Goal: Task Accomplishment & Management: Manage account settings

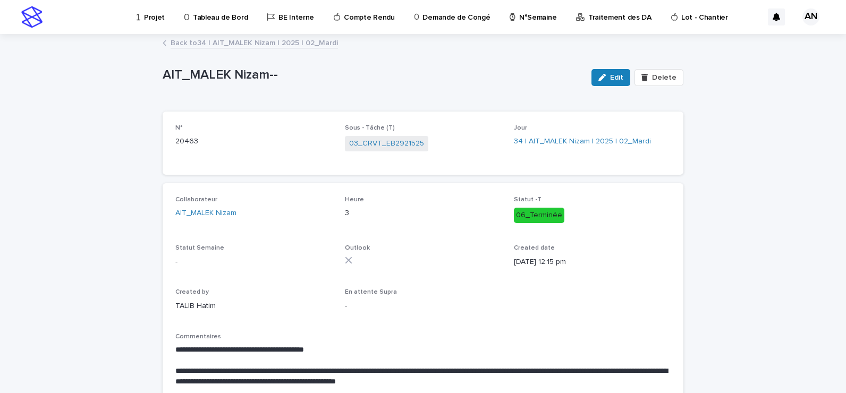
click at [288, 45] on link "Back to 34 | AIT_MALEK Nizam | 2025 | 02_Mardi" at bounding box center [254, 42] width 167 height 12
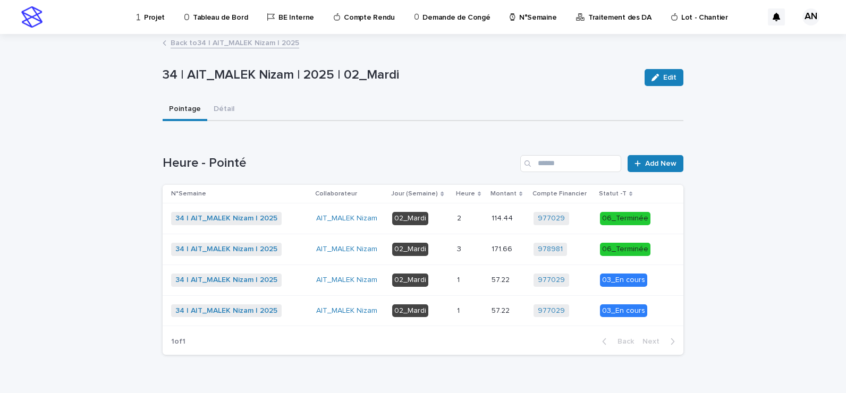
click at [470, 282] on p at bounding box center [470, 280] width 26 height 9
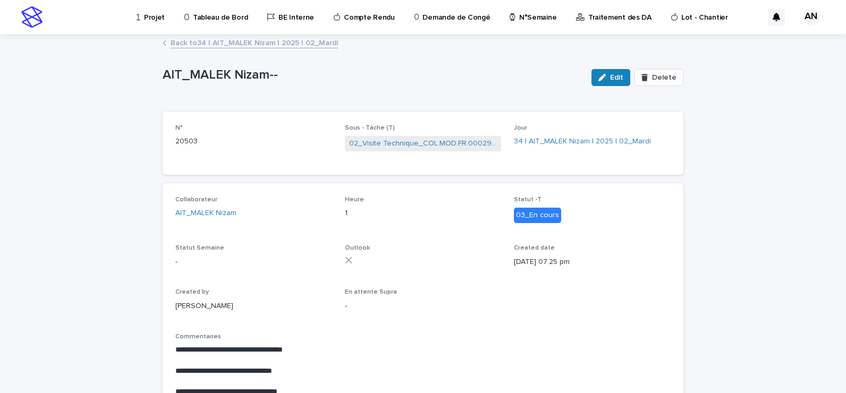
click at [235, 41] on link "Back to 34 | AIT_MALEK Nizam | 2025 | 02_Mardi" at bounding box center [254, 42] width 167 height 12
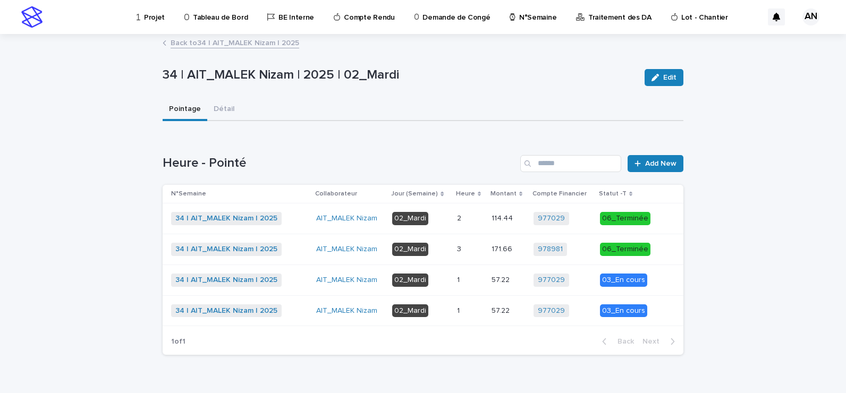
click at [297, 313] on div "34 | AIT_MALEK Nizam | 2025 + 0" at bounding box center [239, 311] width 137 height 13
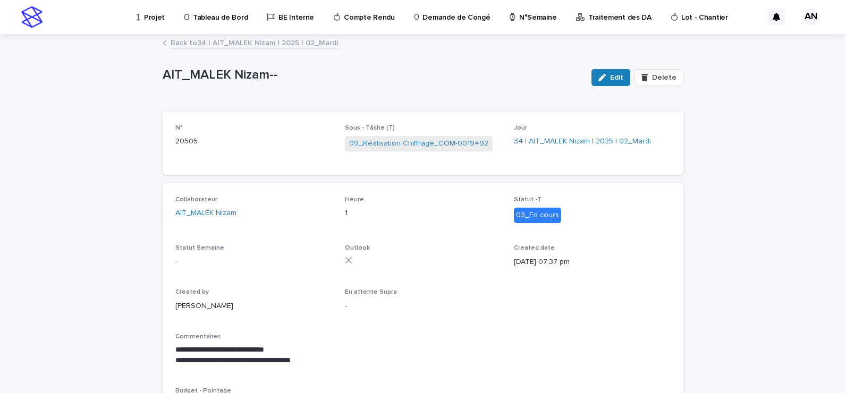
click at [205, 35] on div "**********" at bounding box center [423, 237] width 521 height 405
click at [207, 44] on link "Back to 34 | AIT_MALEK Nizam | 2025 | 02_Mardi" at bounding box center [254, 42] width 167 height 12
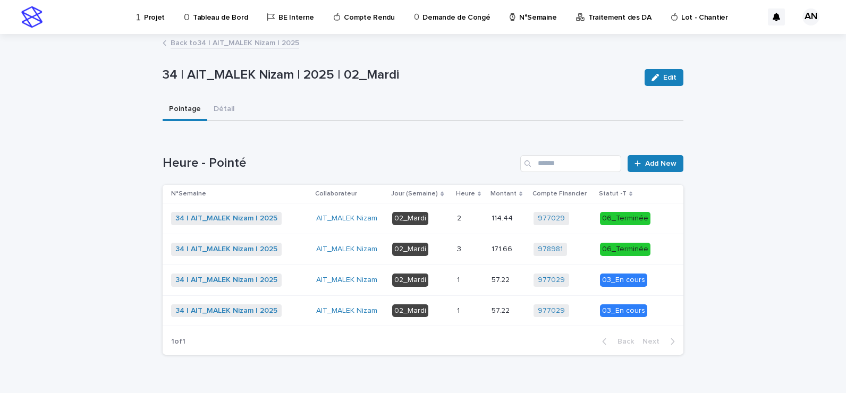
click at [219, 38] on link "Back to 34 | AIT_MALEK Nizam | 2025" at bounding box center [235, 42] width 129 height 12
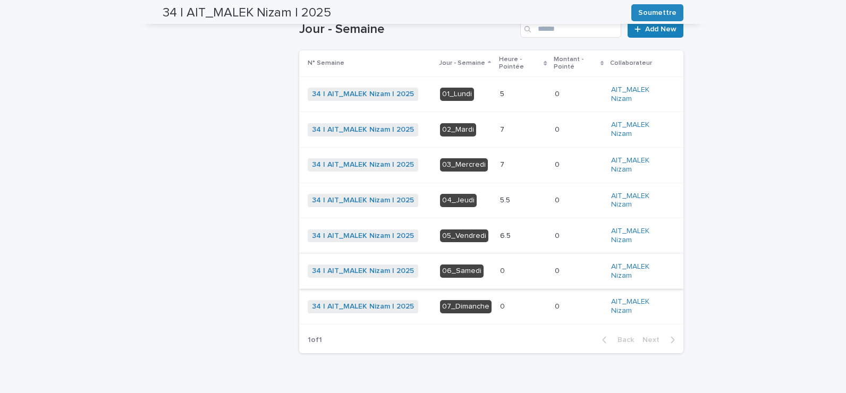
scroll to position [327, 0]
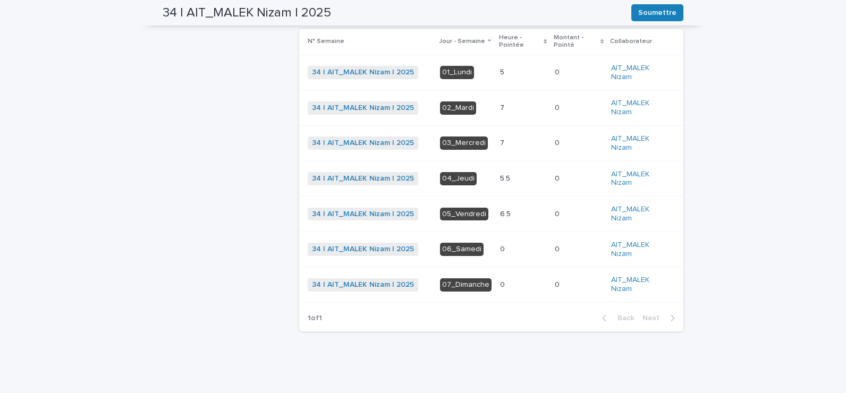
click at [517, 219] on div "6.5 6.5" at bounding box center [523, 215] width 46 height 18
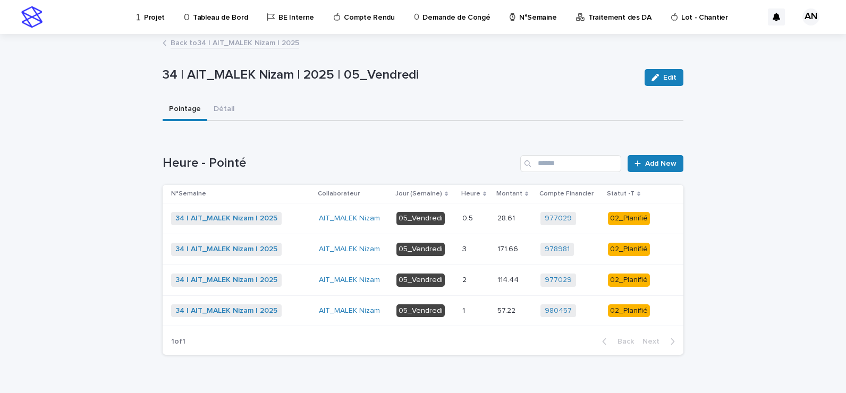
click at [474, 311] on p at bounding box center [475, 311] width 27 height 9
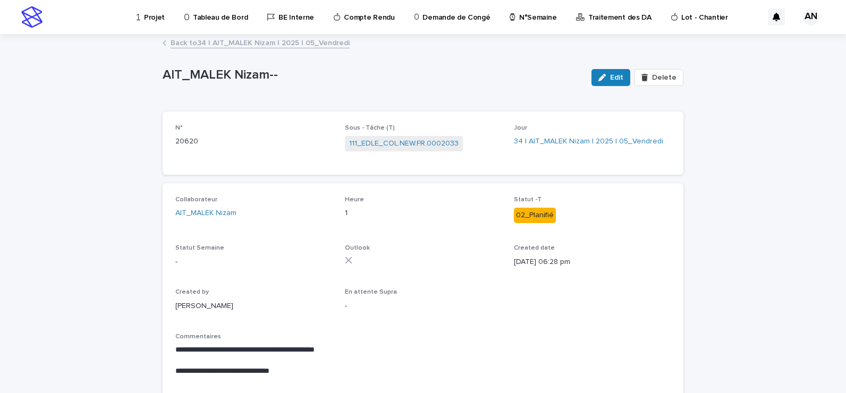
click at [259, 44] on link "Back to 34 | AIT_MALEK Nizam | 2025 | 05_Vendredi" at bounding box center [260, 42] width 179 height 12
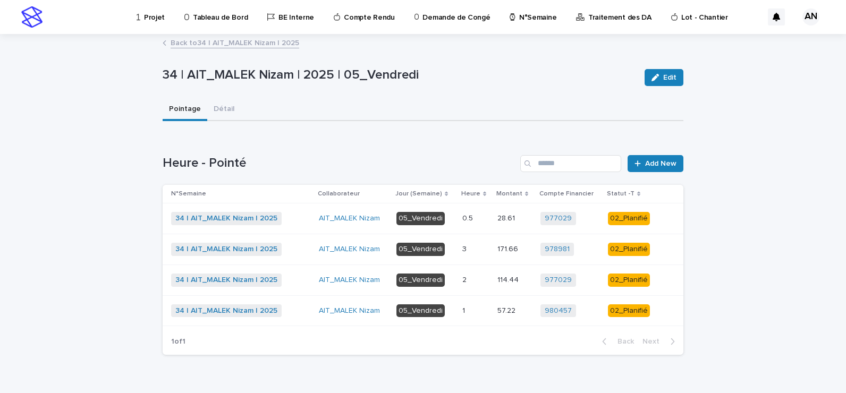
click at [471, 279] on p at bounding box center [475, 280] width 27 height 9
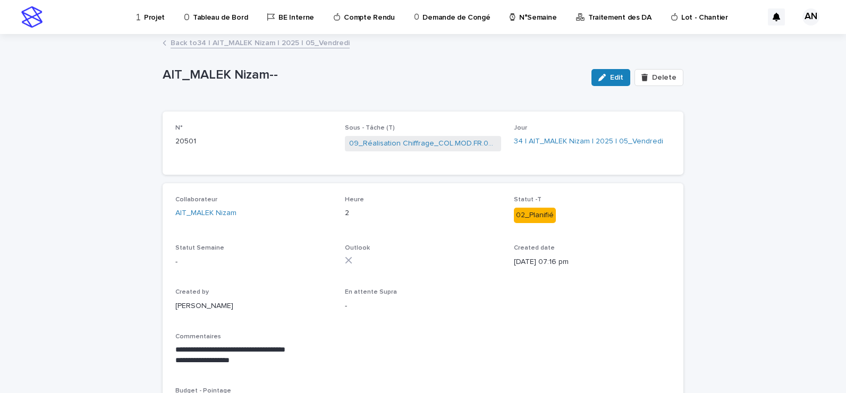
click at [248, 43] on link "Back to 34 | AIT_MALEK Nizam | 2025 | 05_Vendredi" at bounding box center [260, 42] width 179 height 12
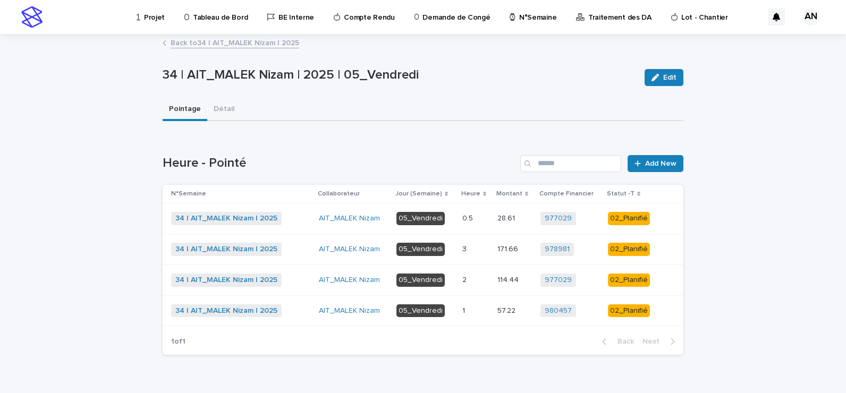
click at [296, 245] on div "34 | AIT_MALEK Nizam | 2025 + 0" at bounding box center [240, 249] width 139 height 13
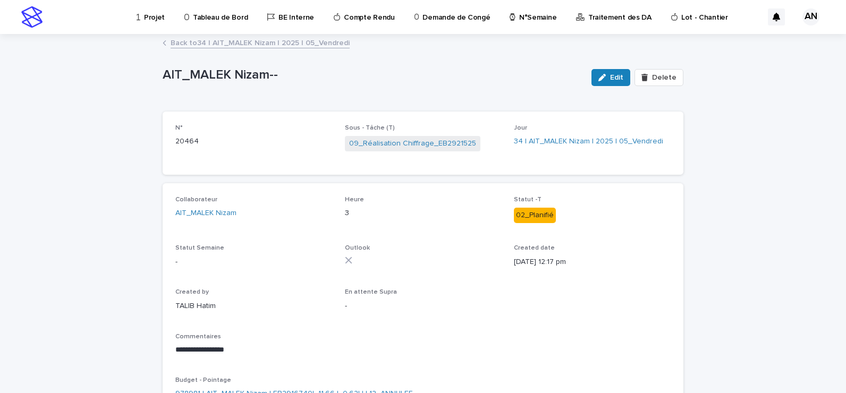
click at [281, 40] on link "Back to 34 | AIT_MALEK Nizam | 2025 | 05_Vendredi" at bounding box center [260, 42] width 179 height 12
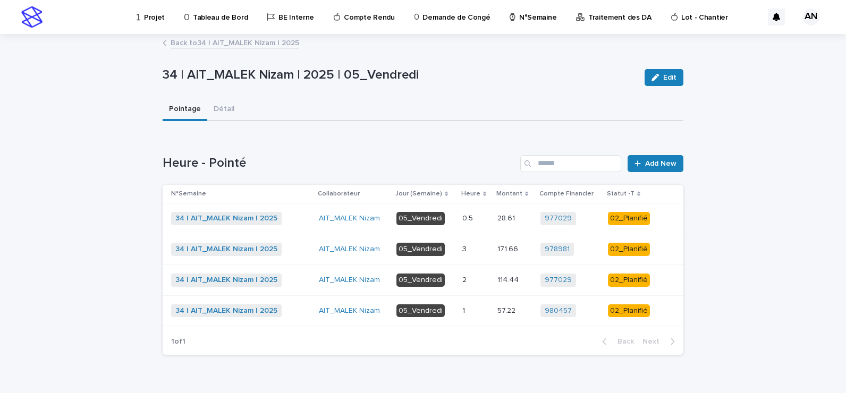
click at [290, 246] on div "34 | AIT_MALEK Nizam | 2025 + 0" at bounding box center [240, 249] width 139 height 13
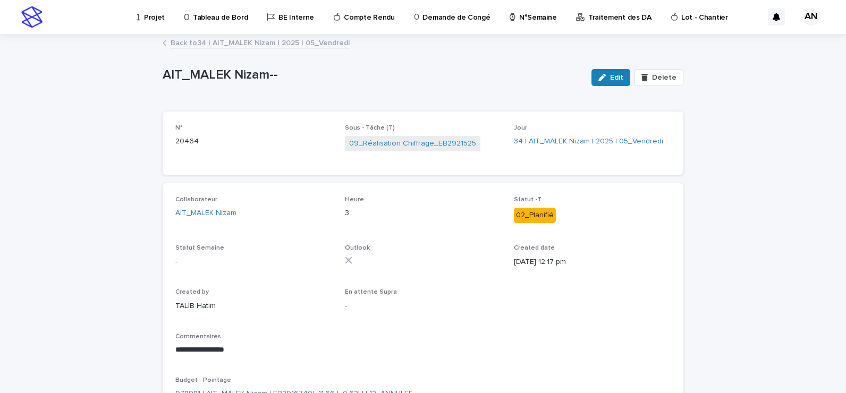
click at [298, 46] on link "Back to 34 | AIT_MALEK Nizam | 2025 | 05_Vendredi" at bounding box center [260, 42] width 179 height 12
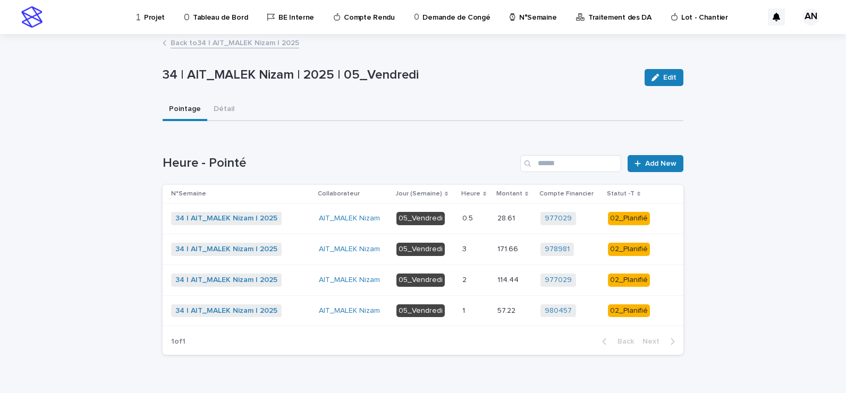
click at [303, 277] on div "34 | AIT_MALEK Nizam | 2025 + 0" at bounding box center [240, 280] width 139 height 13
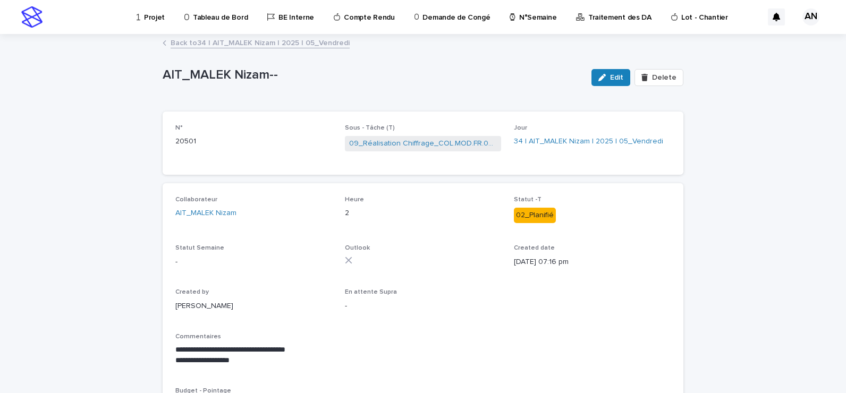
click at [283, 44] on link "Back to 34 | AIT_MALEK Nizam | 2025 | 05_Vendredi" at bounding box center [260, 42] width 179 height 12
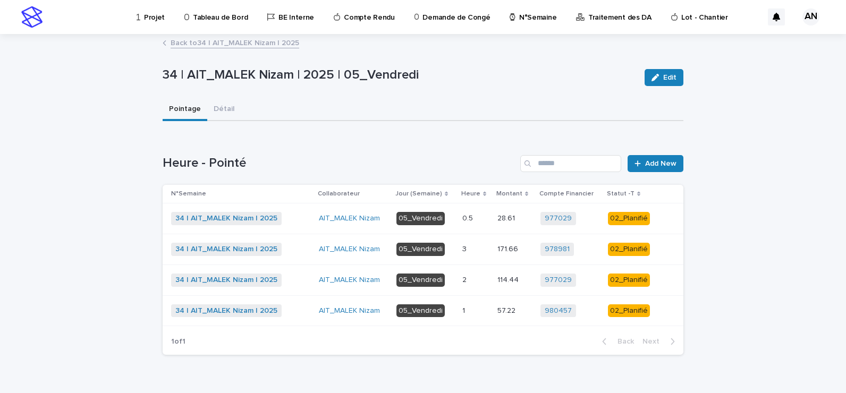
click at [298, 315] on div "34 | AIT_MALEK Nizam | 2025 + 0" at bounding box center [240, 311] width 139 height 13
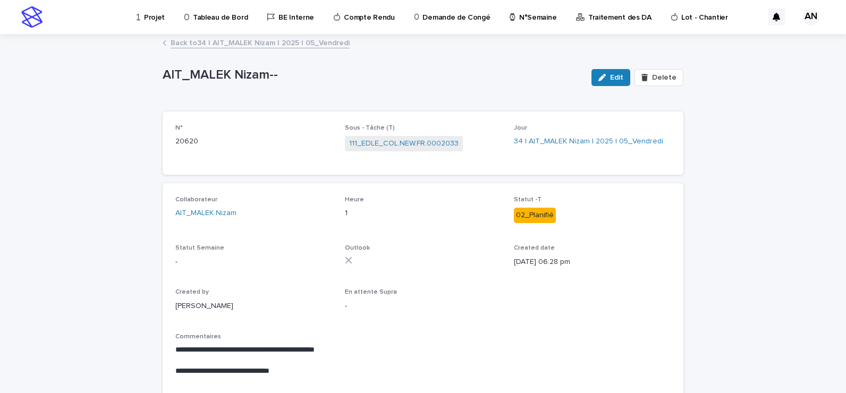
click at [264, 41] on link "Back to 34 | AIT_MALEK Nizam | 2025 | 05_Vendredi" at bounding box center [260, 42] width 179 height 12
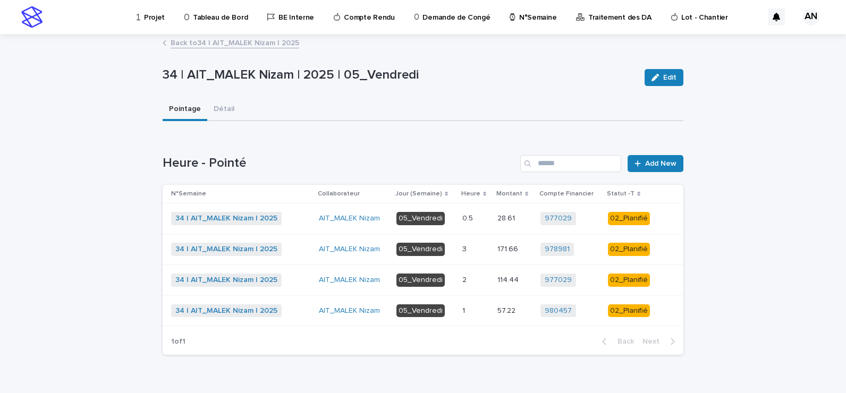
click at [266, 47] on link "Back to 34 | AIT_MALEK Nizam | 2025" at bounding box center [235, 42] width 129 height 12
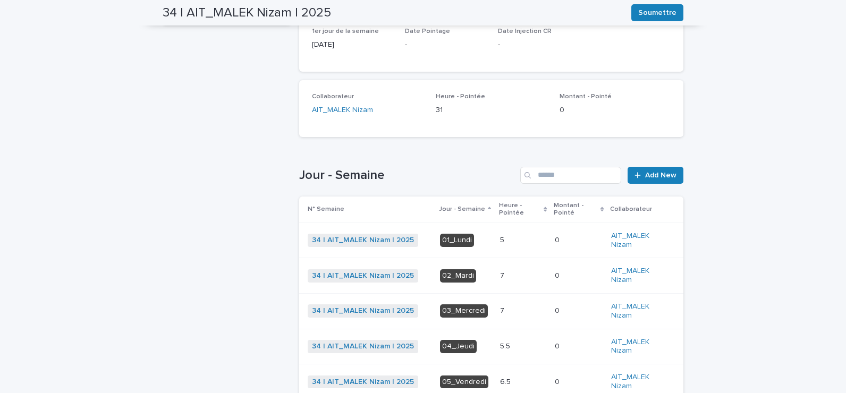
scroll to position [266, 0]
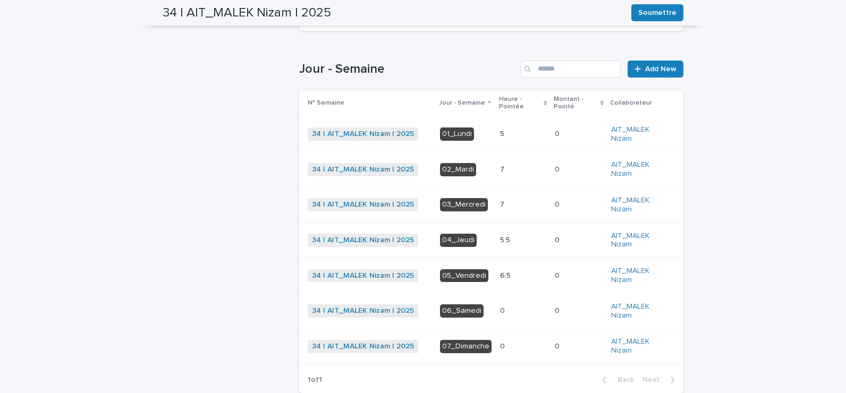
click at [502, 136] on p at bounding box center [523, 134] width 46 height 9
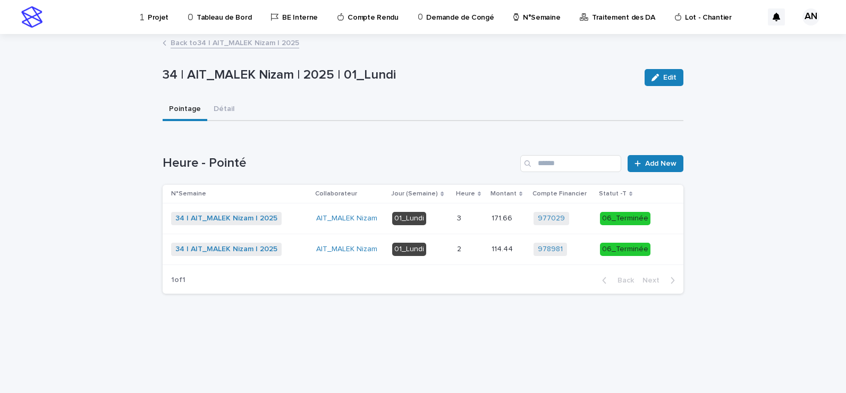
click at [470, 220] on p at bounding box center [470, 218] width 26 height 9
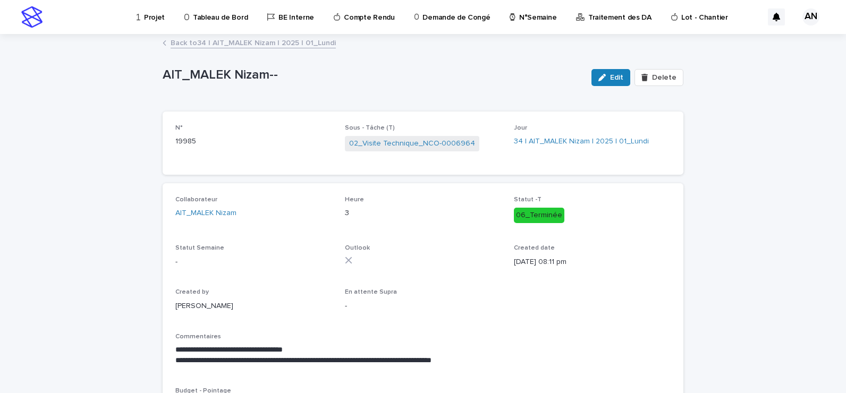
click at [285, 40] on link "Back to 34 | AIT_MALEK Nizam | 2025 | 01_Lundi" at bounding box center [253, 42] width 165 height 12
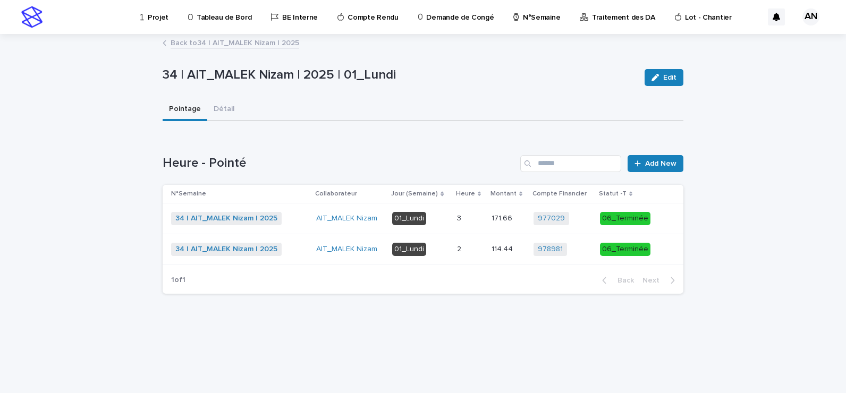
click at [471, 253] on p at bounding box center [470, 249] width 26 height 9
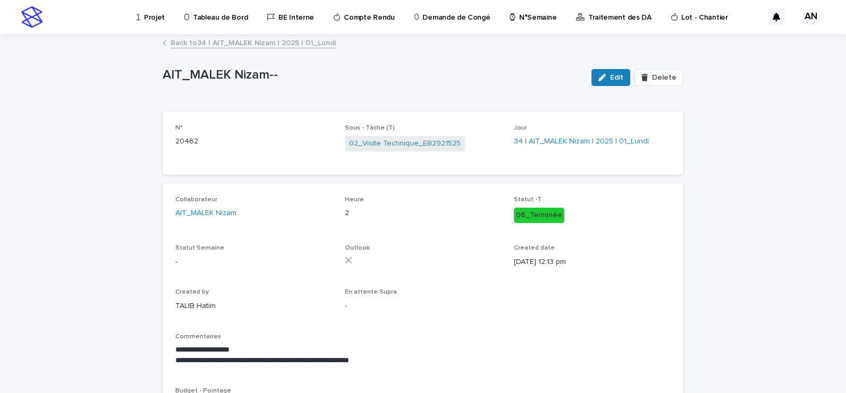
click at [324, 46] on link "Back to 34 | AIT_MALEK Nizam | 2025 | 01_Lundi" at bounding box center [253, 42] width 165 height 12
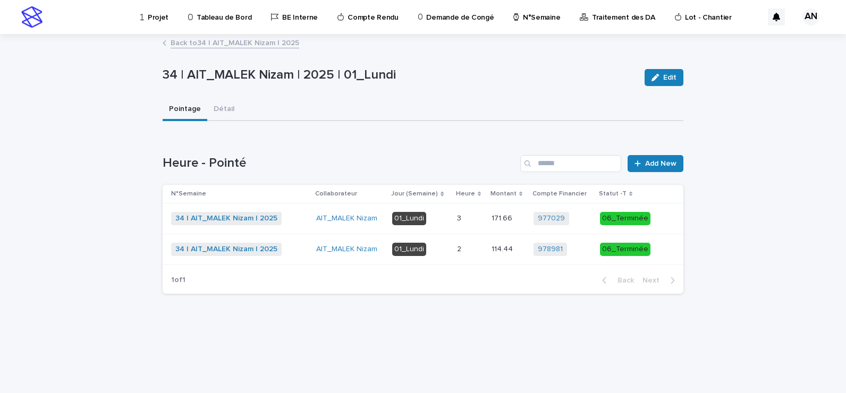
click at [262, 46] on link "Back to 34 | AIT_MALEK Nizam | 2025" at bounding box center [235, 42] width 129 height 12
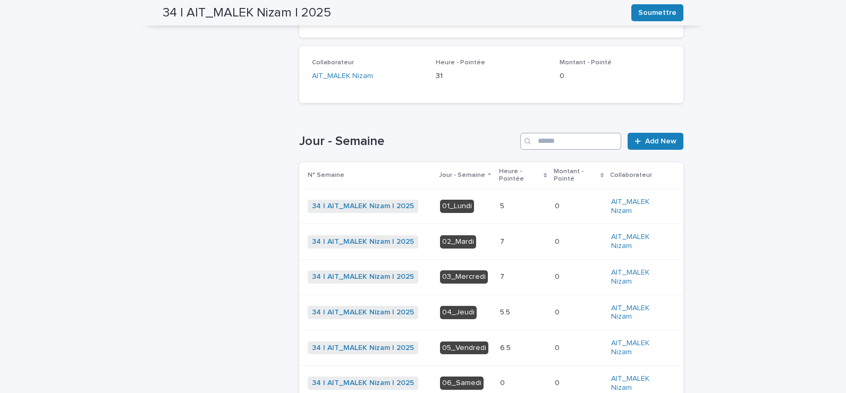
scroll to position [247, 0]
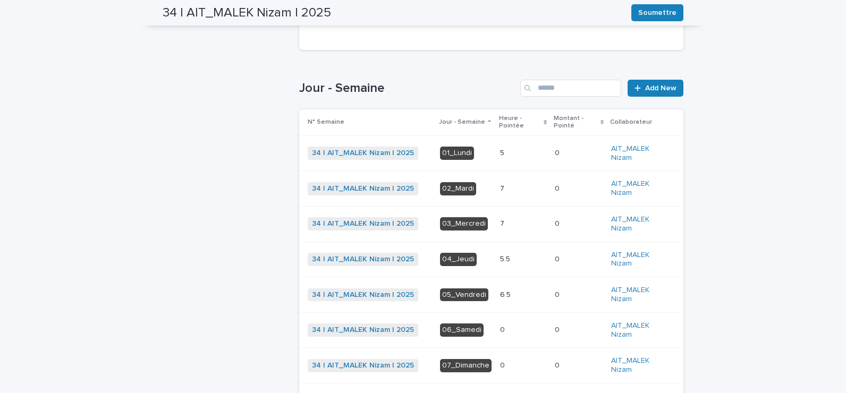
click at [510, 296] on p at bounding box center [523, 295] width 46 height 9
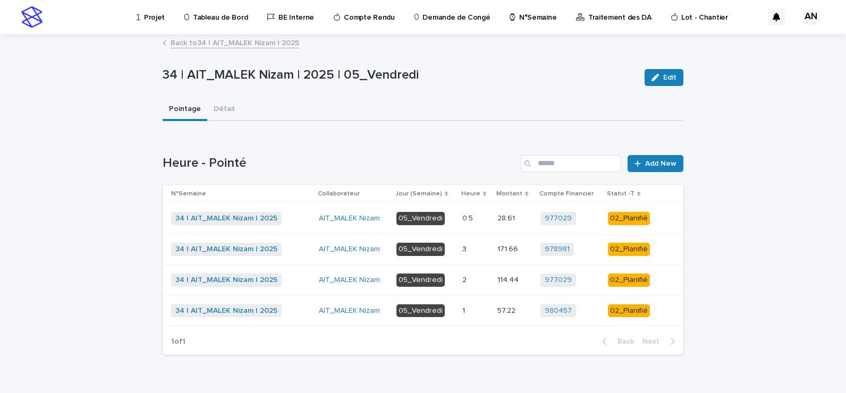
click at [476, 309] on p at bounding box center [475, 311] width 27 height 9
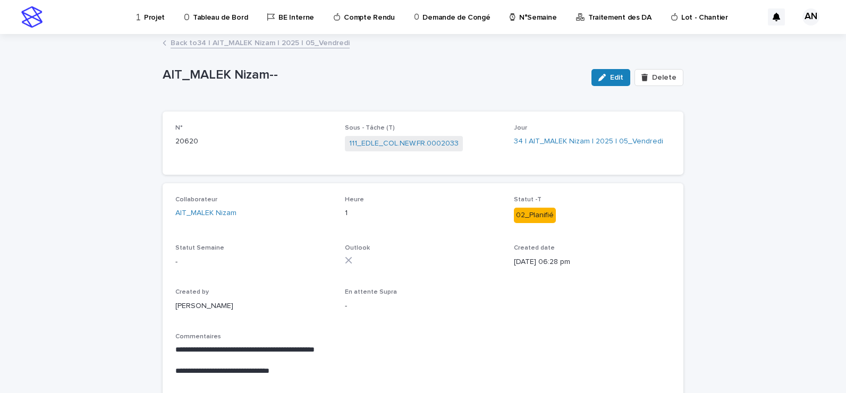
click at [294, 40] on link "Back to 34 | AIT_MALEK Nizam | 2025 | 05_Vendredi" at bounding box center [260, 42] width 179 height 12
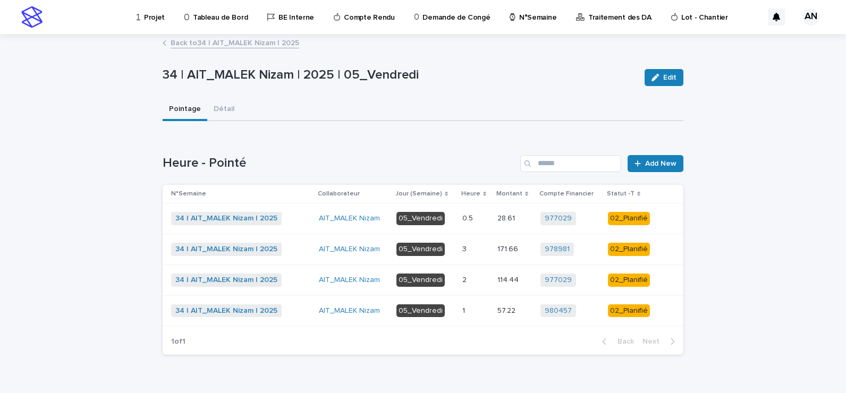
click at [459, 281] on td "2 2" at bounding box center [475, 280] width 35 height 31
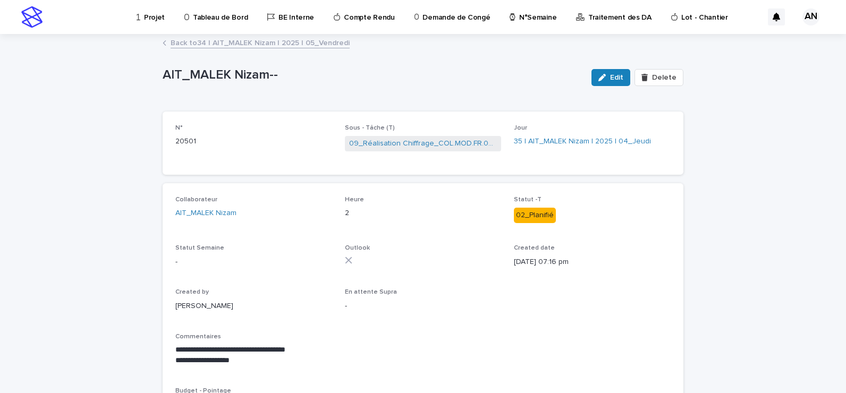
click at [218, 41] on link "Back to 34 | AIT_MALEK Nizam | 2025 | 05_Vendredi" at bounding box center [260, 42] width 179 height 12
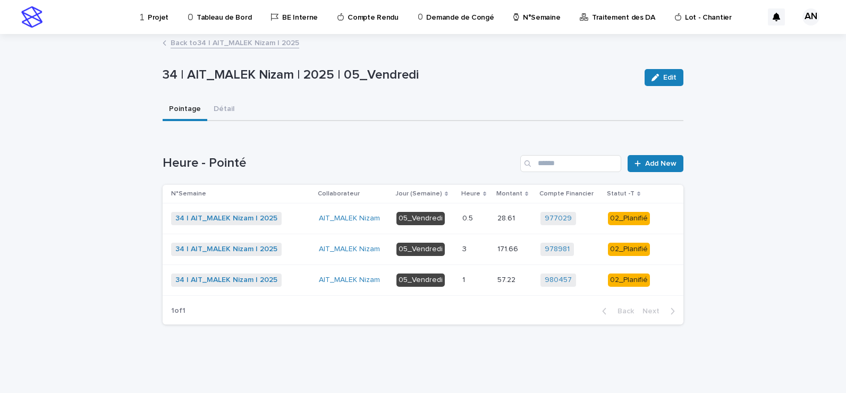
click at [268, 44] on link "Back to 34 | AIT_MALEK Nizam | 2025" at bounding box center [235, 42] width 129 height 12
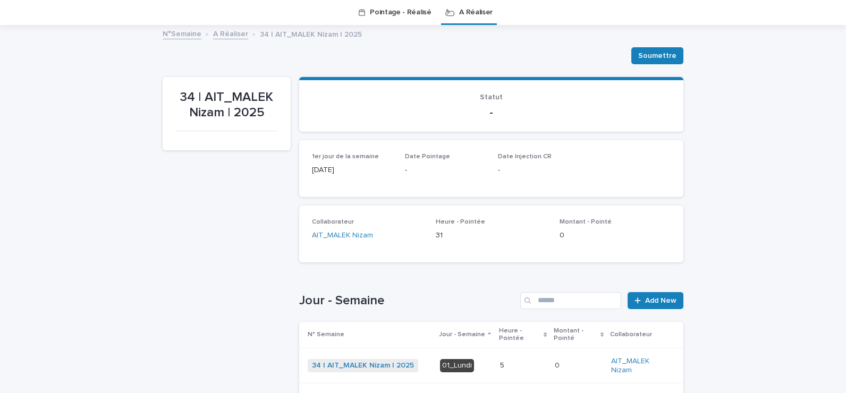
scroll to position [300, 0]
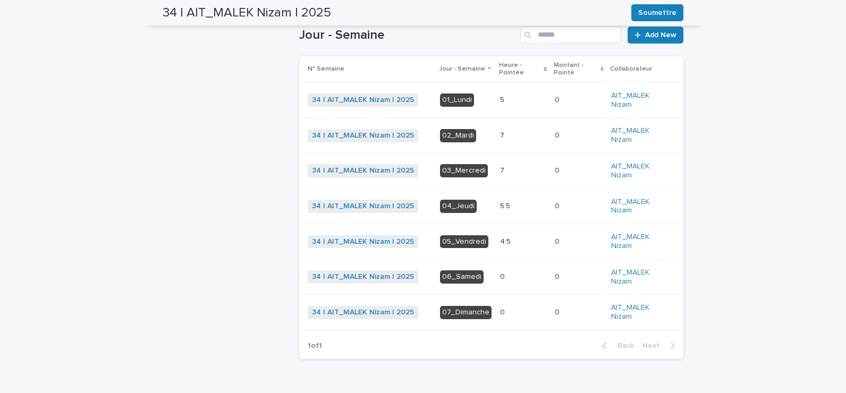
click at [513, 242] on p at bounding box center [523, 242] width 46 height 9
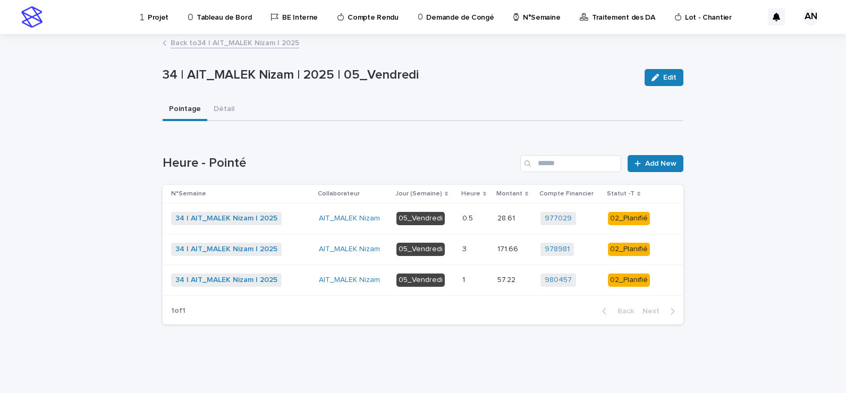
click at [227, 46] on link "Back to 34 | AIT_MALEK Nizam | 2025" at bounding box center [235, 42] width 129 height 12
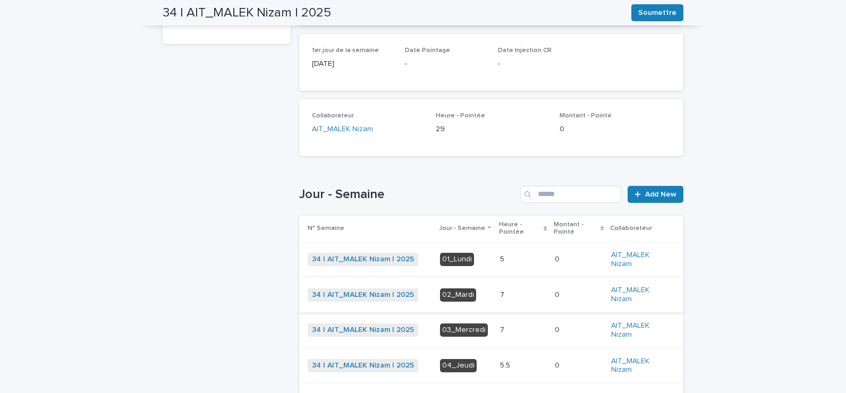
scroll to position [247, 0]
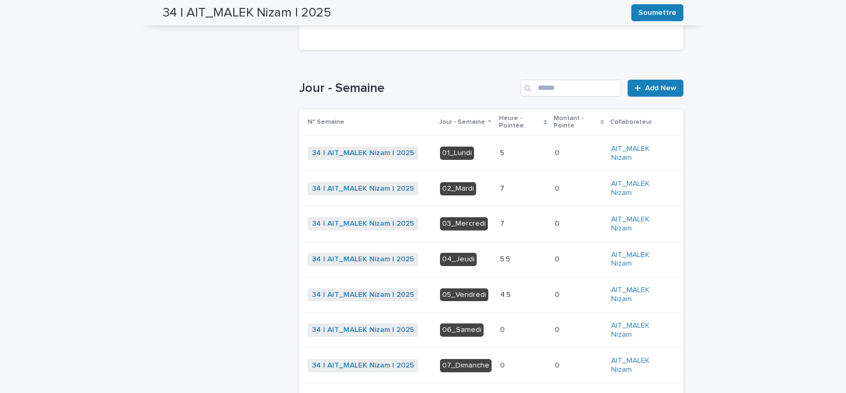
click at [515, 256] on p at bounding box center [523, 259] width 46 height 9
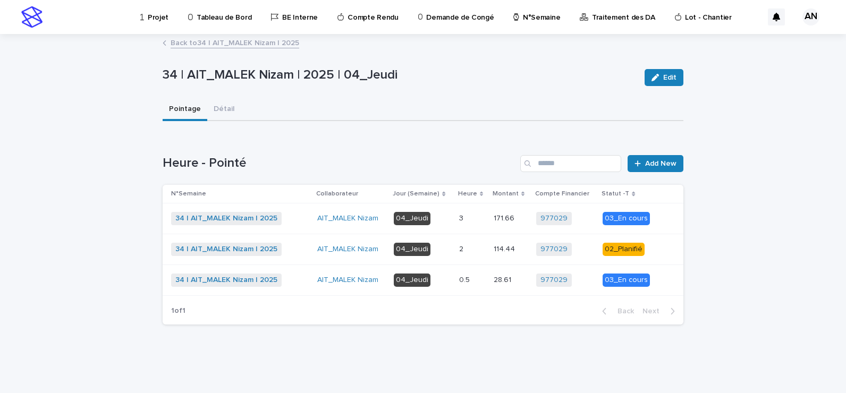
click at [475, 275] on div "0.5 0.5" at bounding box center [472, 281] width 26 height 18
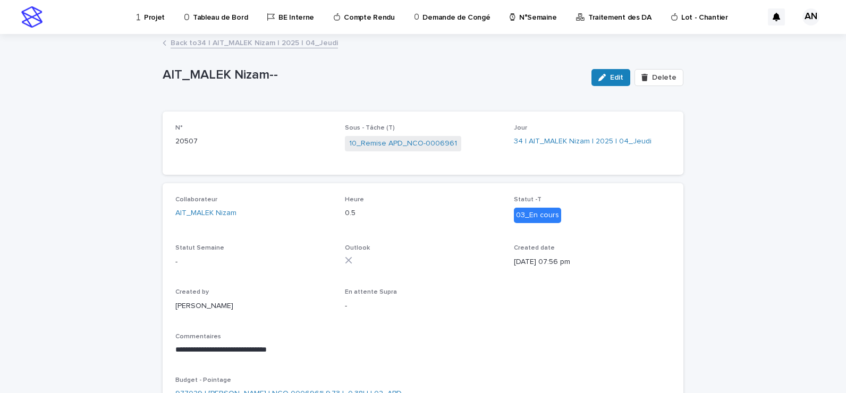
click at [294, 44] on link "Back to 34 | AIT_MALEK Nizam | 2025 | 04_Jeudi" at bounding box center [254, 42] width 167 height 12
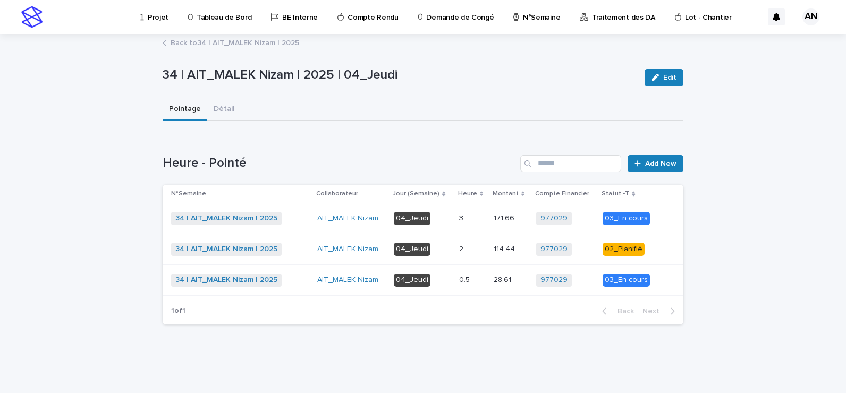
click at [473, 252] on p at bounding box center [472, 249] width 26 height 9
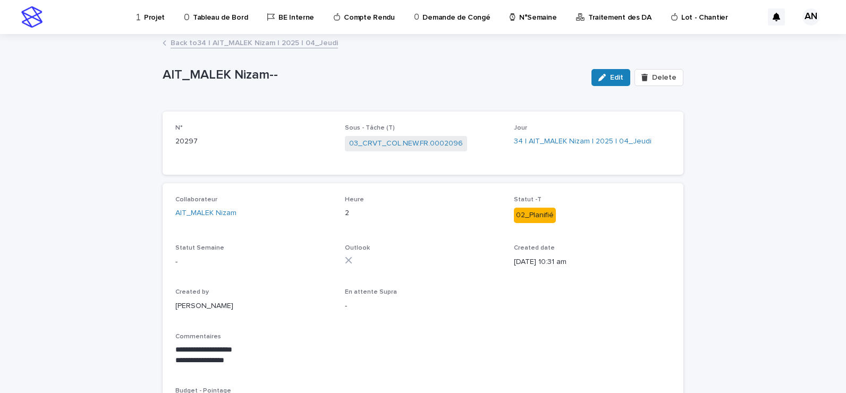
click at [243, 42] on link "Back to 34 | AIT_MALEK Nizam | 2025 | 04_Jeudi" at bounding box center [254, 42] width 167 height 12
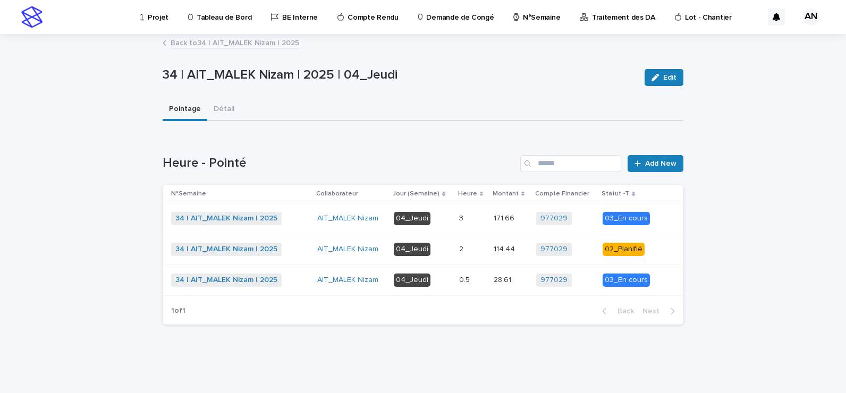
click at [243, 42] on link "Back to 34 | AIT_MALEK Nizam | 2025" at bounding box center [235, 42] width 129 height 12
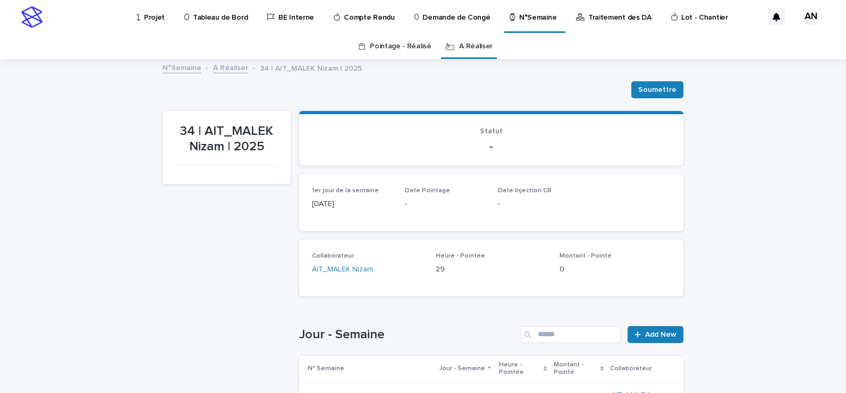
click at [473, 47] on link "A Réaliser" at bounding box center [475, 46] width 33 height 25
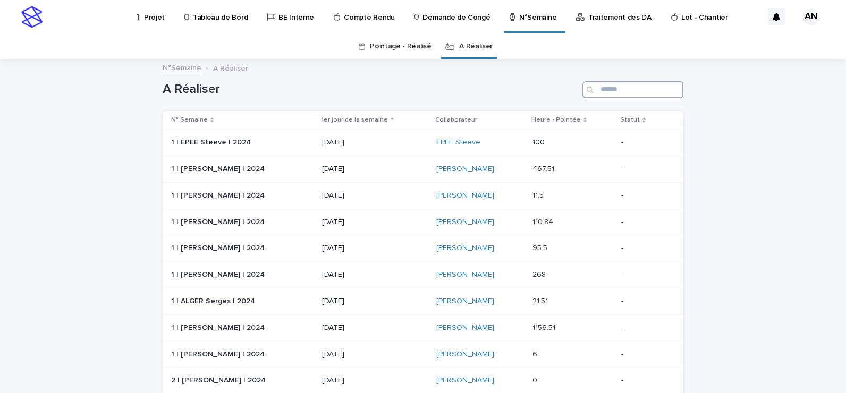
click at [628, 88] on input "Search" at bounding box center [633, 89] width 101 height 17
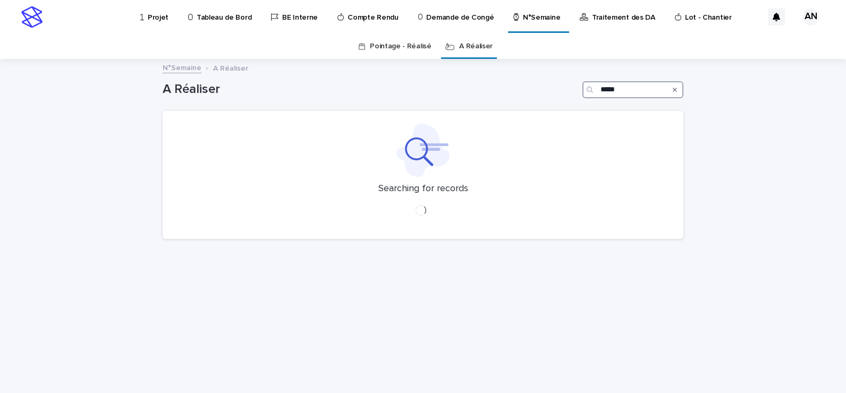
type input "*****"
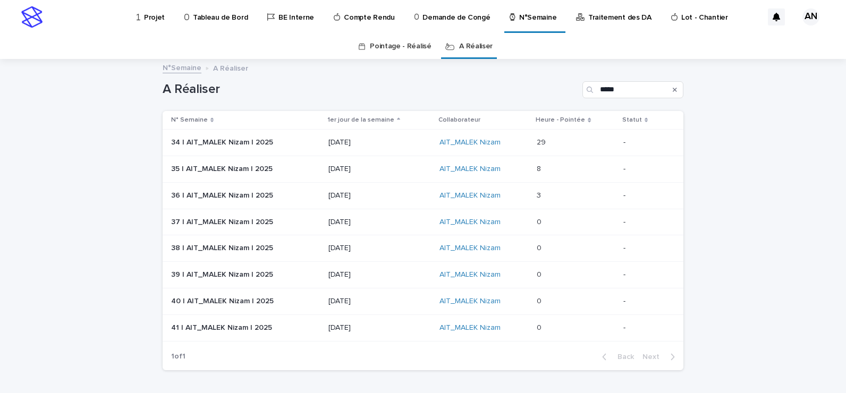
click at [554, 191] on p at bounding box center [576, 195] width 78 height 9
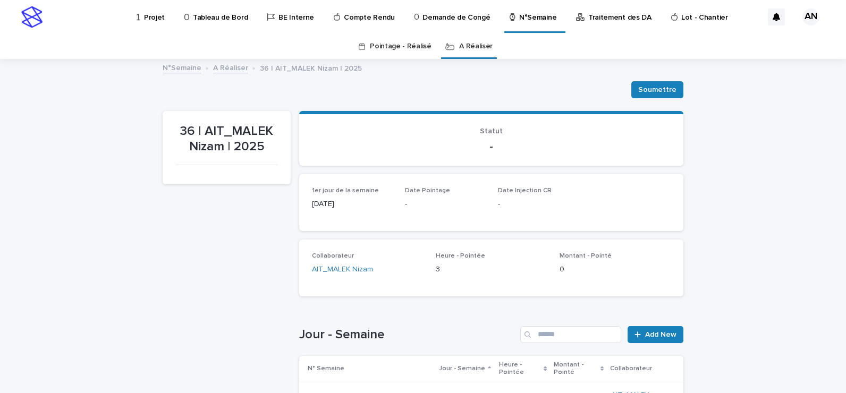
click at [463, 48] on link "A Réaliser" at bounding box center [475, 46] width 33 height 25
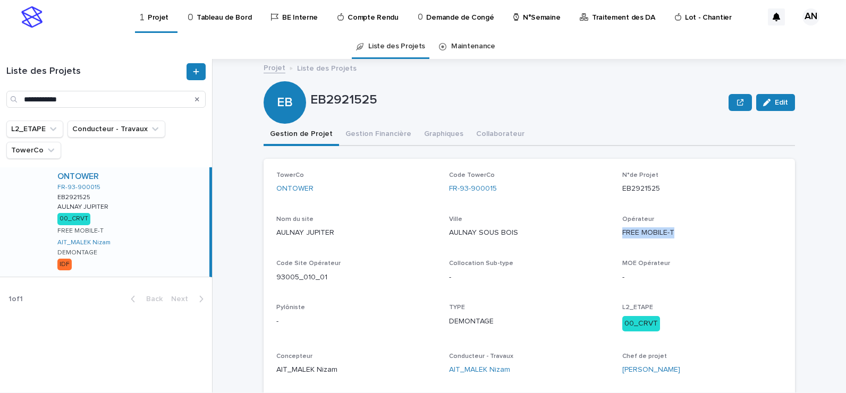
scroll to position [53, 0]
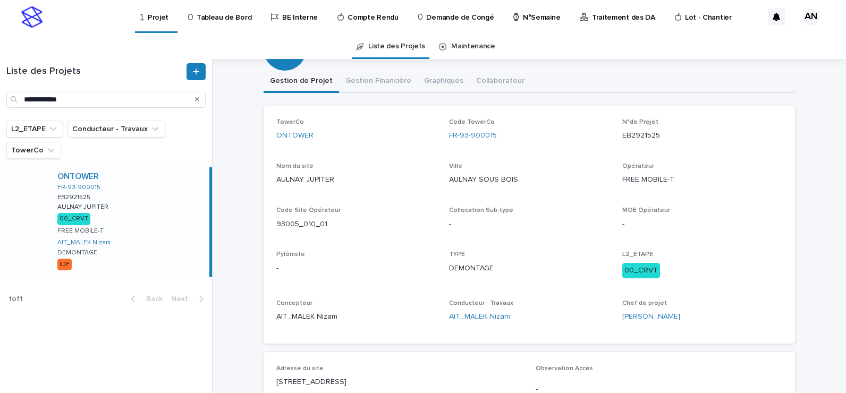
click at [195, 99] on div "Search" at bounding box center [197, 99] width 17 height 17
drag, startPoint x: 197, startPoint y: 100, endPoint x: 191, endPoint y: 101, distance: 5.4
click at [196, 100] on icon "Search" at bounding box center [197, 99] width 4 height 4
click at [131, 97] on input "Search" at bounding box center [105, 99] width 199 height 17
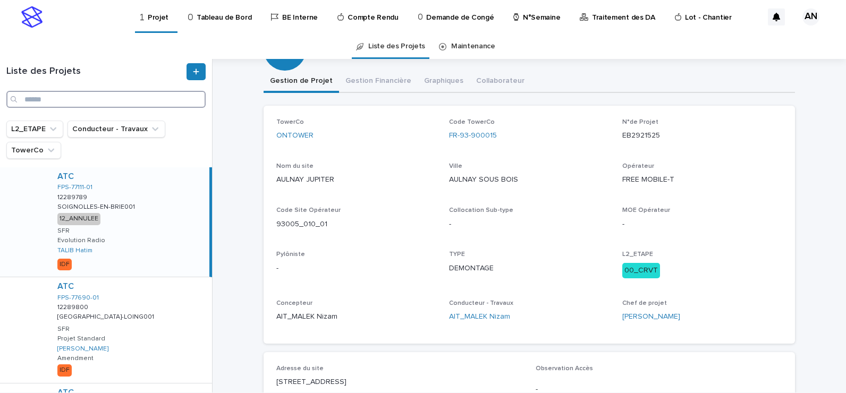
paste input "**********"
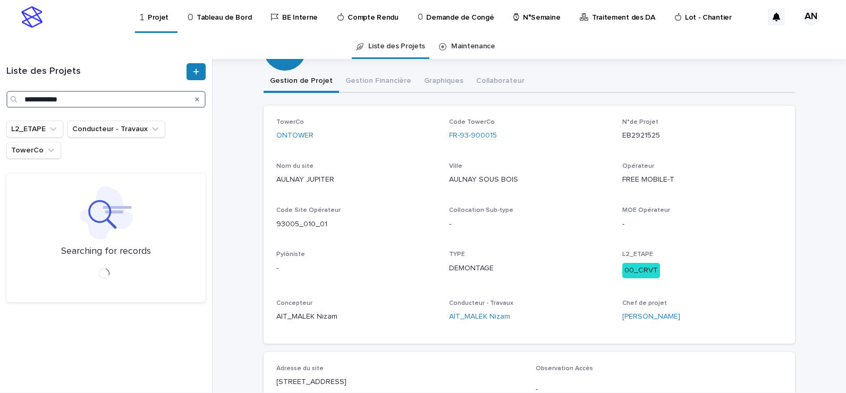
type input "**********"
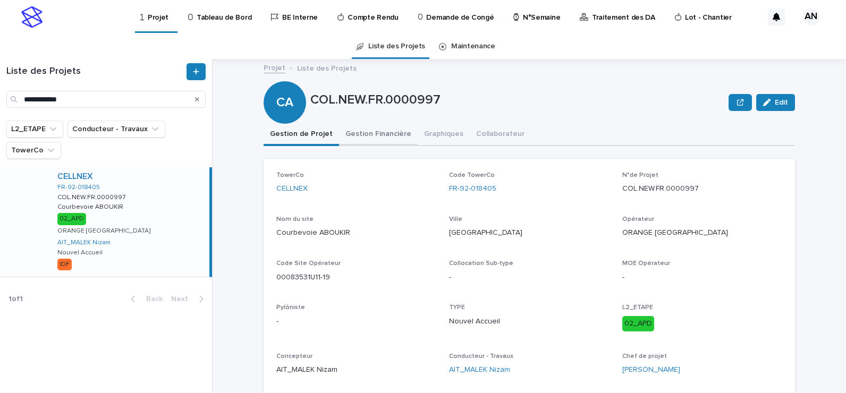
click at [382, 136] on button "Gestion Financière" at bounding box center [378, 135] width 79 height 22
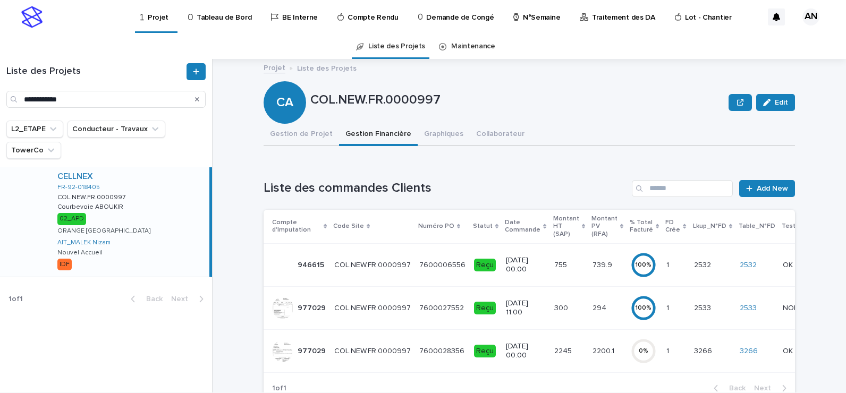
scroll to position [53, 0]
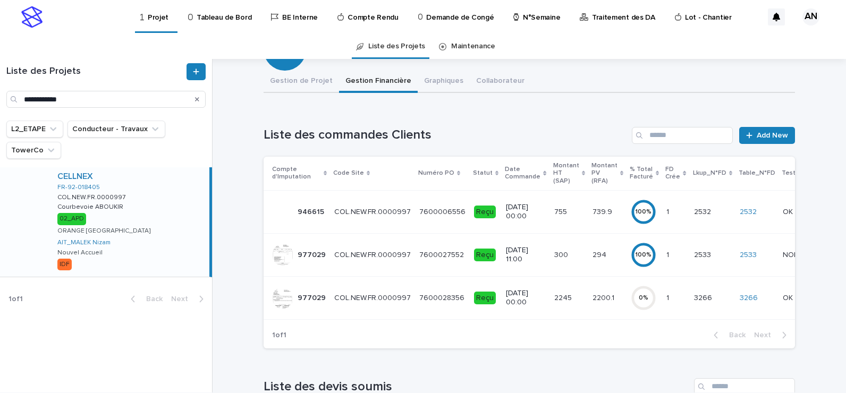
click at [502, 226] on td "20/9/2024 00:00" at bounding box center [526, 211] width 48 height 43
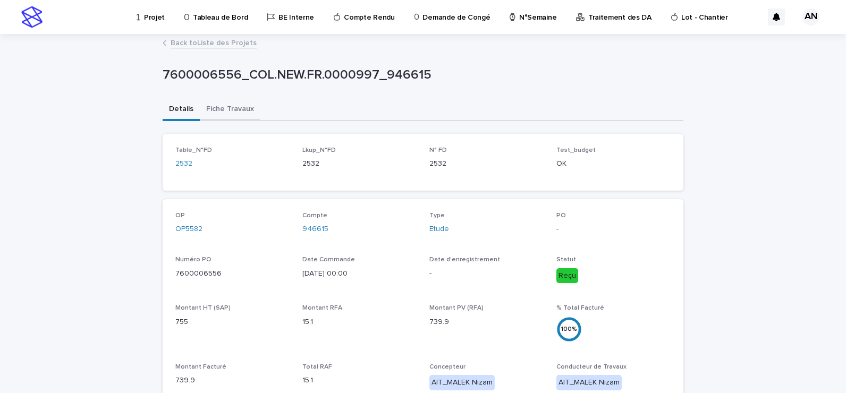
click at [229, 112] on button "Fiche Travaux" at bounding box center [230, 110] width 61 height 22
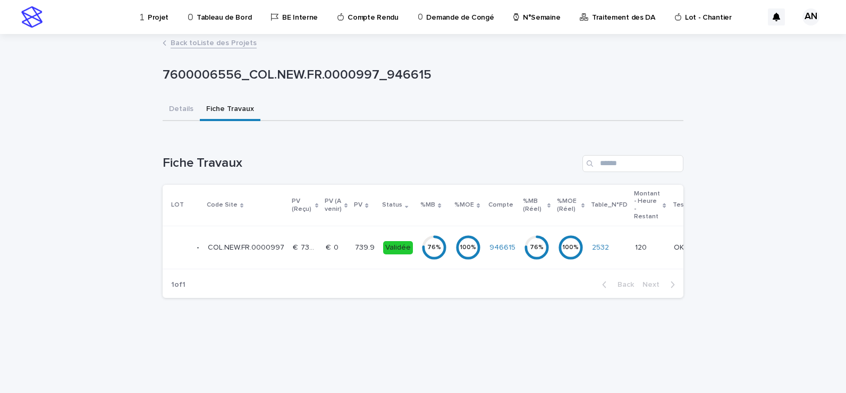
click at [336, 256] on div "€  0 €  0" at bounding box center [336, 248] width 21 height 18
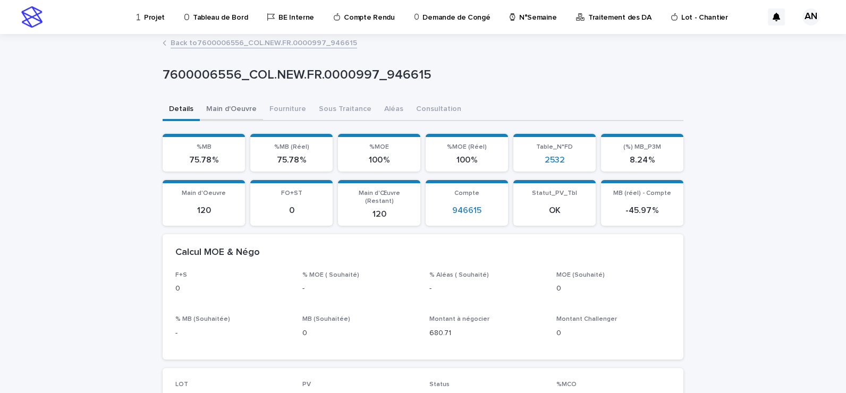
click at [232, 116] on button "Main d'Oeuvre" at bounding box center [231, 110] width 63 height 22
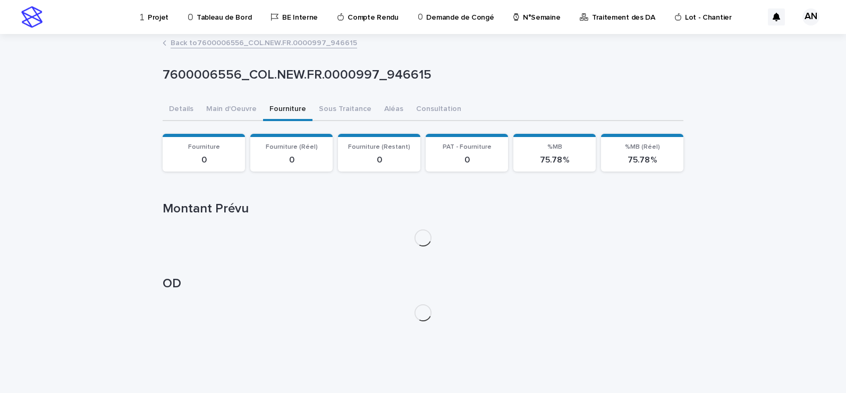
click at [295, 117] on button "Fourniture" at bounding box center [287, 110] width 49 height 22
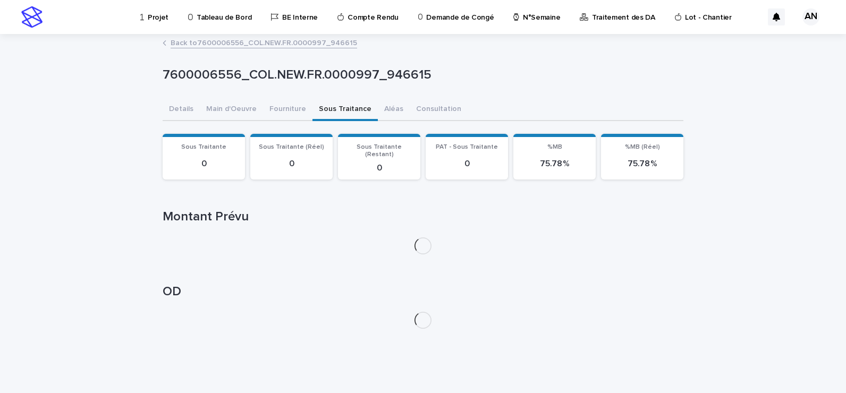
click at [335, 113] on button "Sous Traitance" at bounding box center [345, 110] width 65 height 22
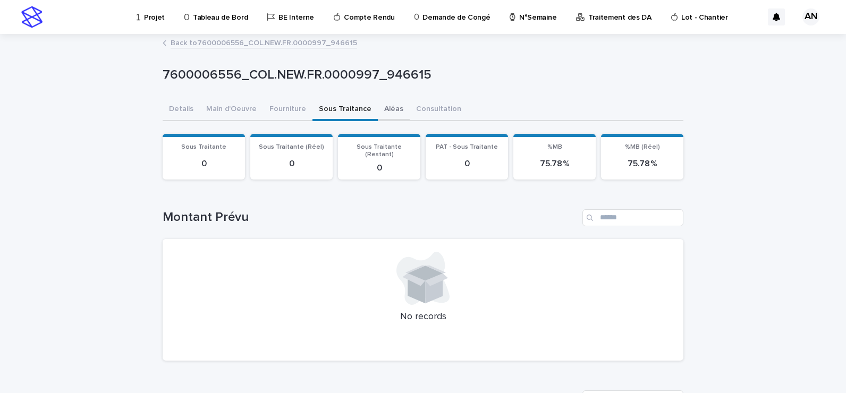
click at [378, 113] on button "Aléas" at bounding box center [394, 110] width 32 height 22
click at [344, 113] on button "Sous Traitance" at bounding box center [345, 110] width 65 height 22
click at [381, 113] on button "Aléas" at bounding box center [394, 110] width 32 height 22
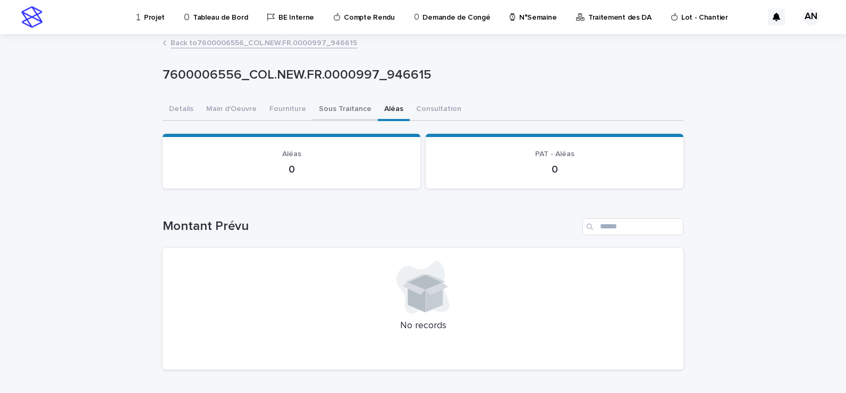
click at [338, 115] on button "Sous Traitance" at bounding box center [345, 110] width 65 height 22
click at [386, 115] on button "Aléas" at bounding box center [394, 110] width 32 height 22
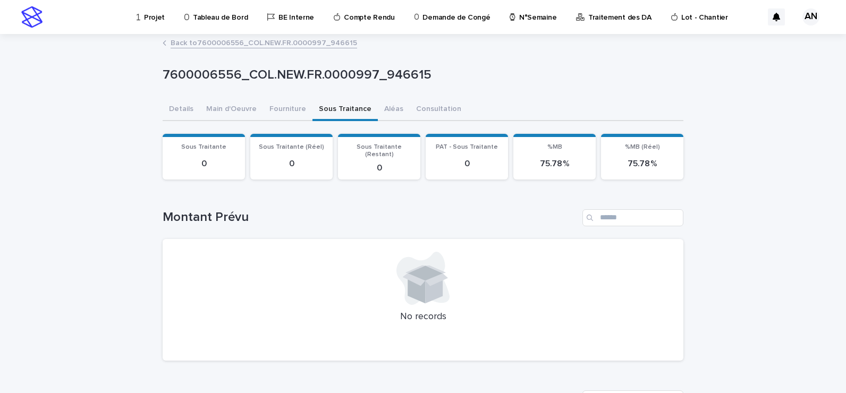
click at [333, 114] on button "Sous Traitance" at bounding box center [345, 110] width 65 height 22
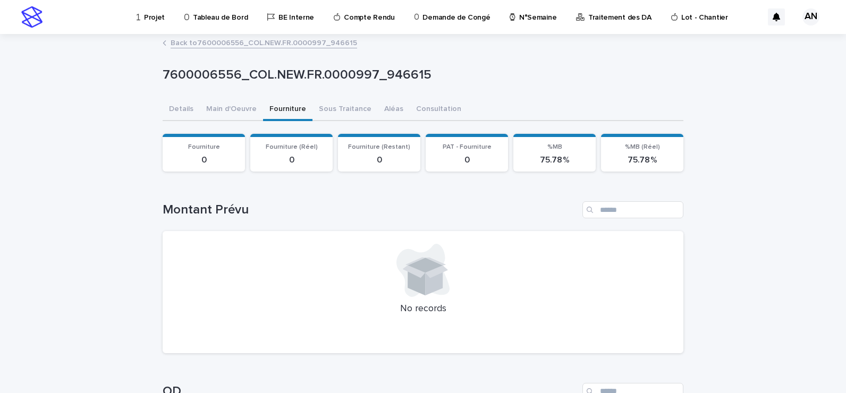
click at [291, 117] on button "Fourniture" at bounding box center [287, 110] width 49 height 22
click at [273, 40] on link "Back to 7600006556_COL.NEW.FR.0000997_946615" at bounding box center [264, 42] width 187 height 12
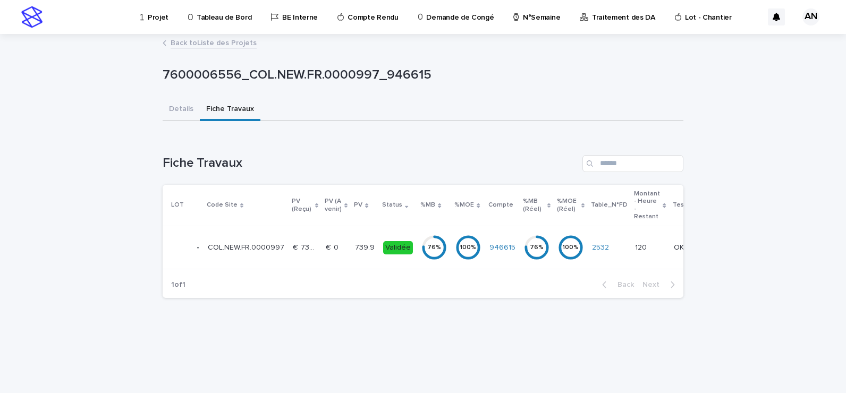
click at [244, 42] on link "Back to Liste des Projets" at bounding box center [214, 42] width 86 height 12
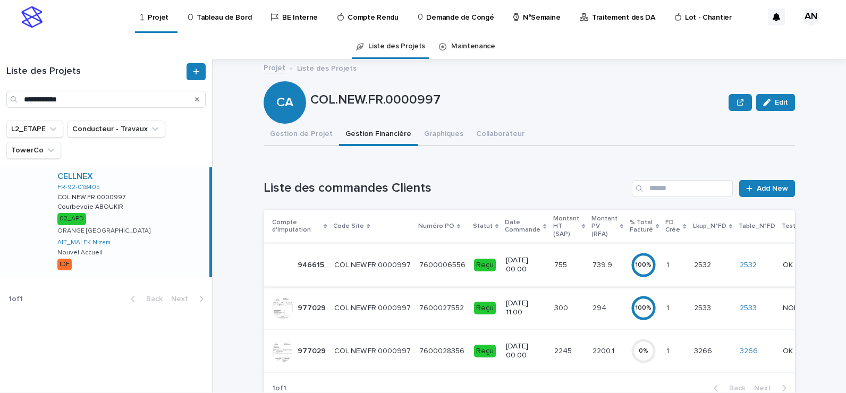
scroll to position [53, 0]
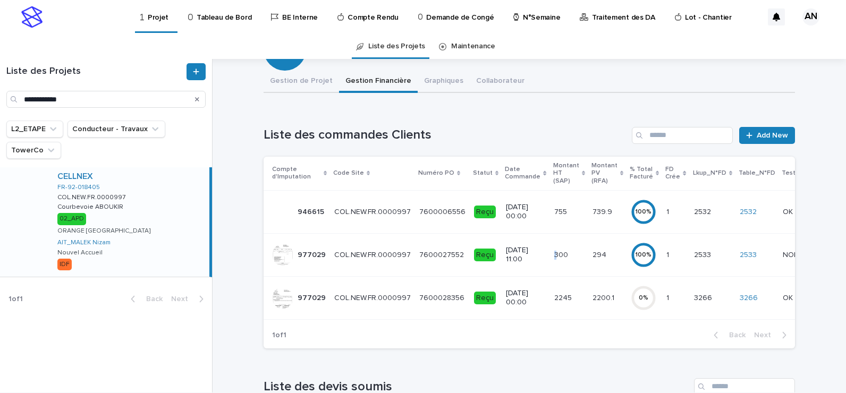
click at [550, 264] on td "300 300" at bounding box center [569, 254] width 38 height 43
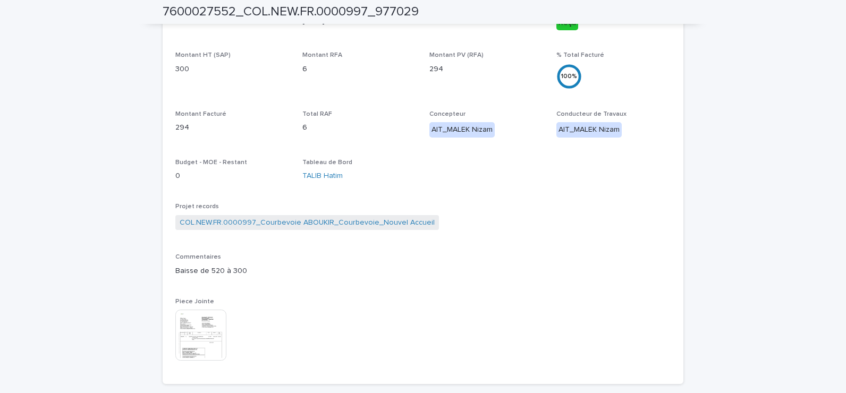
scroll to position [40, 0]
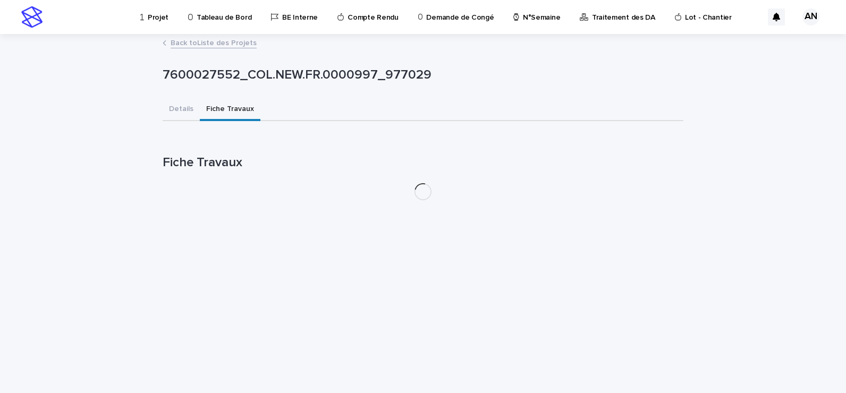
click at [231, 67] on div "7600027552_COL.NEW.FR.0000997_977029 7600027552_COL.NEW.FR.0000997_977029 Sorry…" at bounding box center [423, 122] width 521 height 174
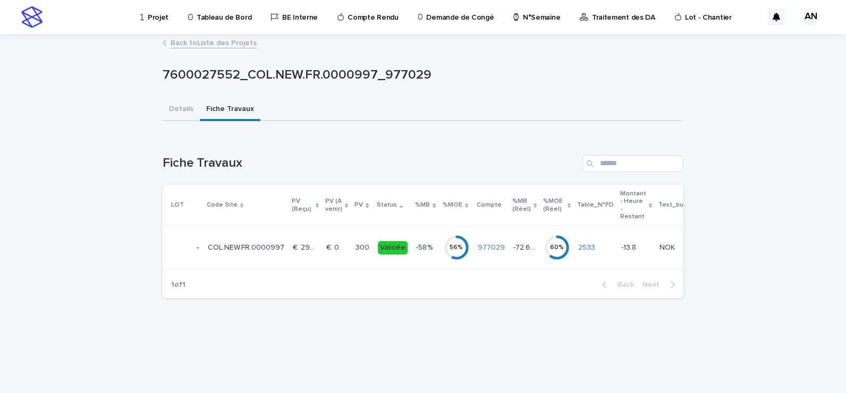
click at [480, 257] on td "977029" at bounding box center [492, 247] width 36 height 43
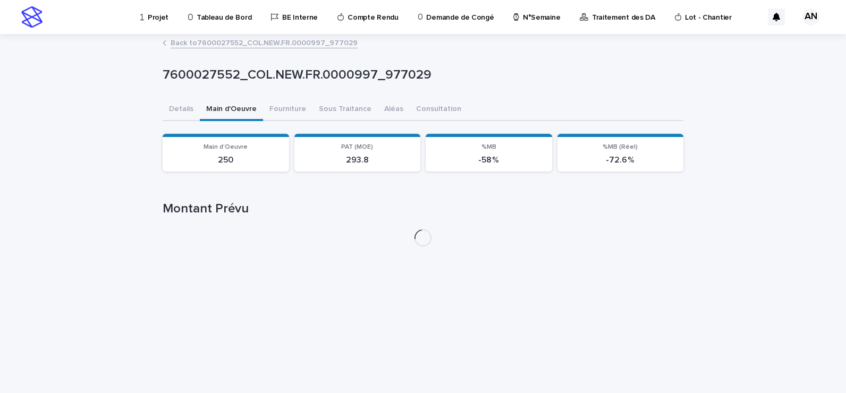
click at [238, 115] on button "Main d'Oeuvre" at bounding box center [231, 110] width 63 height 22
click at [286, 115] on button "Fourniture" at bounding box center [287, 110] width 49 height 22
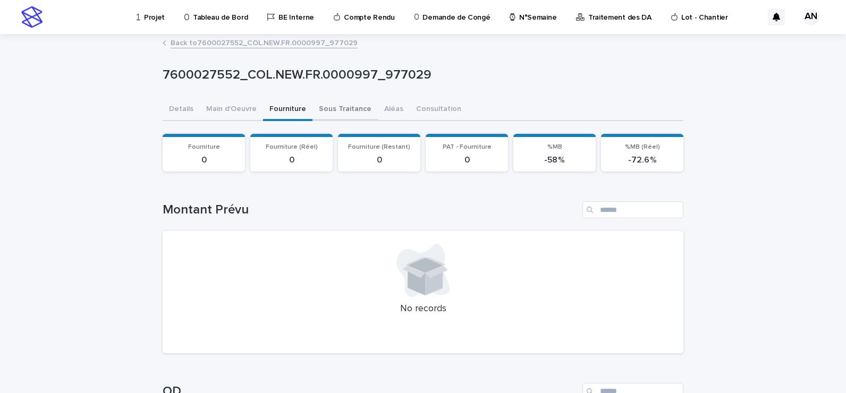
click at [337, 114] on button "Sous Traitance" at bounding box center [345, 110] width 65 height 22
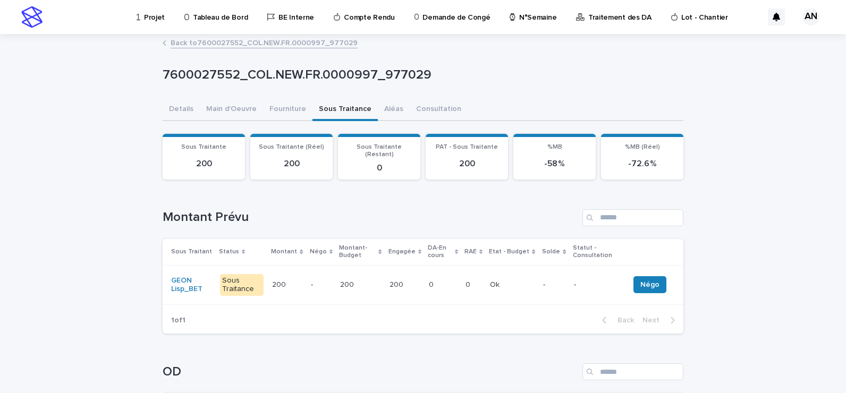
click at [263, 46] on link "Back to 7600027552_COL.NEW.FR.0000997_977029" at bounding box center [264, 42] width 187 height 12
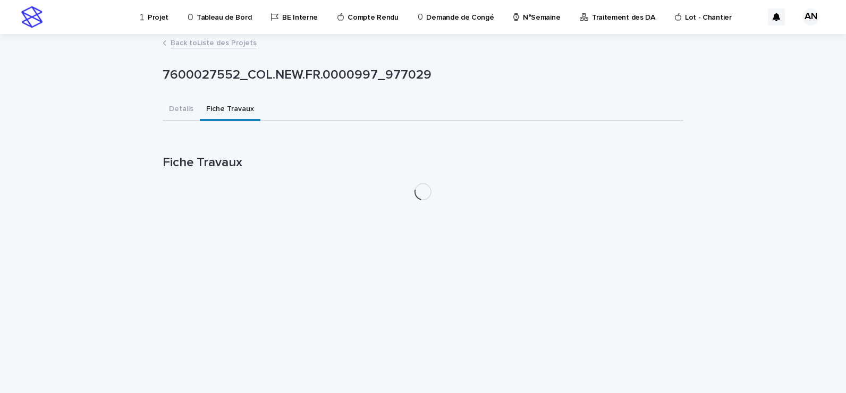
click at [238, 45] on link "Back to Liste des Projets" at bounding box center [214, 42] width 86 height 12
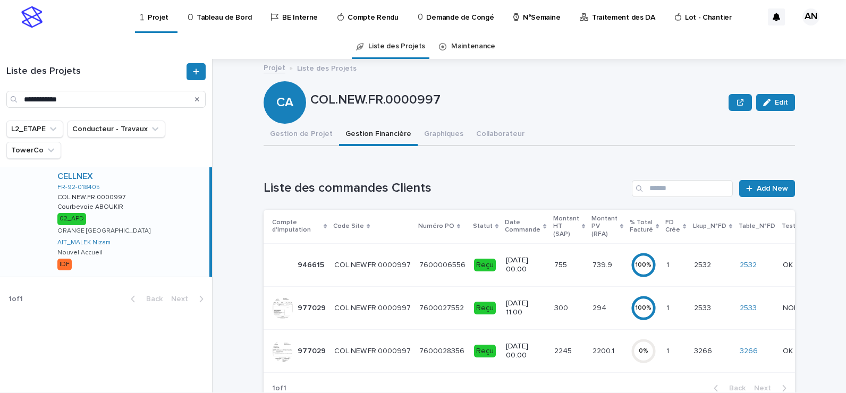
click at [515, 357] on p "27/6/2025 00:00" at bounding box center [525, 351] width 39 height 18
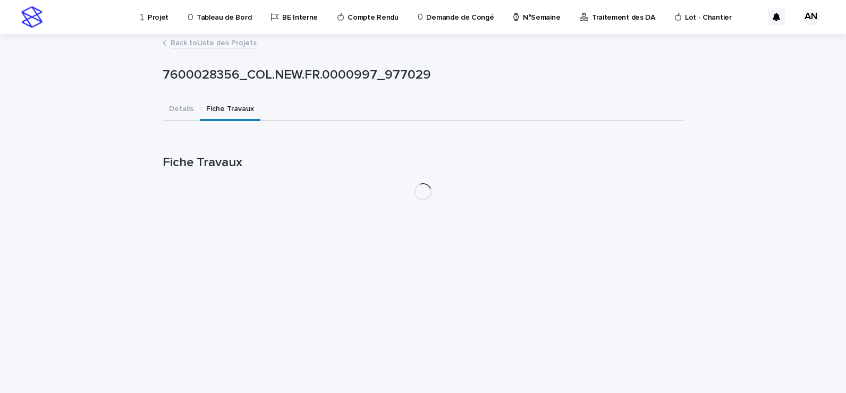
click at [237, 106] on button "Fiche Travaux" at bounding box center [230, 110] width 61 height 22
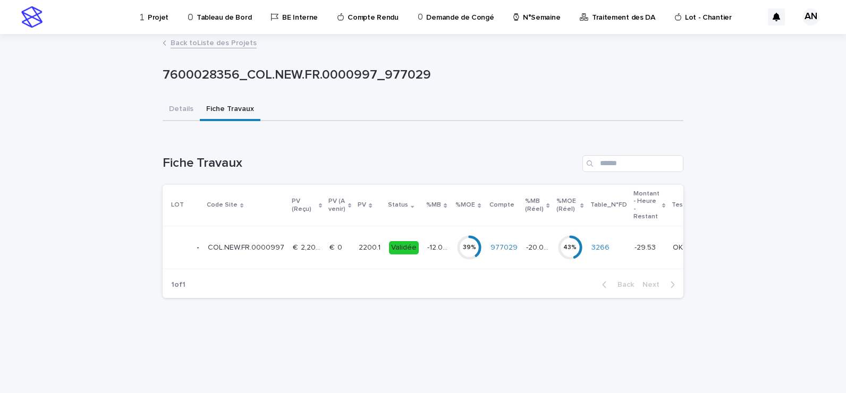
click at [437, 256] on div "-12.09 % -12.09 %" at bounding box center [437, 248] width 21 height 18
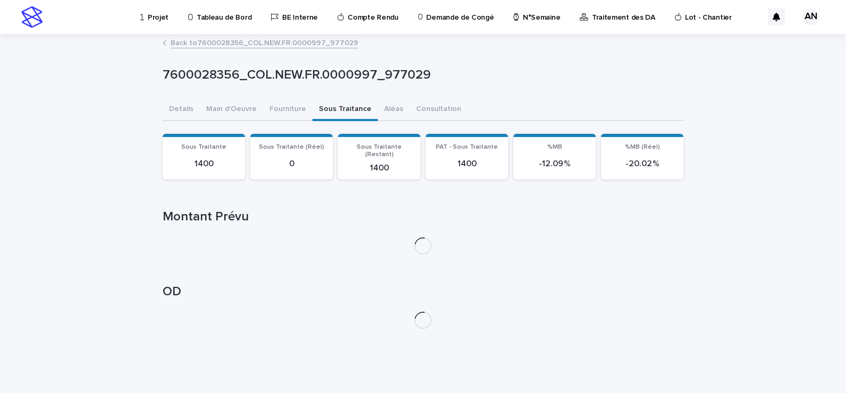
click at [344, 111] on button "Sous Traitance" at bounding box center [345, 110] width 65 height 22
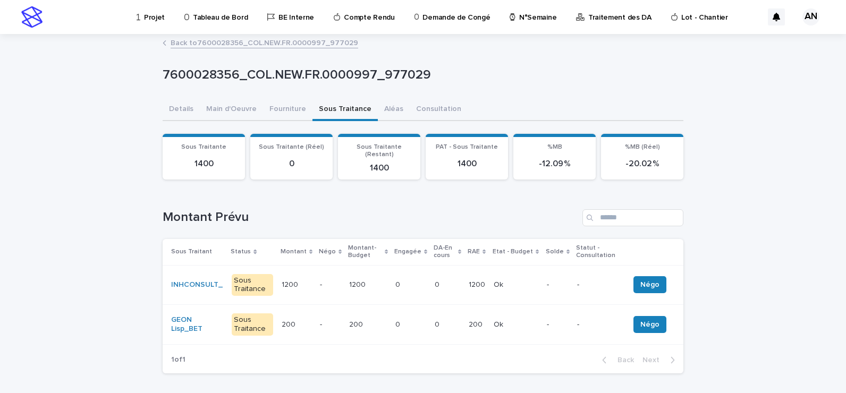
click at [452, 281] on p at bounding box center [448, 285] width 26 height 9
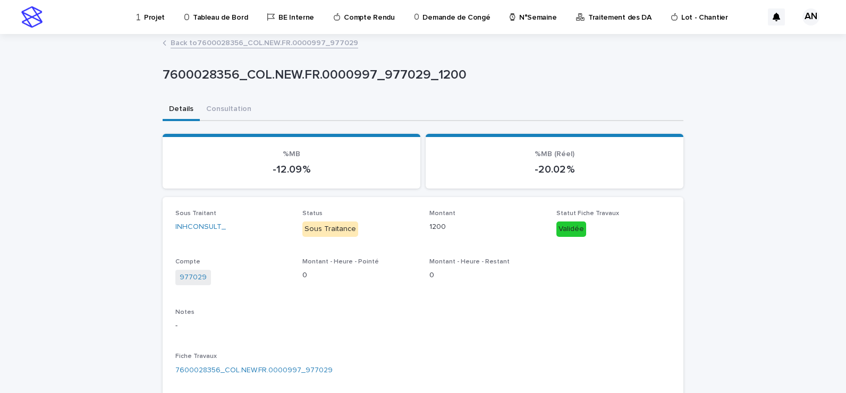
click at [309, 43] on link "Back to 7600028356_COL.NEW.FR.0000997_977029" at bounding box center [265, 42] width 188 height 12
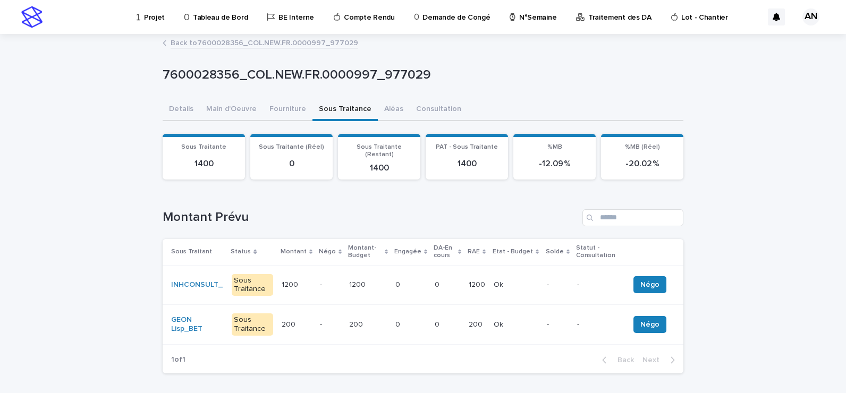
click at [414, 285] on div "0 0" at bounding box center [410, 285] width 31 height 18
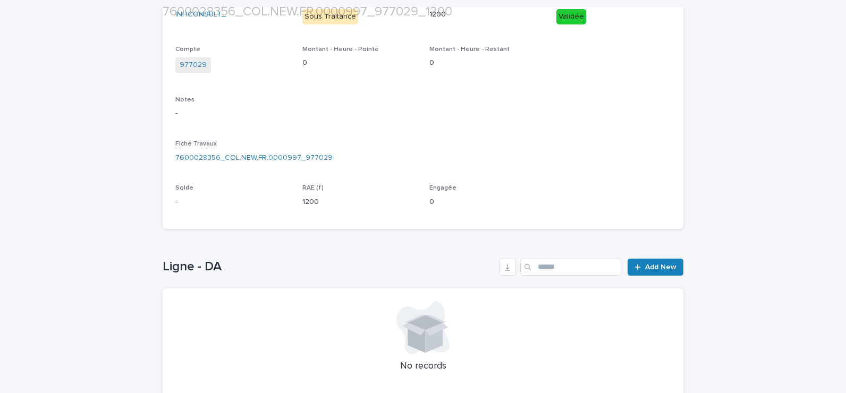
scroll to position [266, 0]
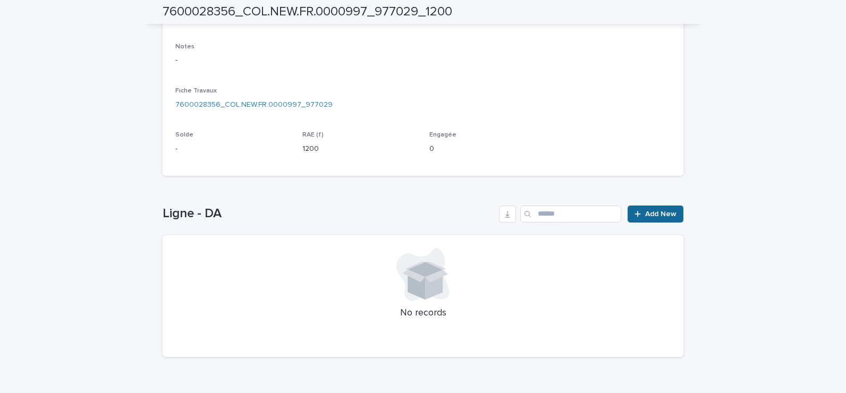
click at [651, 213] on span "Add New" at bounding box center [660, 213] width 31 height 7
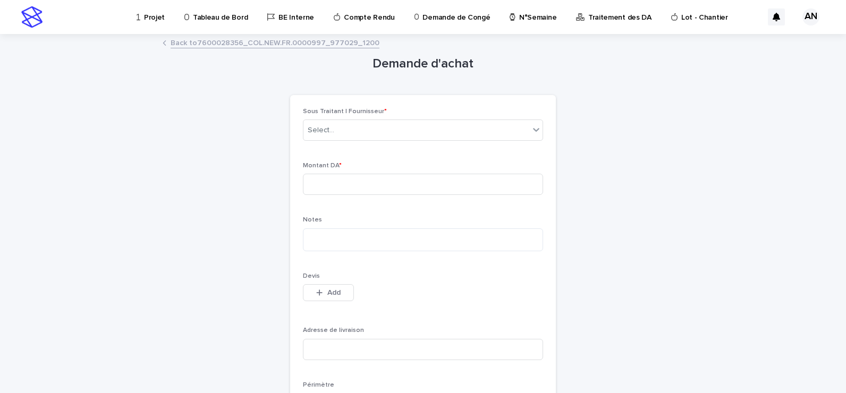
click at [290, 43] on link "Back to 7600028356_COL.NEW.FR.0000997_977029_1200" at bounding box center [275, 42] width 209 height 12
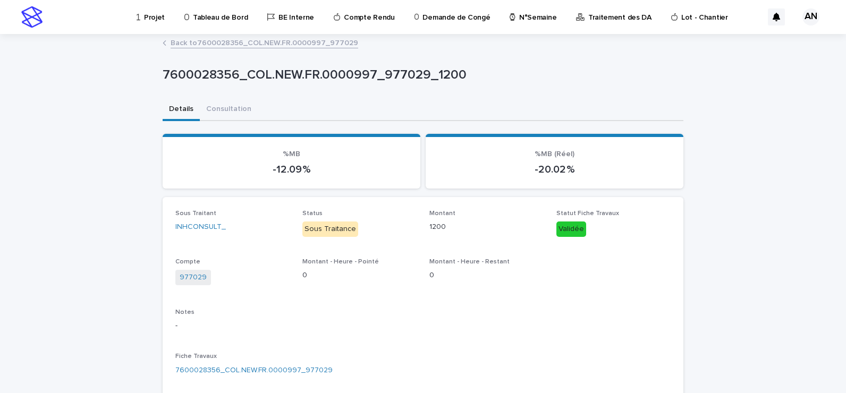
click at [220, 39] on link "Back to 7600028356_COL.NEW.FR.0000997_977029" at bounding box center [265, 42] width 188 height 12
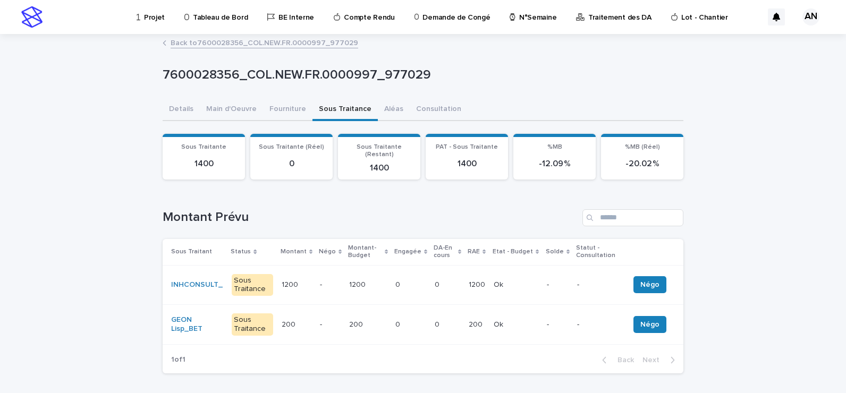
click at [276, 44] on link "Back to 7600028356_COL.NEW.FR.0000997_977029" at bounding box center [265, 42] width 188 height 12
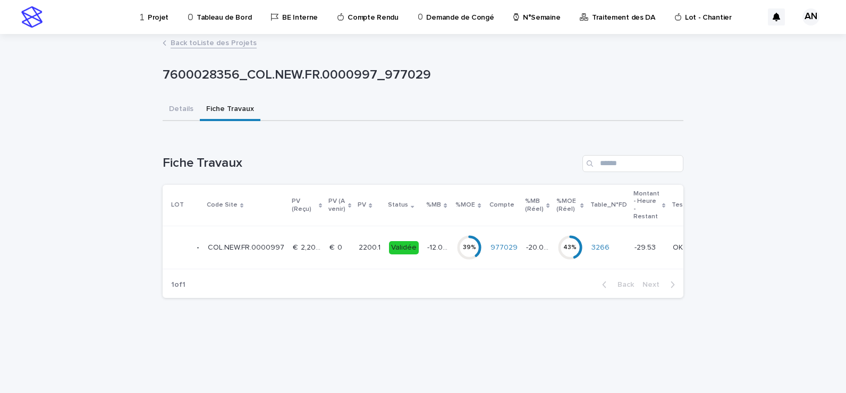
click at [215, 41] on link "Back to Liste des Projets" at bounding box center [214, 42] width 86 height 12
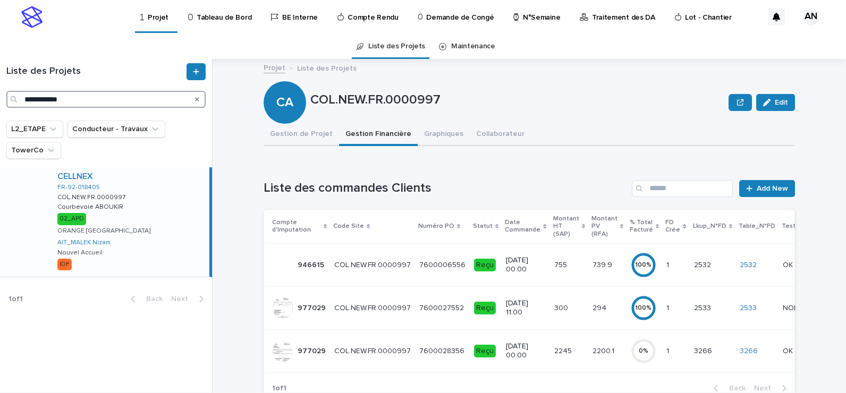
click at [51, 99] on input "**********" at bounding box center [105, 99] width 199 height 17
click at [50, 98] on input "**********" at bounding box center [105, 99] width 199 height 17
click at [91, 97] on input "**********" at bounding box center [105, 99] width 199 height 17
drag, startPoint x: 197, startPoint y: 97, endPoint x: 131, endPoint y: 99, distance: 65.9
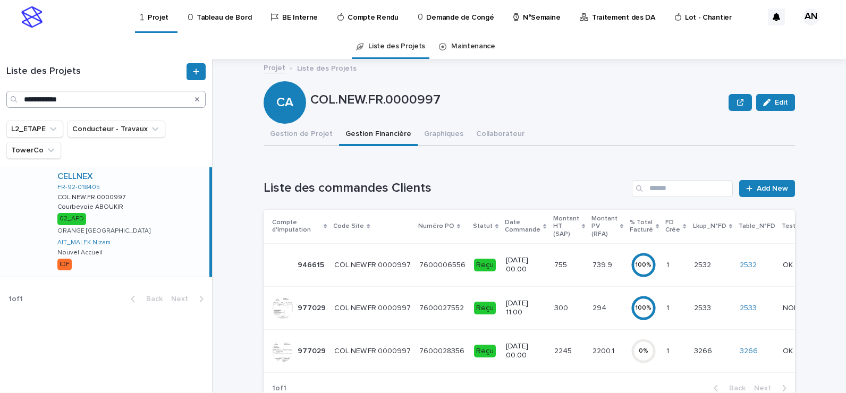
click at [197, 97] on icon "Search" at bounding box center [197, 99] width 4 height 6
click at [108, 99] on input "Search" at bounding box center [105, 99] width 199 height 17
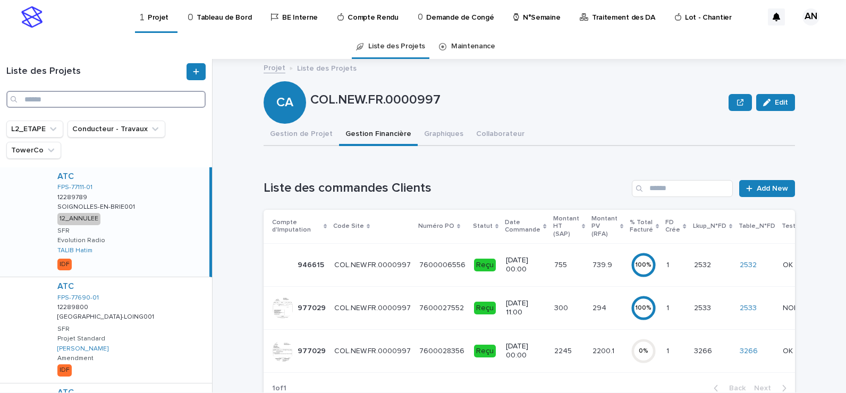
paste input "**********"
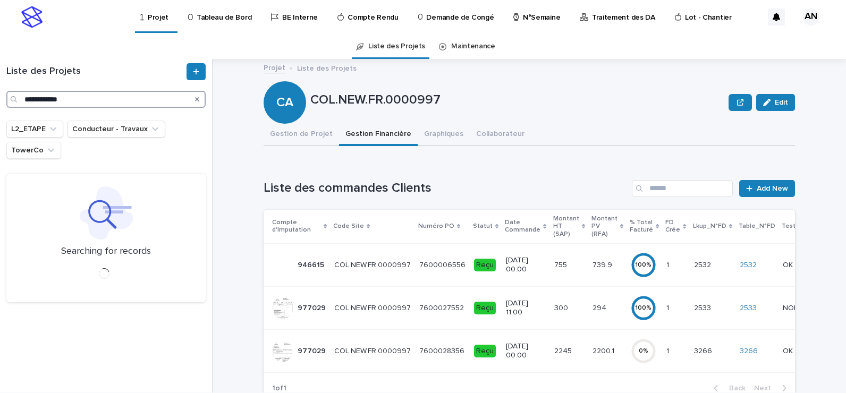
type input "**********"
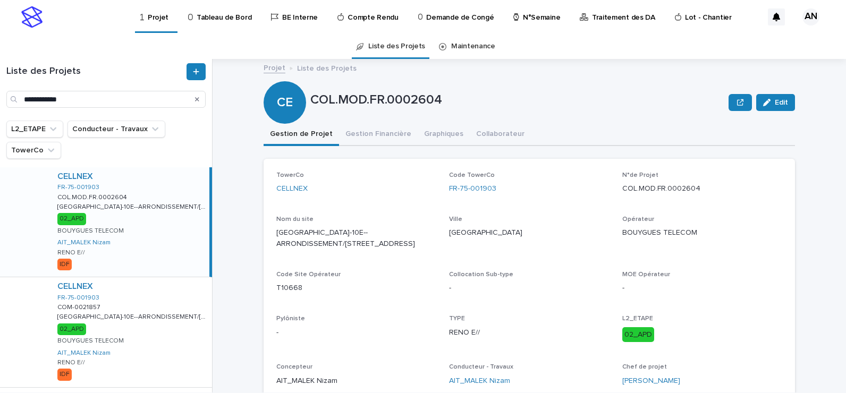
click at [158, 254] on div "CELLNEX FR-75-001903 COL.MOD.FR.0002604 COL.MOD.FR.0002604 PARIS-10E--ARRONDISS…" at bounding box center [129, 221] width 161 height 109
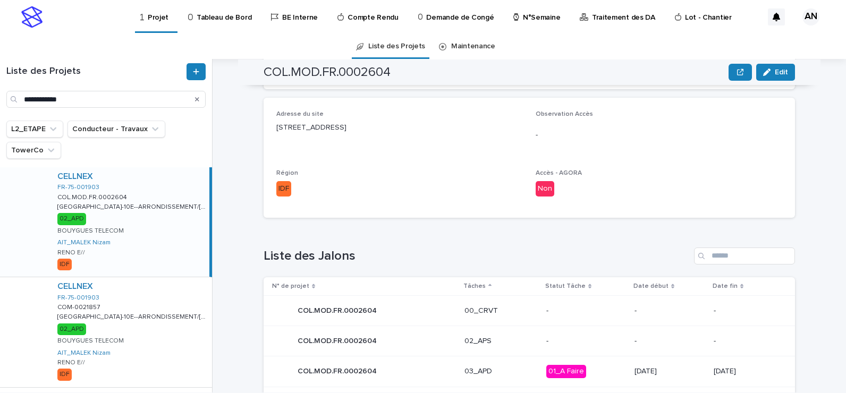
scroll to position [106, 0]
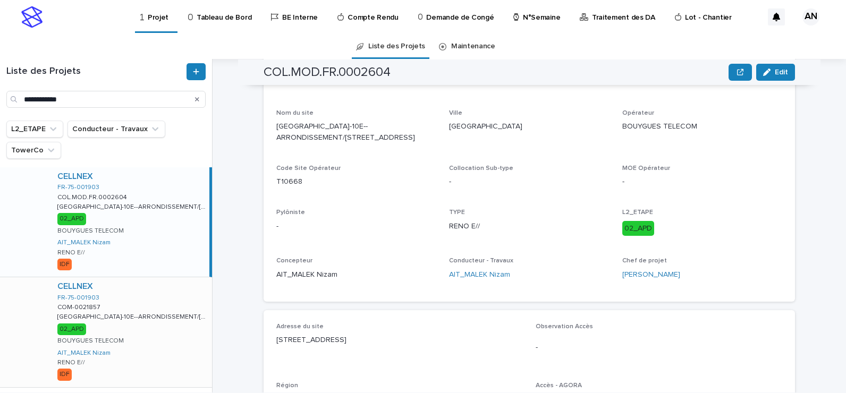
click at [149, 350] on div "CELLNEX FR-75-001903 COM-0021857 COM-0021857 PARIS-10E--ARRONDISSEMENT/118 rue …" at bounding box center [130, 331] width 163 height 109
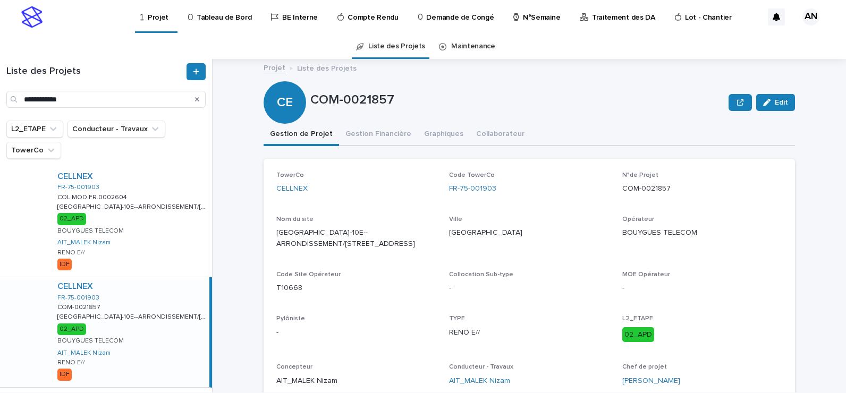
click at [170, 349] on div "CELLNEX FR-75-001903 COM-0021857 COM-0021857 PARIS-10E--ARRONDISSEMENT/118 rue …" at bounding box center [129, 331] width 161 height 109
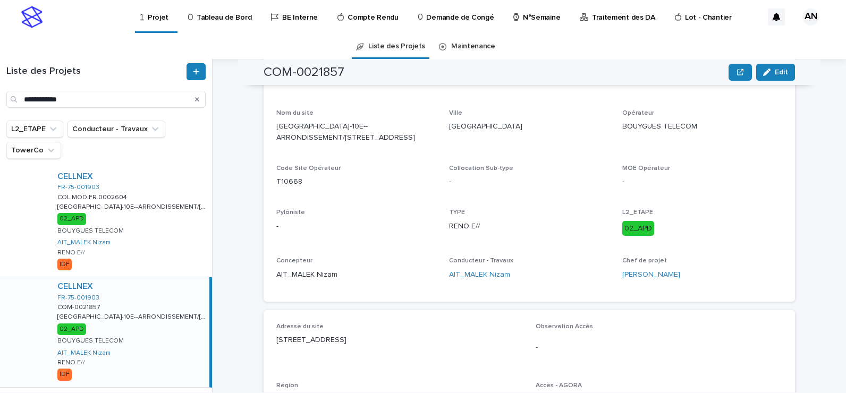
scroll to position [53, 0]
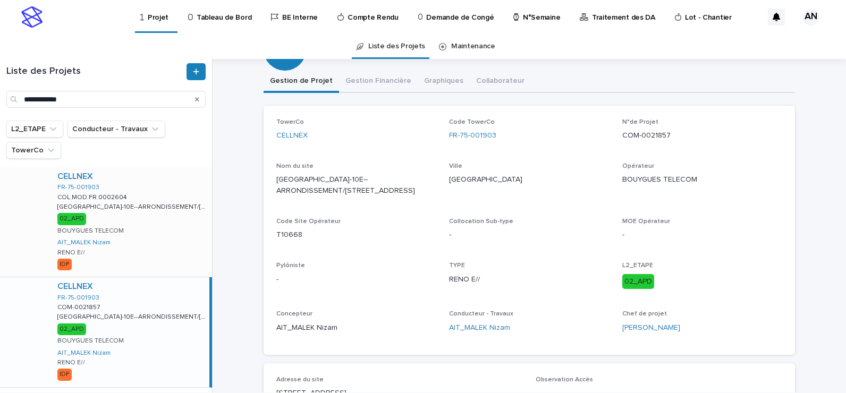
click at [152, 248] on div "CELLNEX FR-75-001903 COL.MOD.FR.0002604 COL.MOD.FR.0002604 PARIS-10E--ARRONDISS…" at bounding box center [130, 221] width 163 height 109
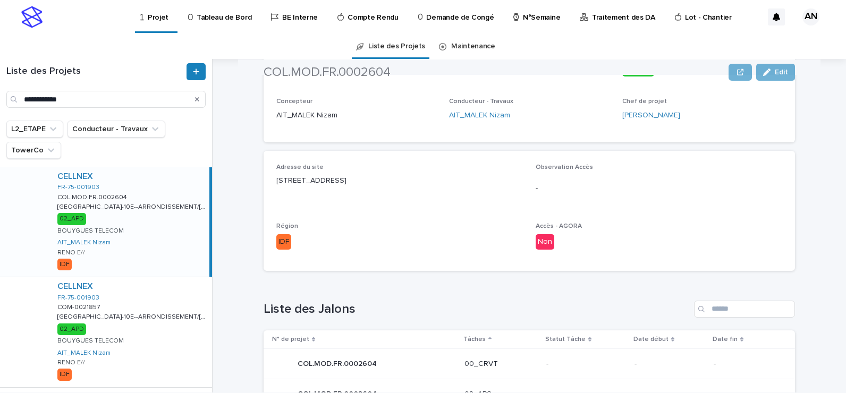
scroll to position [159, 0]
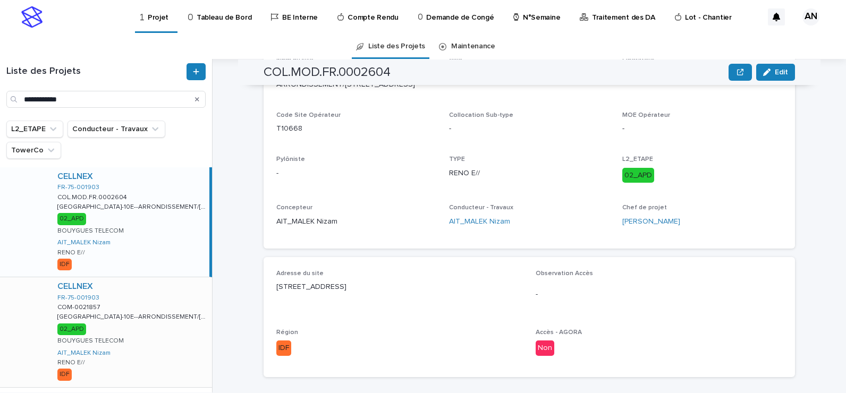
click at [164, 343] on div "CELLNEX FR-75-001903 COM-0021857 COM-0021857 PARIS-10E--ARRONDISSEMENT/118 rue …" at bounding box center [130, 331] width 163 height 109
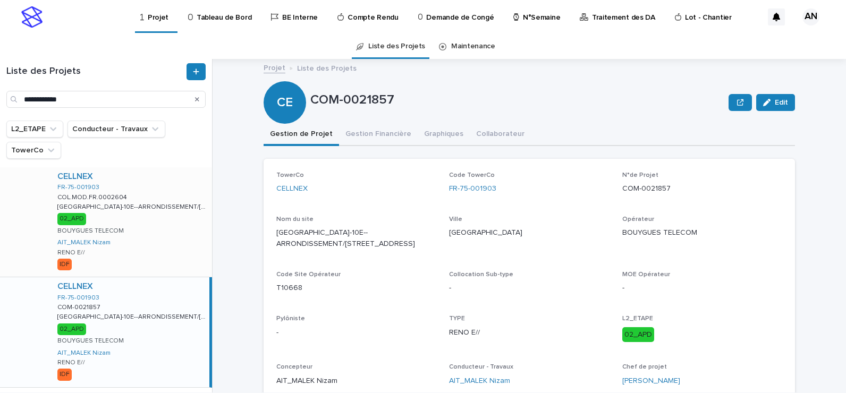
click at [141, 251] on div "CELLNEX FR-75-001903 COL.MOD.FR.0002604 COL.MOD.FR.0002604 PARIS-10E--ARRONDISS…" at bounding box center [130, 221] width 163 height 109
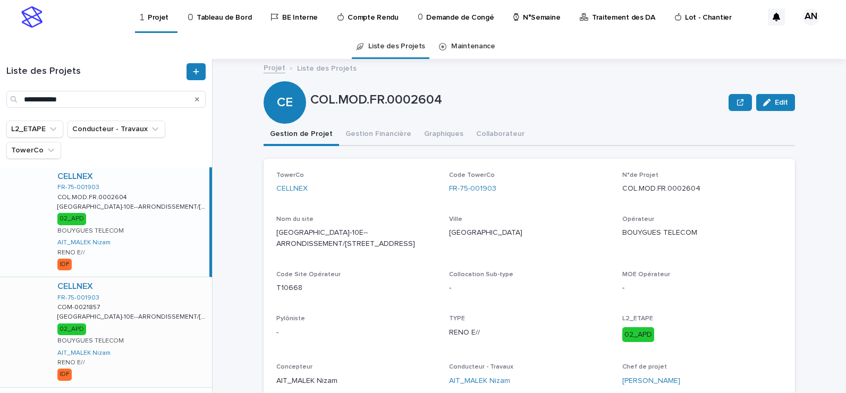
click at [169, 342] on div "CELLNEX FR-75-001903 COM-0021857 COM-0021857 PARIS-10E--ARRONDISSEMENT/118 rue …" at bounding box center [130, 331] width 163 height 109
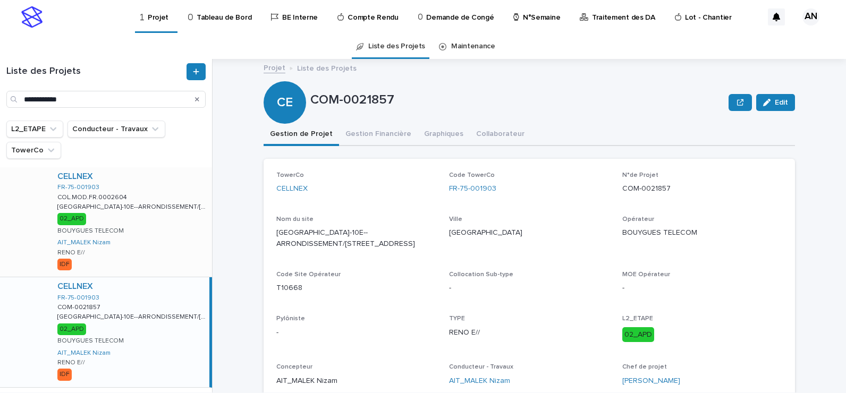
click at [178, 261] on div "CELLNEX FR-75-001903 COL.MOD.FR.0002604 COL.MOD.FR.0002604 PARIS-10E--ARRONDISS…" at bounding box center [130, 221] width 163 height 109
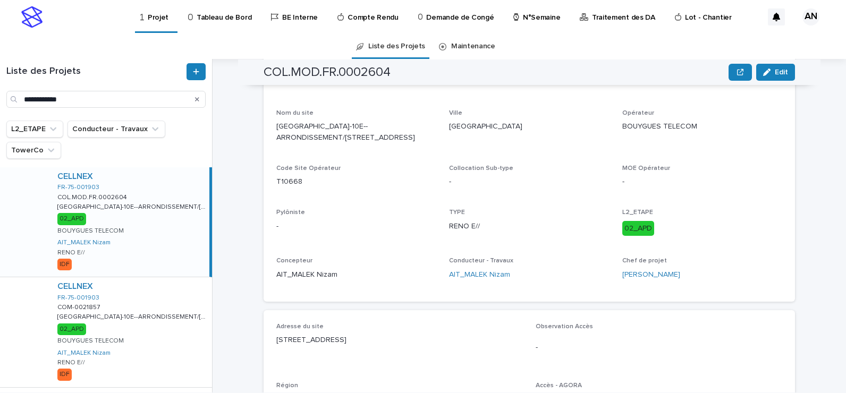
scroll to position [159, 0]
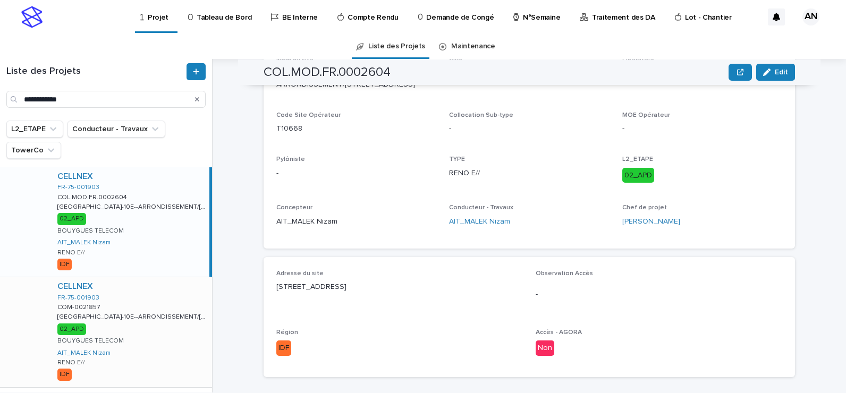
click at [186, 345] on div "CELLNEX FR-75-001903 COM-0021857 COM-0021857 PARIS-10E--ARRONDISSEMENT/118 rue …" at bounding box center [130, 331] width 163 height 109
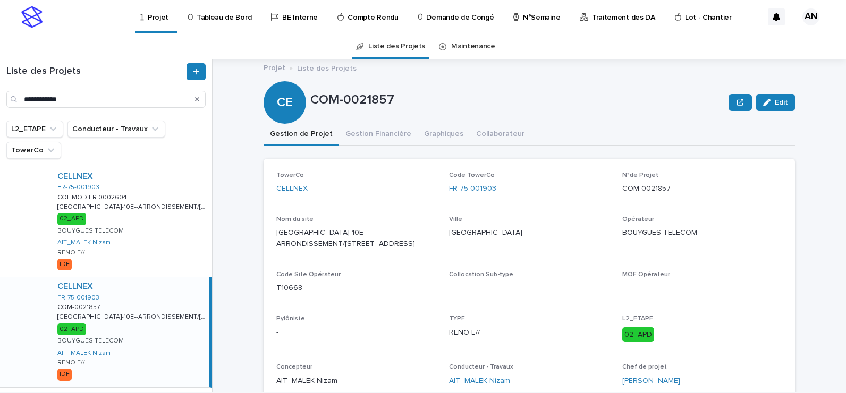
click at [176, 338] on div "CELLNEX FR-75-001903 COM-0021857 COM-0021857 PARIS-10E--ARRONDISSEMENT/118 rue …" at bounding box center [129, 331] width 161 height 109
click at [136, 300] on div "CELLNEX FR-75-001903 COM-0021857 COM-0021857 PARIS-10E--ARRONDISSEMENT/118 rue …" at bounding box center [129, 331] width 161 height 109
click at [765, 100] on icon "button" at bounding box center [766, 102] width 7 height 7
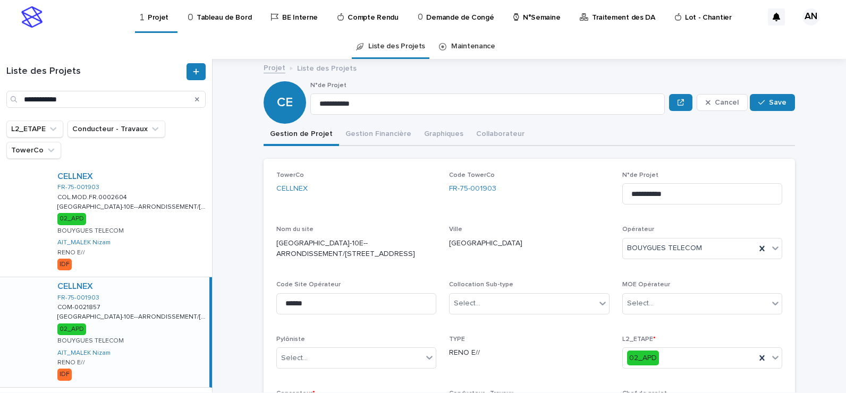
scroll to position [106, 0]
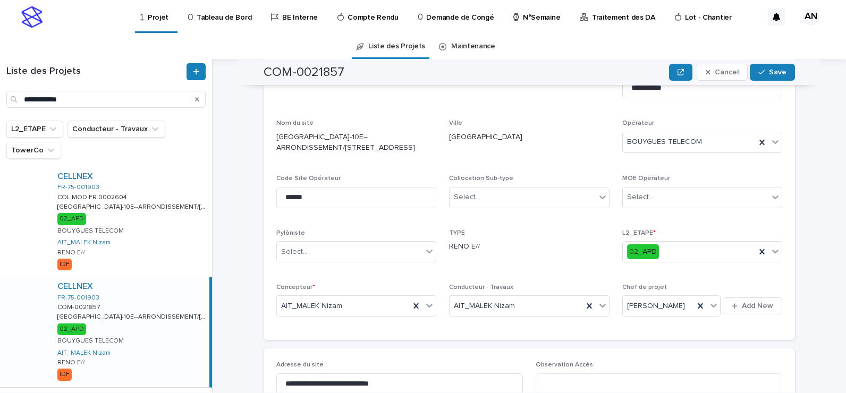
click at [502, 249] on p "RENO E//" at bounding box center [529, 246] width 160 height 11
click at [467, 249] on p "RENO E//" at bounding box center [529, 246] width 160 height 11
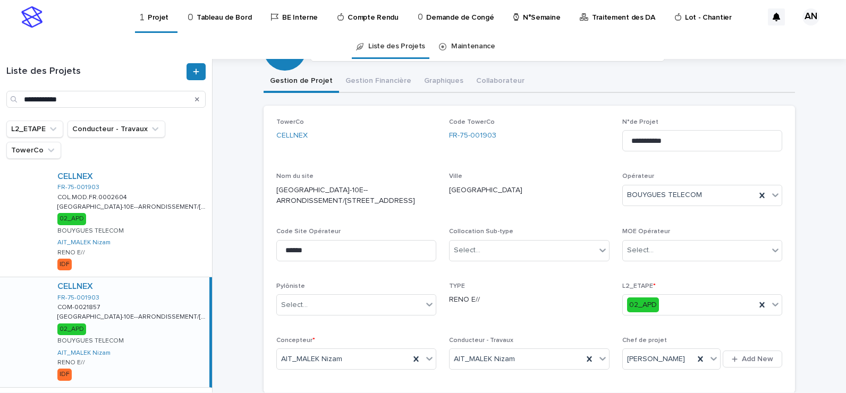
click at [461, 300] on p "RENO E//" at bounding box center [529, 299] width 160 height 11
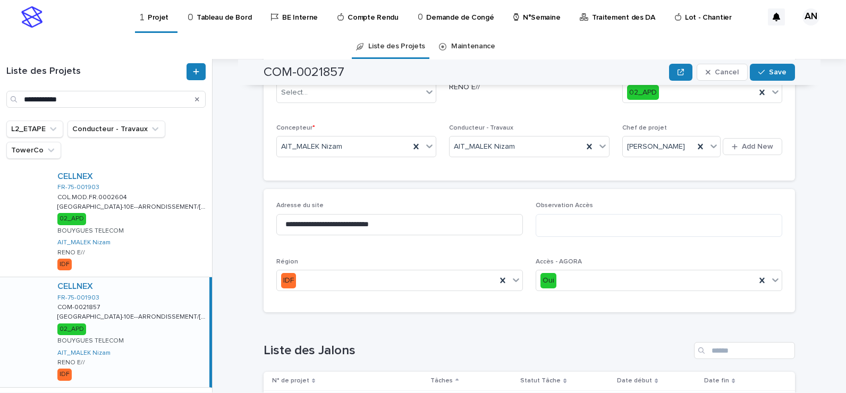
scroll to position [0, 0]
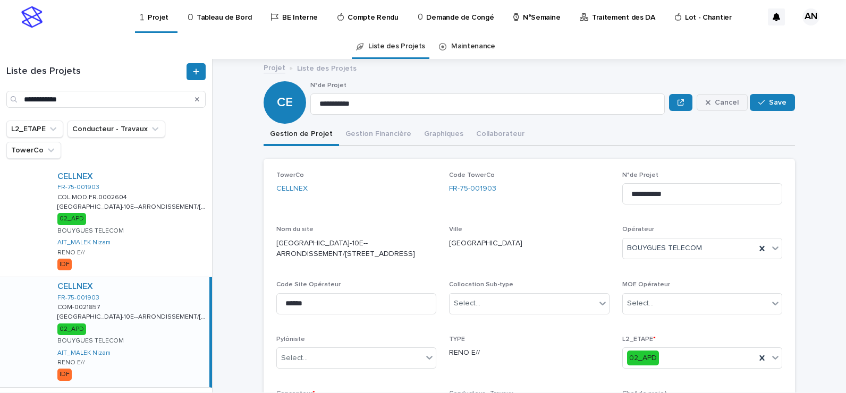
click at [713, 107] on button "Cancel" at bounding box center [722, 102] width 51 height 17
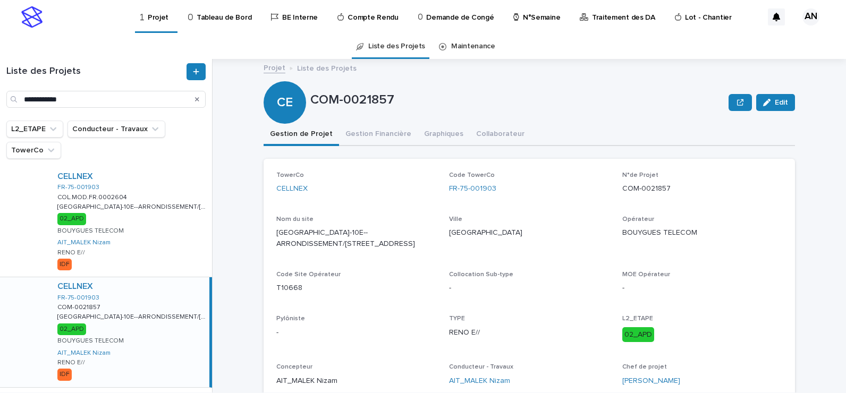
click at [197, 102] on icon "Search" at bounding box center [197, 99] width 4 height 6
click at [112, 100] on input "Search" at bounding box center [105, 99] width 199 height 17
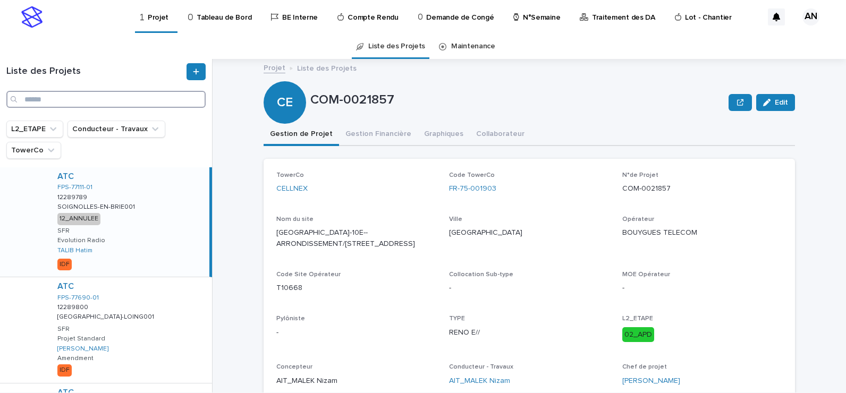
paste input "**********"
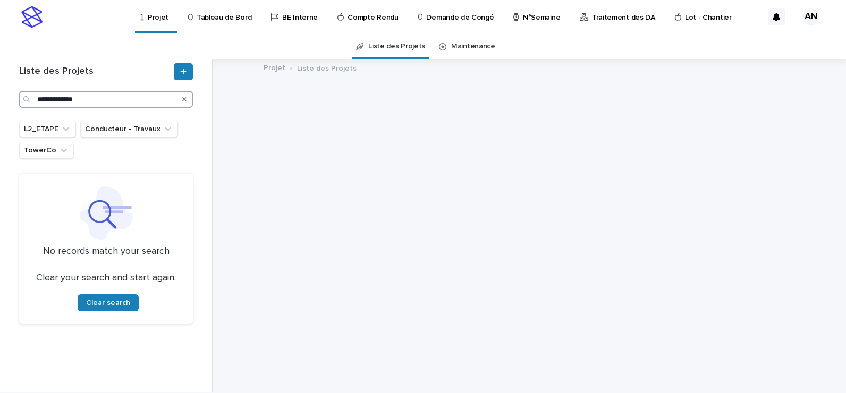
click at [38, 98] on input "**********" at bounding box center [106, 99] width 174 height 17
click at [112, 99] on input "**********" at bounding box center [106, 99] width 174 height 17
type input "**********"
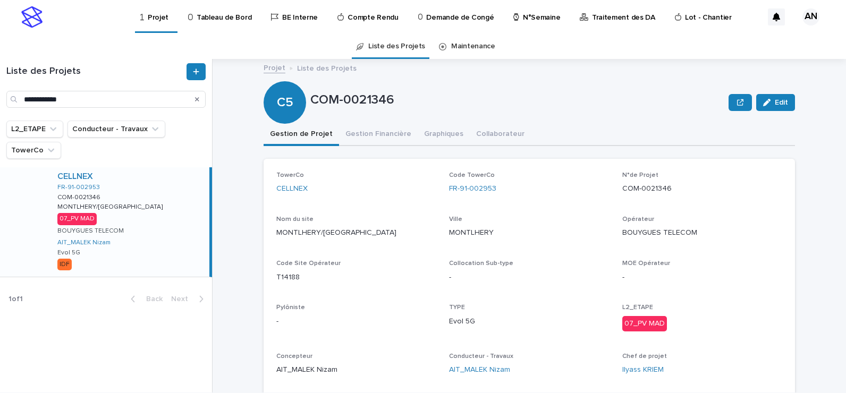
click at [133, 181] on div "CELLNEX" at bounding box center [131, 177] width 148 height 10
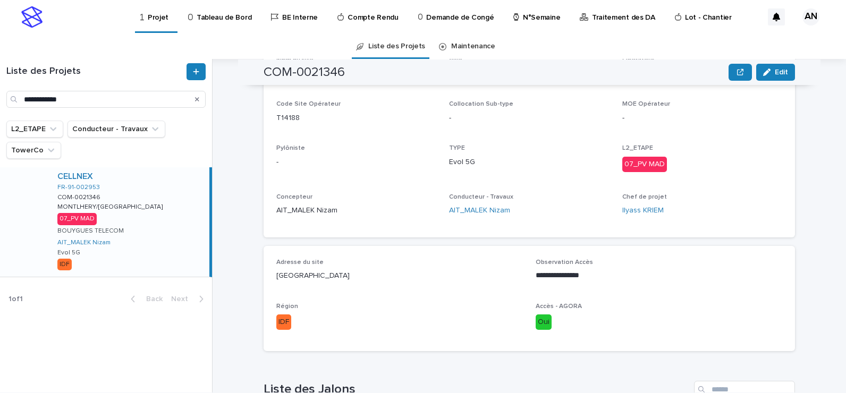
drag, startPoint x: 398, startPoint y: 285, endPoint x: 299, endPoint y: 292, distance: 99.1
click at [299, 282] on p "RUE GRANDE RUE/EGLISE DE LA SA" at bounding box center [399, 276] width 247 height 11
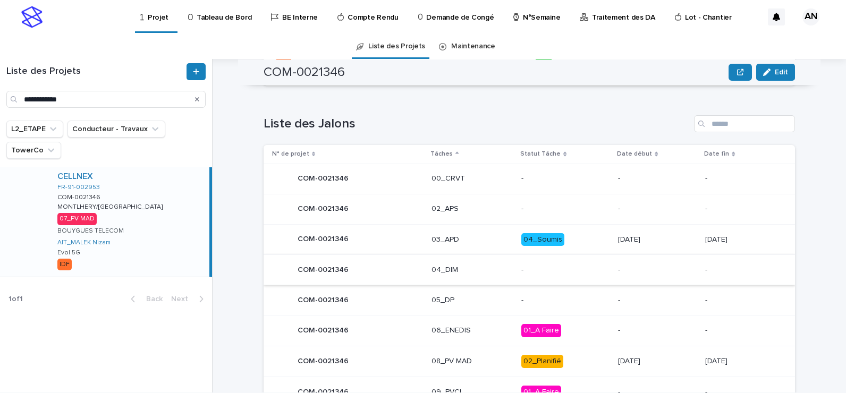
scroll to position [372, 0]
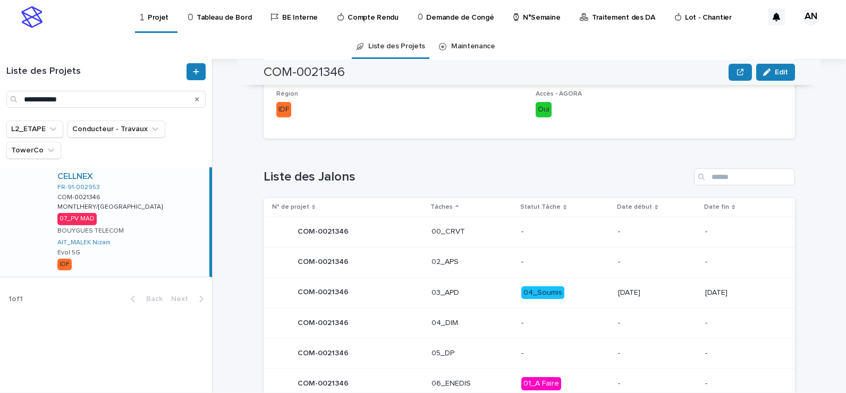
click at [196, 98] on icon "Search" at bounding box center [197, 99] width 4 height 4
click at [136, 96] on input "Search" at bounding box center [105, 99] width 199 height 17
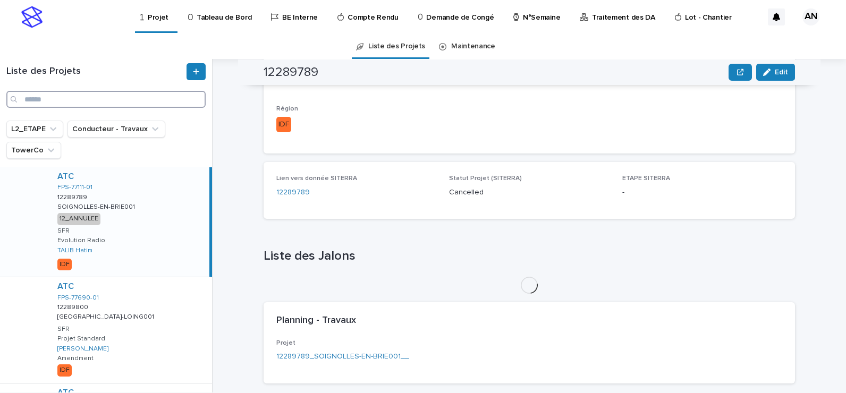
paste input "**********"
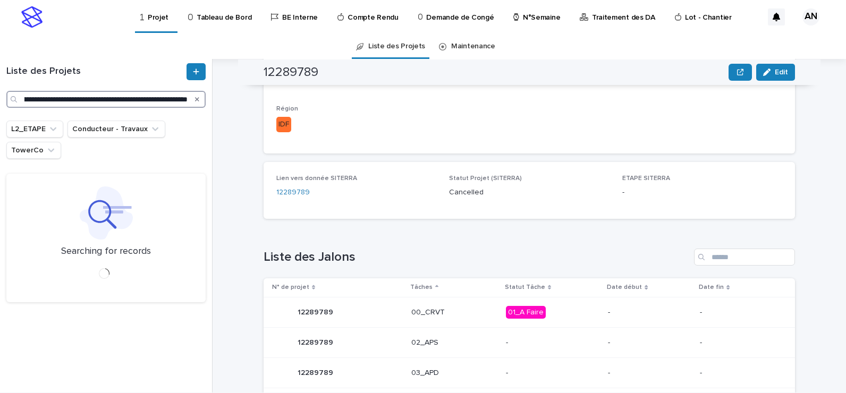
type input "**********"
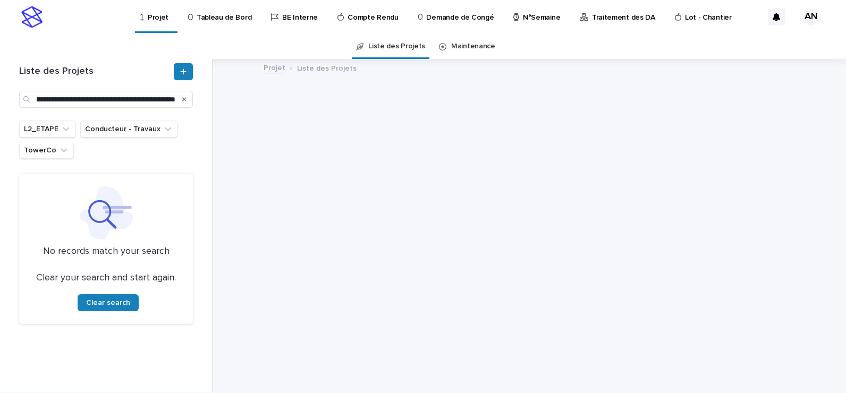
click at [184, 100] on icon "Search" at bounding box center [184, 99] width 4 height 4
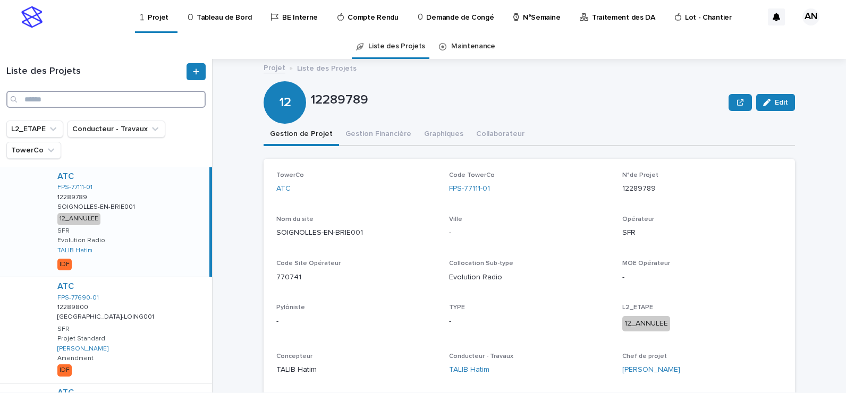
click at [60, 102] on input "Search" at bounding box center [105, 99] width 199 height 17
paste input "**********"
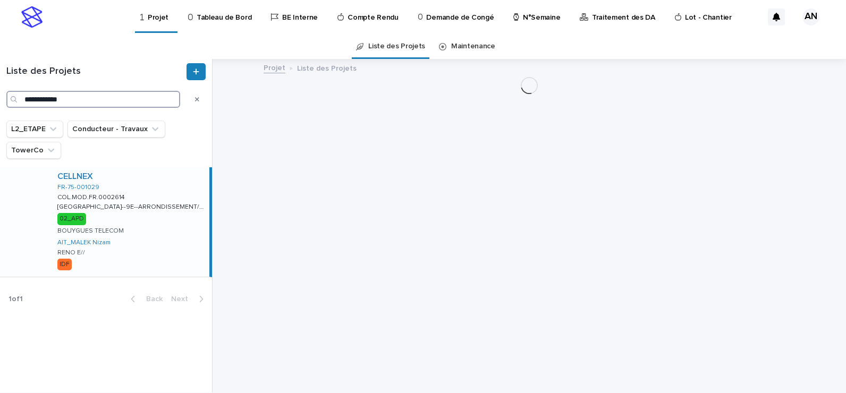
type input "**********"
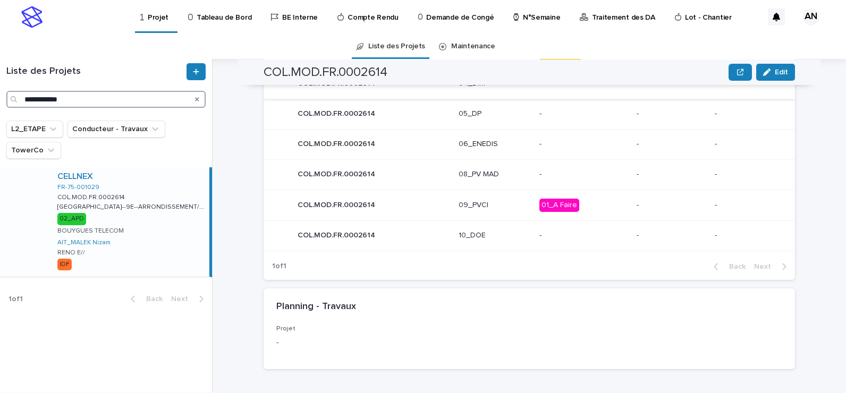
scroll to position [478, 0]
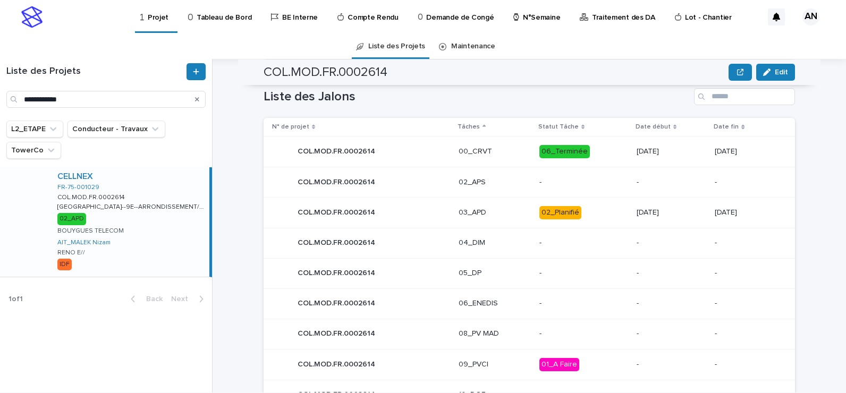
click at [507, 211] on p "03_APD" at bounding box center [495, 212] width 72 height 9
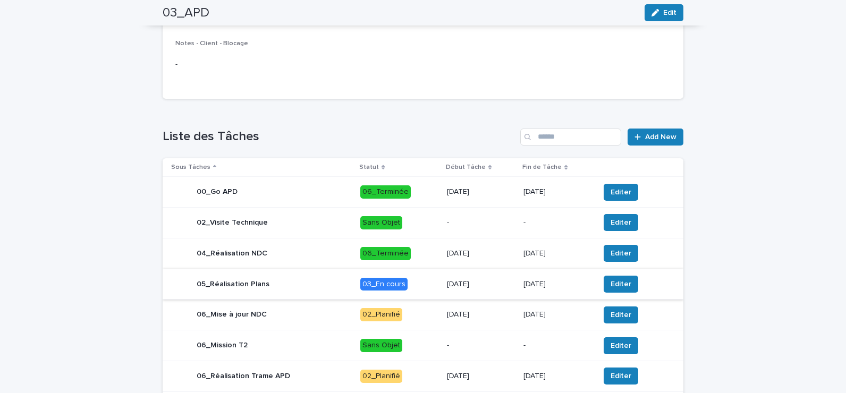
scroll to position [372, 0]
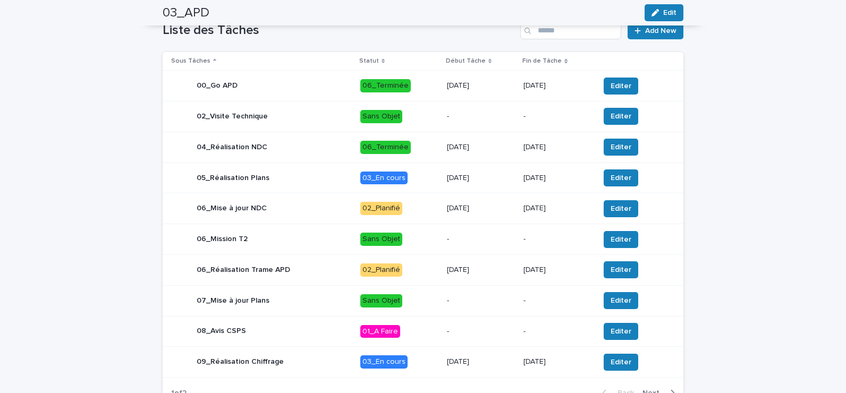
click at [342, 361] on div "09_Réalisation Chiffrage" at bounding box center [261, 362] width 181 height 21
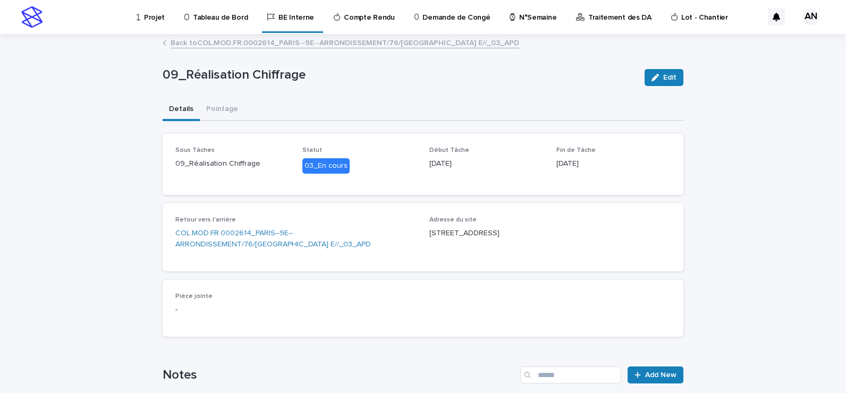
scroll to position [53, 0]
click at [221, 63] on div "09_Réalisation Chiffrage Edit 09_Réalisation Chiffrage Edit Sorry, there was an…" at bounding box center [423, 372] width 521 height 674
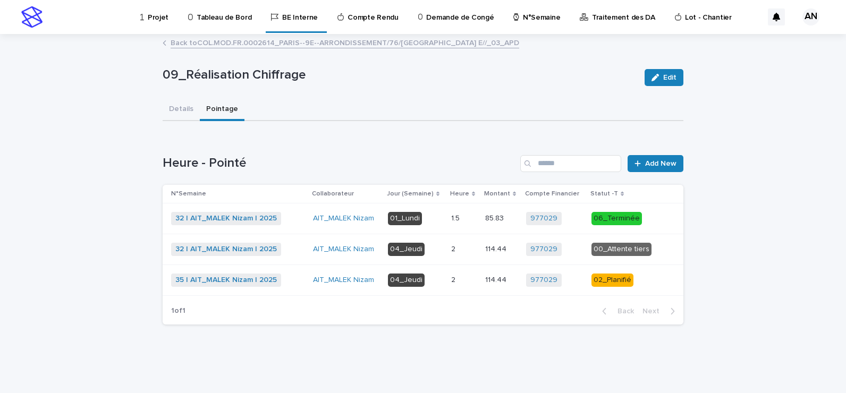
click at [466, 253] on p at bounding box center [464, 249] width 26 height 9
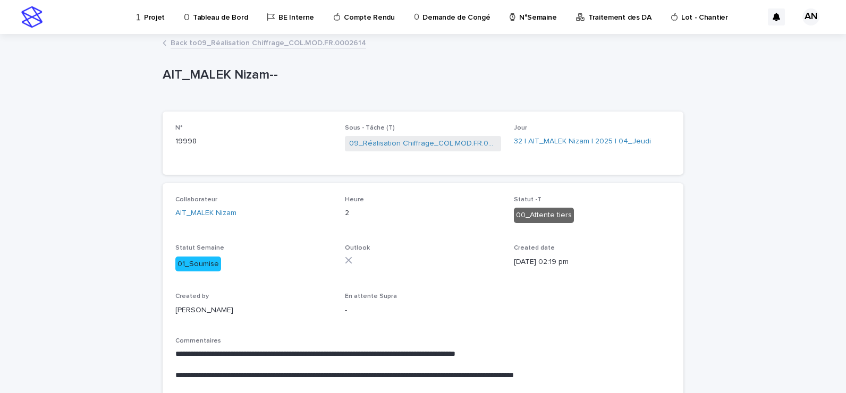
scroll to position [53, 0]
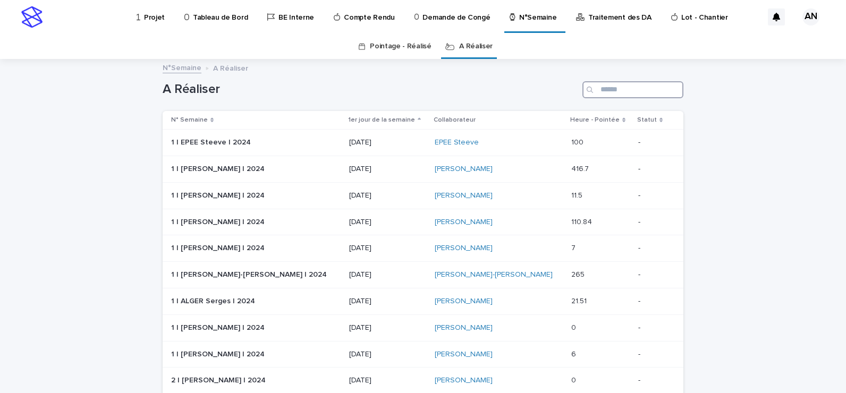
click at [637, 89] on input "Search" at bounding box center [633, 89] width 101 height 17
type input "*****"
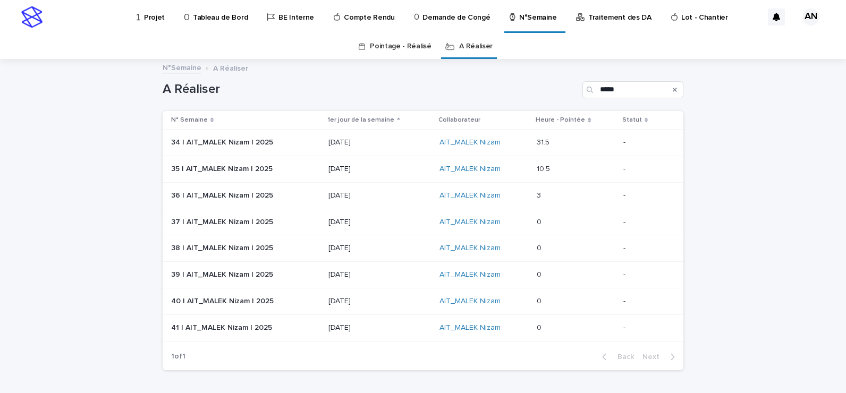
click at [573, 139] on p at bounding box center [576, 142] width 78 height 9
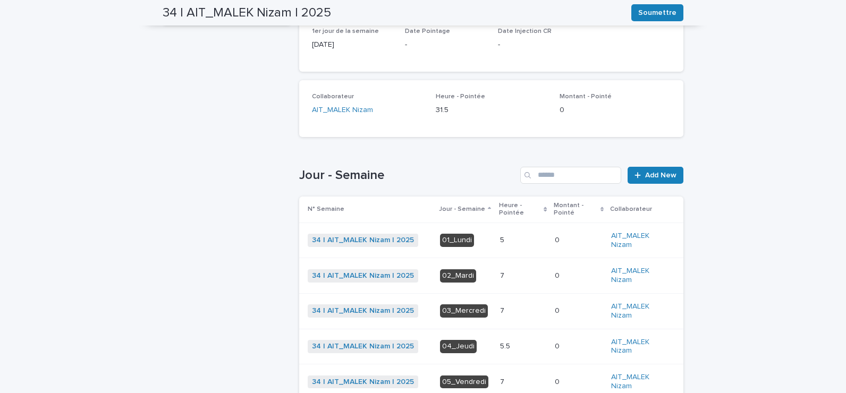
scroll to position [213, 0]
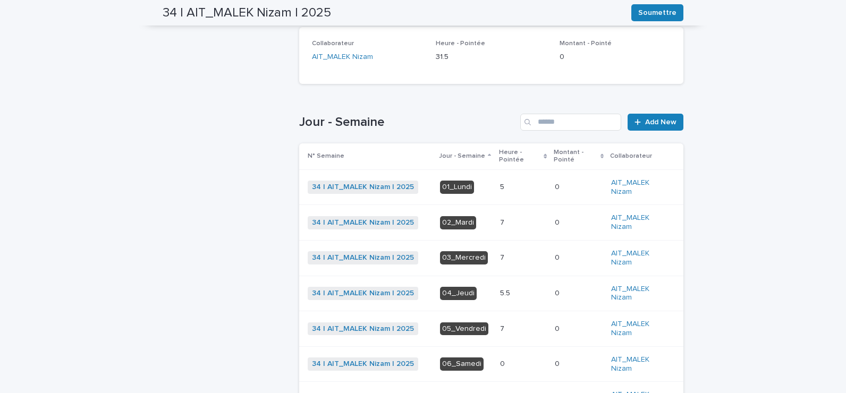
click at [517, 195] on div "5 5" at bounding box center [523, 188] width 46 height 18
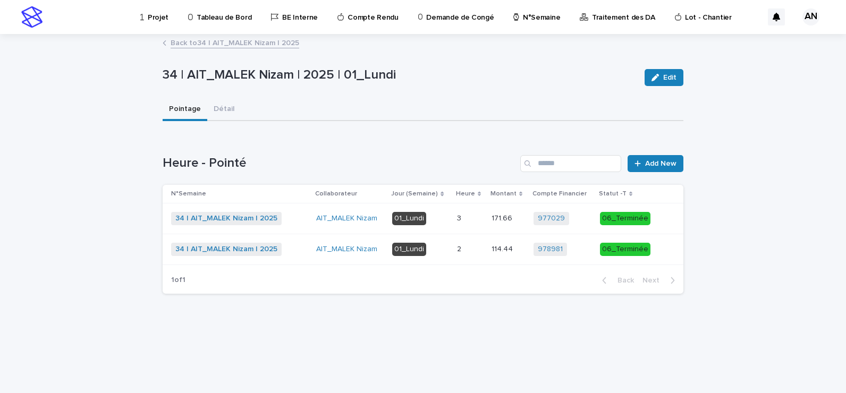
click at [477, 259] on td "2 2" at bounding box center [470, 249] width 35 height 31
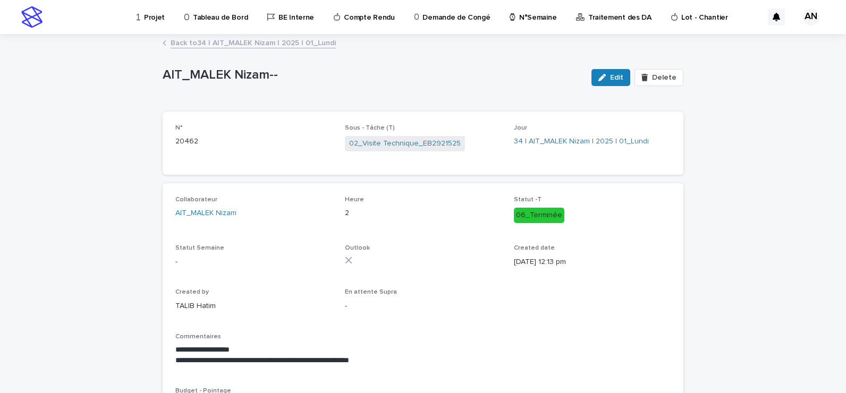
click at [293, 46] on link "Back to 34 | AIT_MALEK Nizam | 2025 | 01_Lundi" at bounding box center [253, 42] width 165 height 12
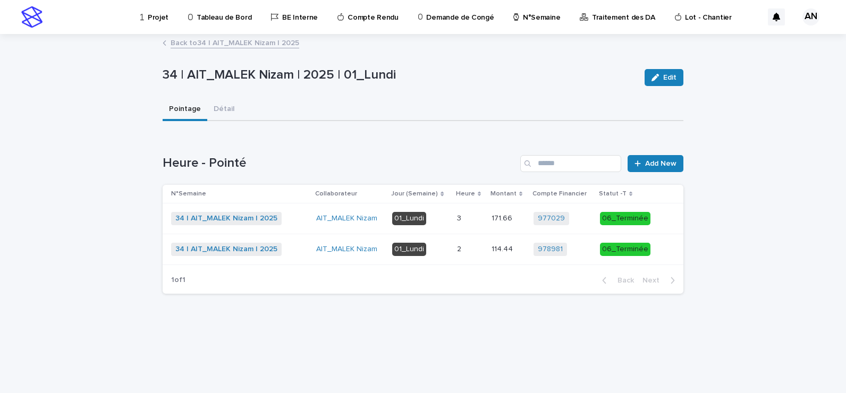
click at [479, 248] on p at bounding box center [470, 249] width 26 height 9
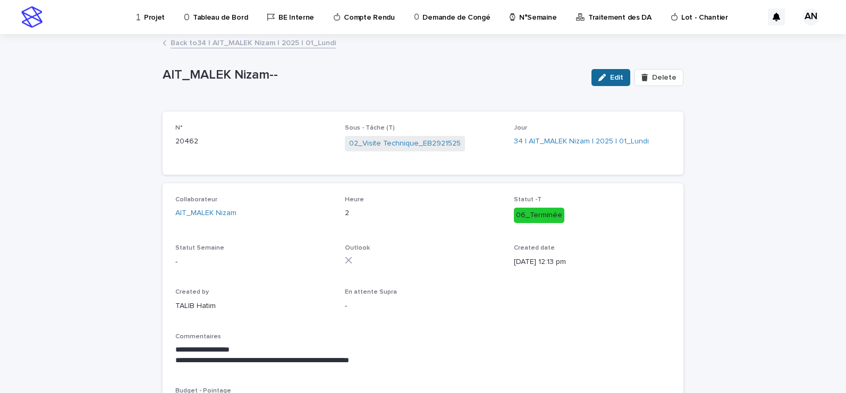
click at [605, 77] on div "button" at bounding box center [604, 77] width 12 height 7
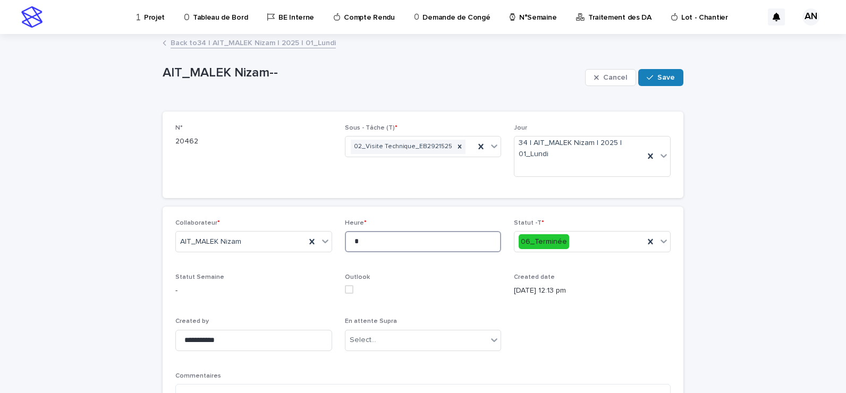
click at [380, 246] on input "*" at bounding box center [423, 241] width 157 height 21
type input "*"
click at [671, 74] on span "Save" at bounding box center [666, 77] width 18 height 7
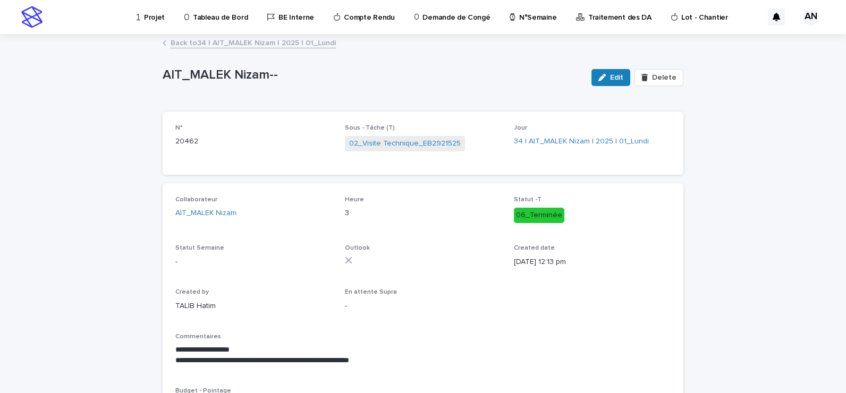
click at [264, 48] on link "Back to 34 | AIT_MALEK Nizam | 2025 | 01_Lundi" at bounding box center [253, 42] width 165 height 12
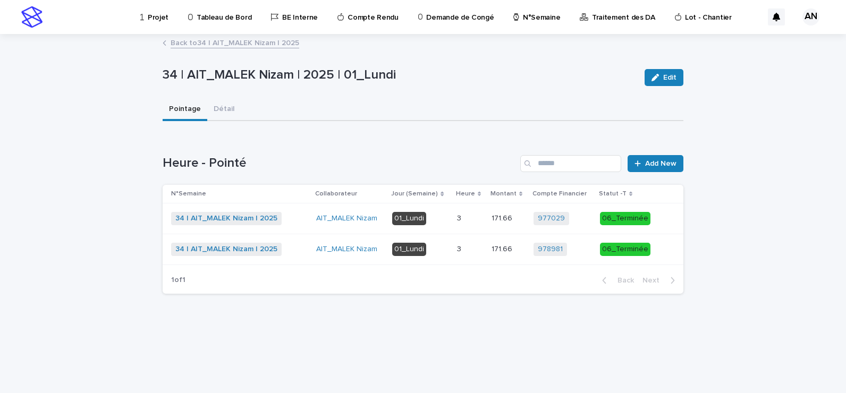
click at [258, 45] on link "Back to 34 | AIT_MALEK Nizam | 2025" at bounding box center [235, 42] width 129 height 12
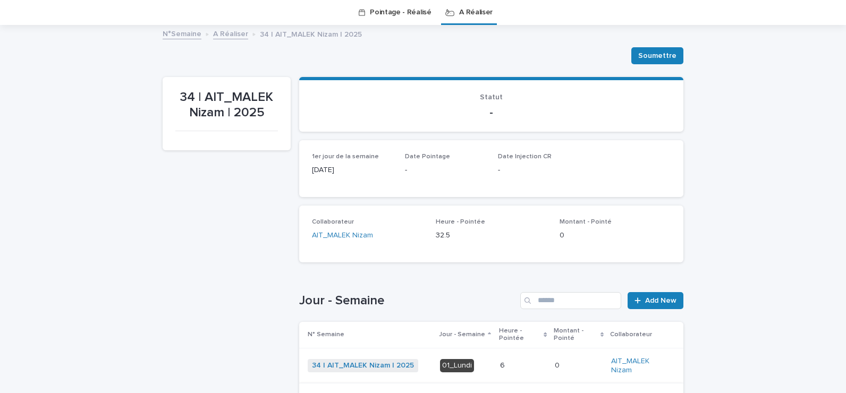
scroll to position [193, 0]
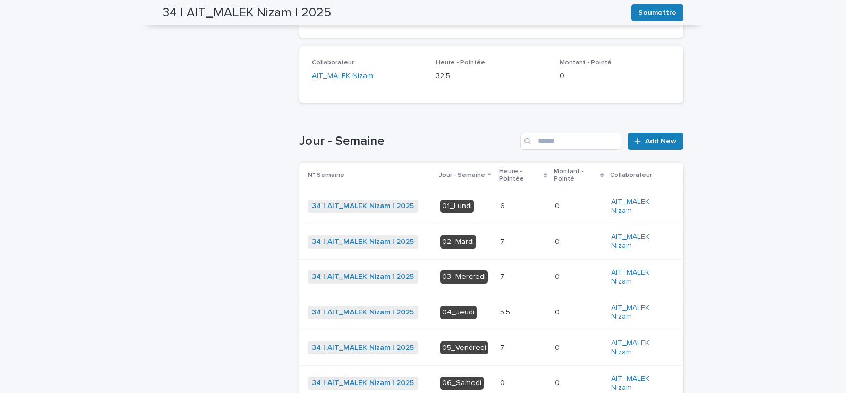
click at [509, 242] on p at bounding box center [523, 242] width 46 height 9
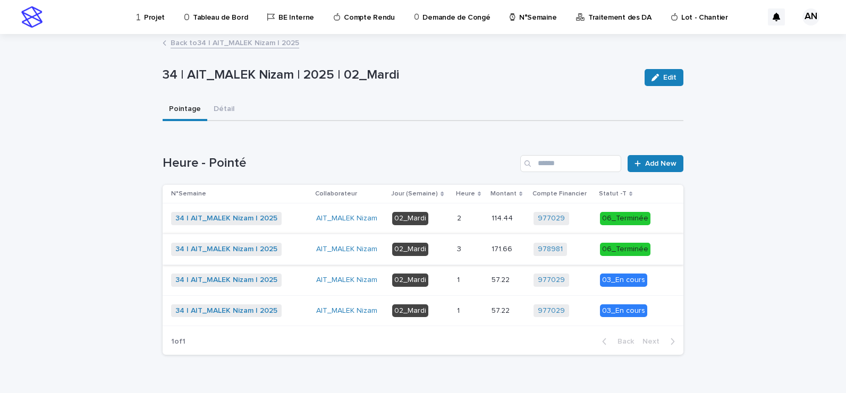
scroll to position [23, 0]
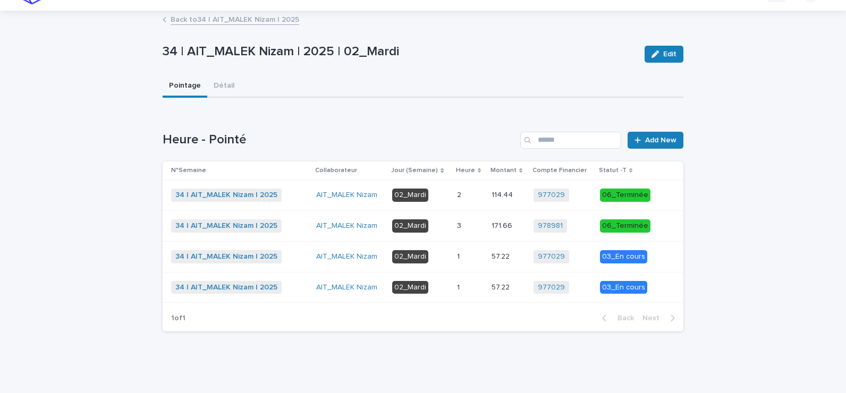
click at [477, 255] on p at bounding box center [470, 256] width 26 height 9
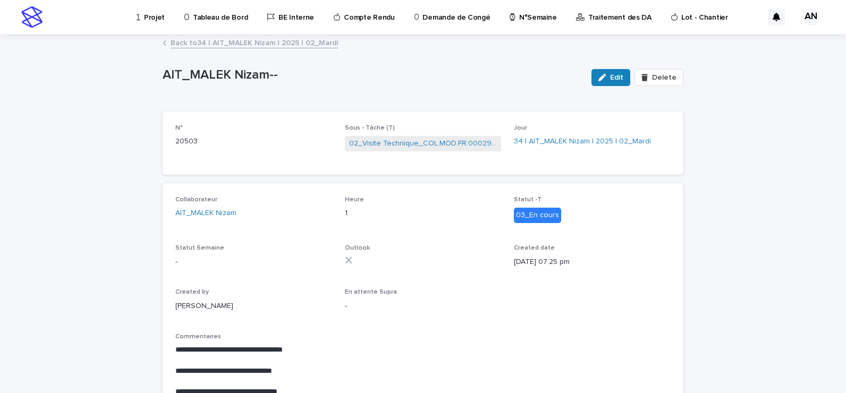
click at [298, 46] on link "Back to 34 | AIT_MALEK Nizam | 2025 | 02_Mardi" at bounding box center [254, 42] width 167 height 12
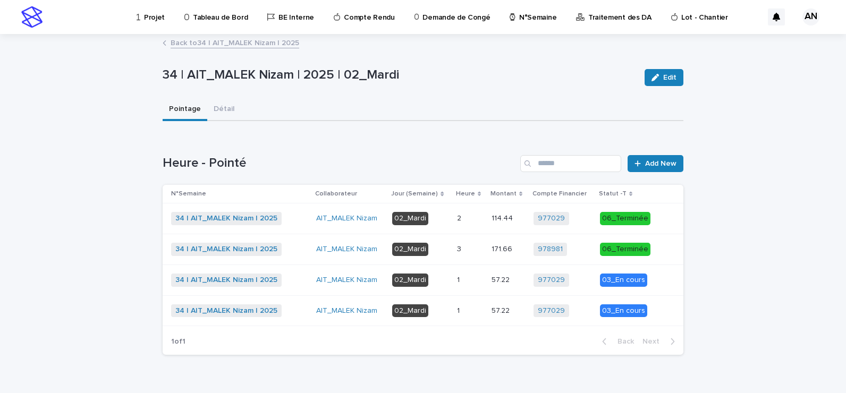
click at [470, 313] on p at bounding box center [470, 311] width 26 height 9
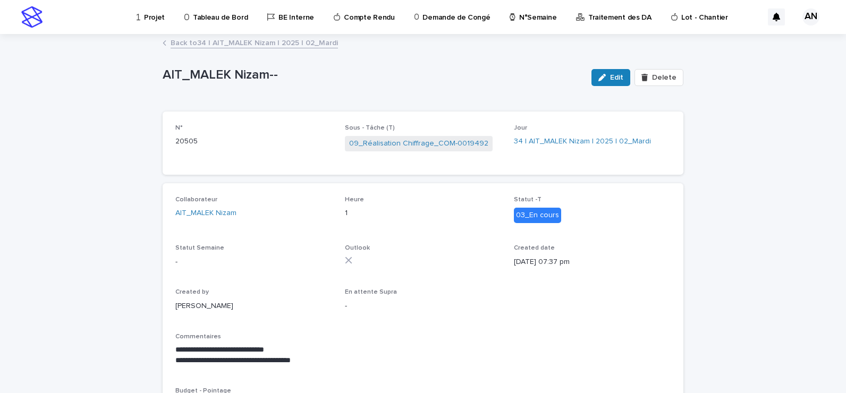
click at [309, 47] on link "Back to 34 | AIT_MALEK Nizam | 2025 | 02_Mardi" at bounding box center [254, 42] width 167 height 12
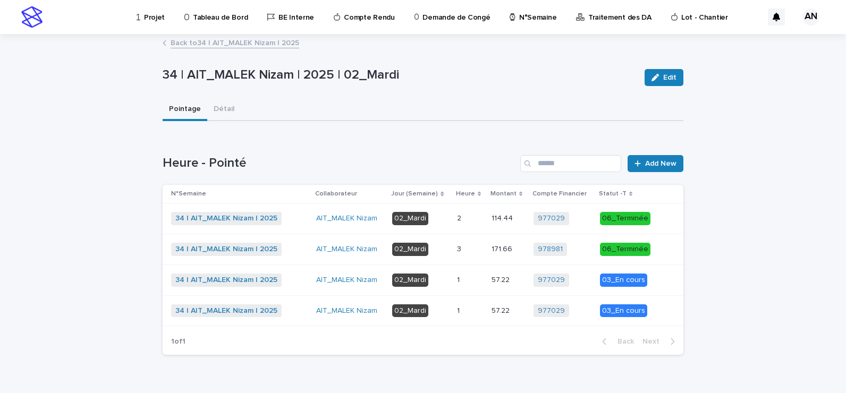
click at [280, 45] on link "Back to 34 | AIT_MALEK Nizam | 2025" at bounding box center [235, 42] width 129 height 12
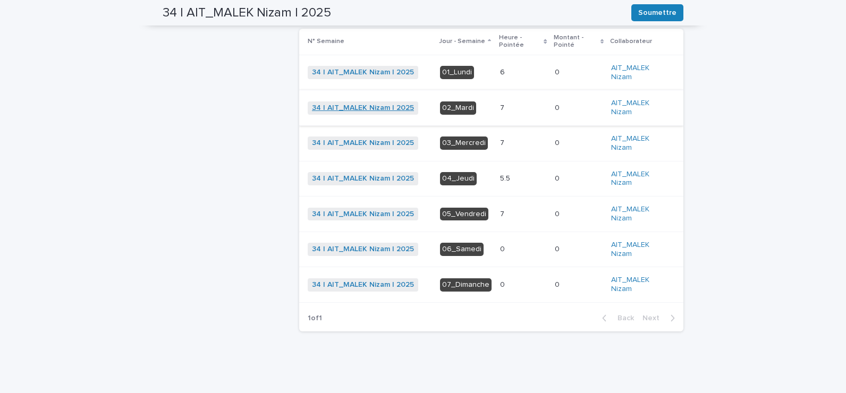
scroll to position [274, 0]
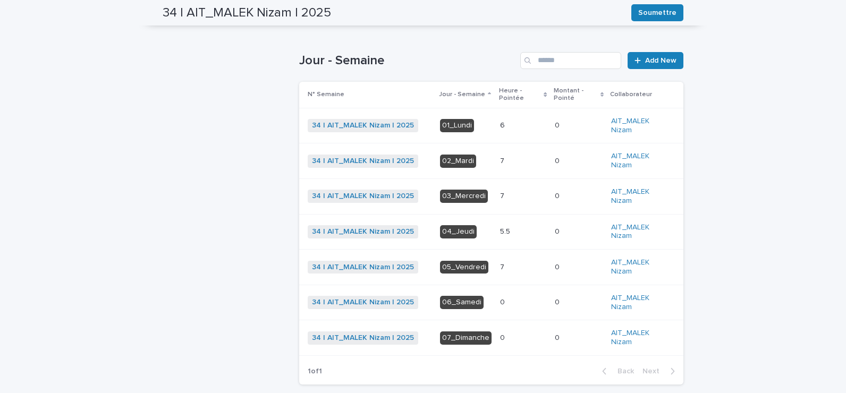
click at [508, 197] on p at bounding box center [523, 196] width 46 height 9
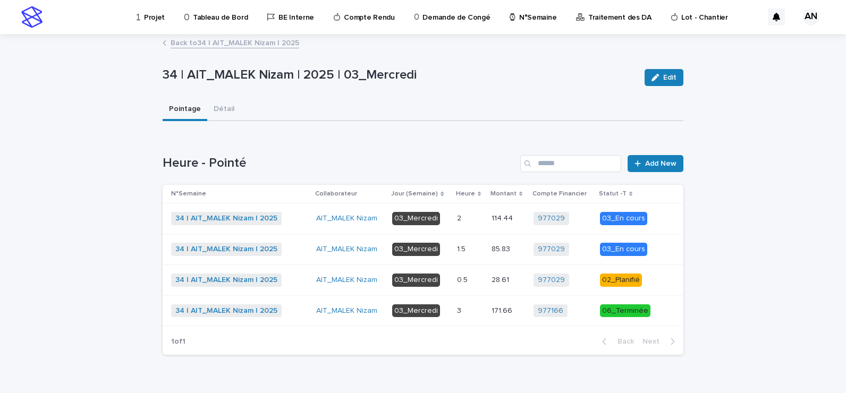
click at [474, 284] on p at bounding box center [470, 280] width 26 height 9
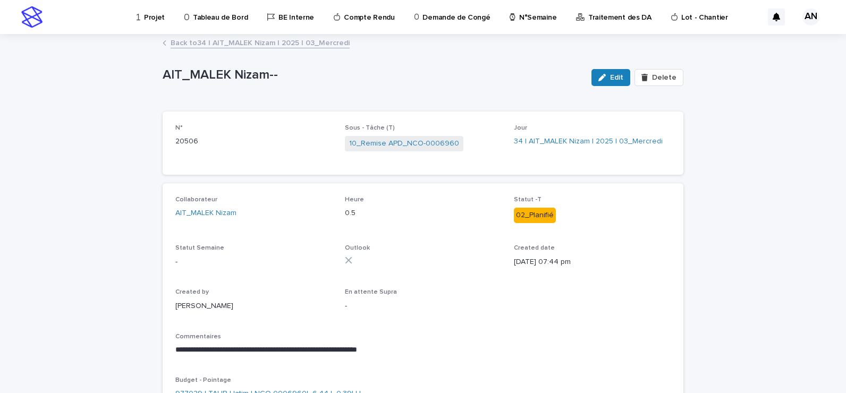
scroll to position [53, 0]
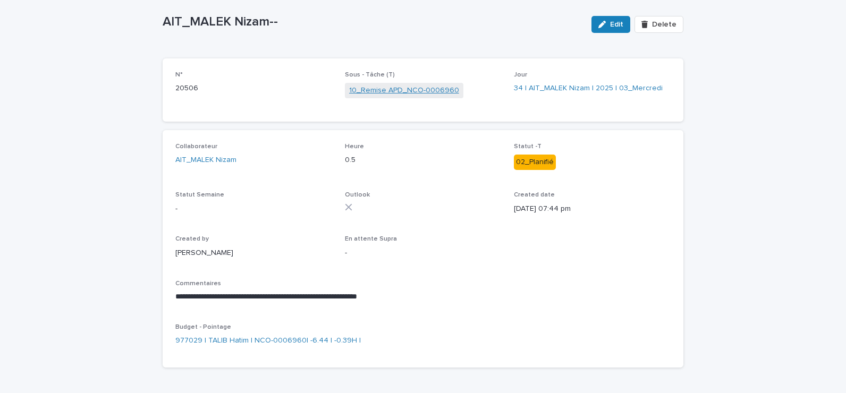
click at [403, 88] on link "10_Remise APD_NCO-0006960" at bounding box center [404, 90] width 110 height 11
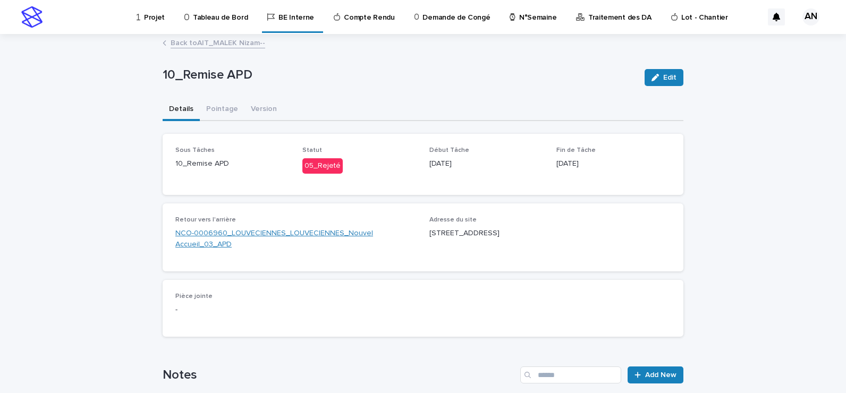
click at [274, 230] on link "NCO-0006960_LOUVECIENNES_LOUVECIENNES_Nouvel Accueil_03_APD" at bounding box center [295, 239] width 241 height 22
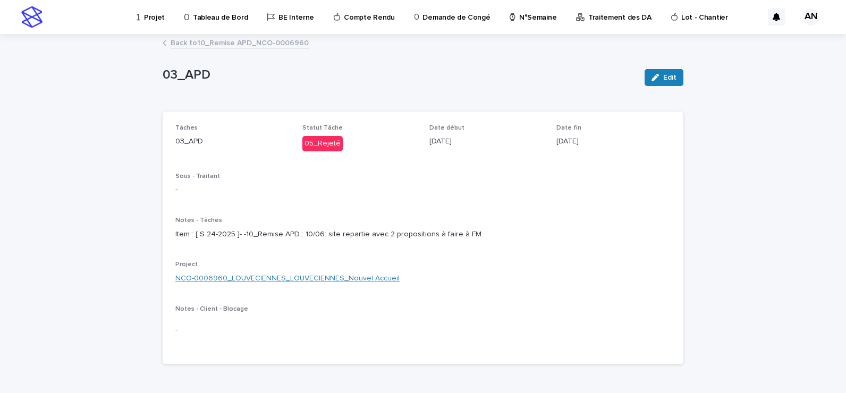
click at [336, 284] on link "NCO-0006960_LOUVECIENNES_LOUVECIENNES_Nouvel Accueil" at bounding box center [287, 278] width 224 height 11
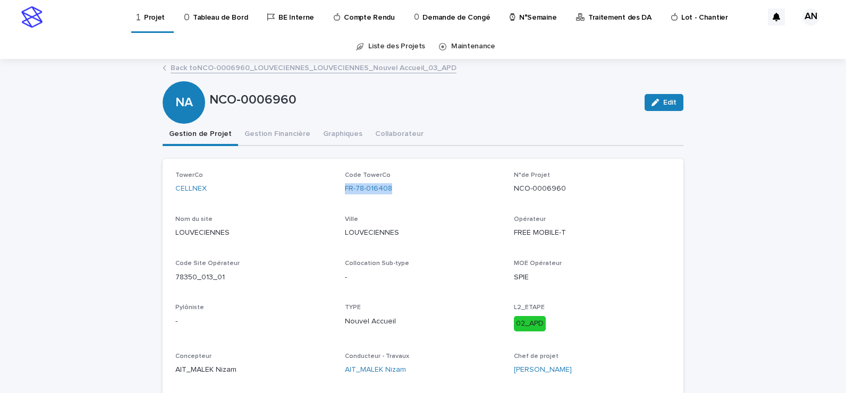
drag, startPoint x: 400, startPoint y: 190, endPoint x: 337, endPoint y: 201, distance: 64.1
click at [337, 201] on div "TowerCo CELLNEX Code TowerCo FR-78-016408 N°de Projet NCO-0006960 Nom du site […" at bounding box center [422, 278] width 495 height 213
copy link "FR-78-016408"
click at [350, 68] on link "Back to NCO-0006960_LOUVECIENNES_LOUVECIENNES_Nouvel Accueil_03_APD" at bounding box center [314, 67] width 286 height 12
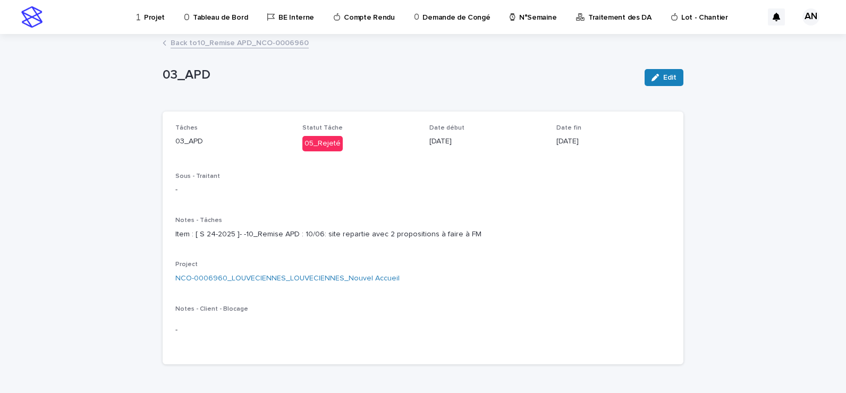
click at [277, 45] on link "Back to 10_Remise APD_NCO-0006960" at bounding box center [240, 42] width 138 height 12
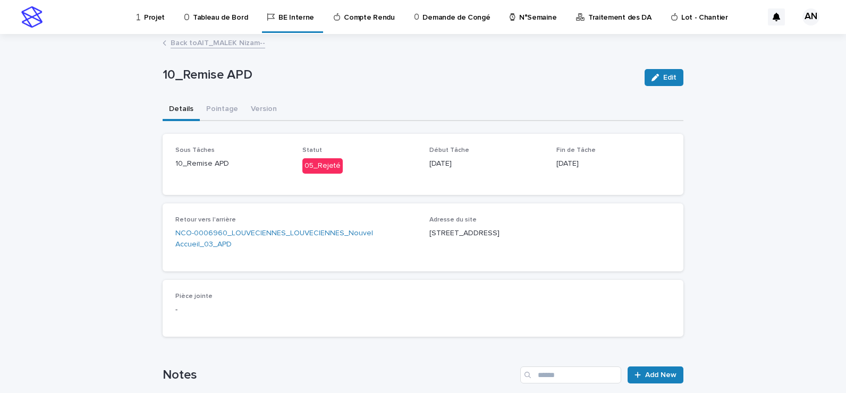
click at [250, 48] on link "Back to AIT_MALEK Nizam--" at bounding box center [218, 42] width 95 height 12
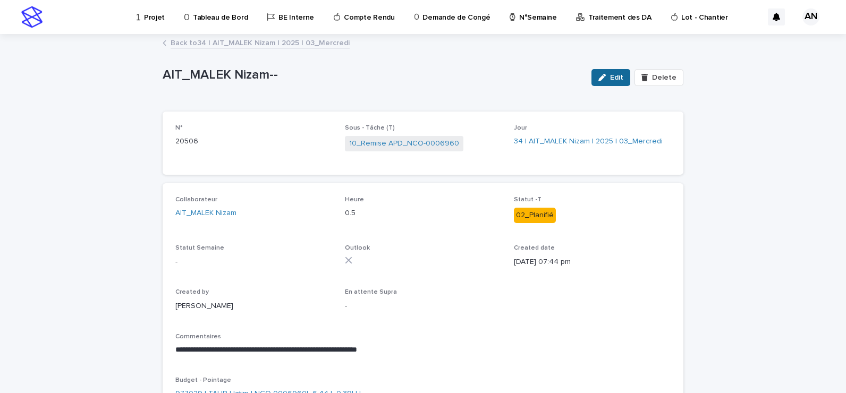
click at [618, 79] on span "Edit" at bounding box center [616, 77] width 13 height 7
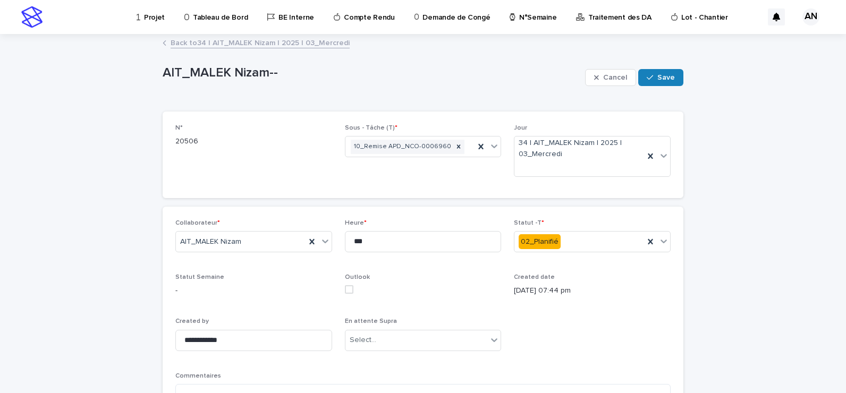
scroll to position [106, 0]
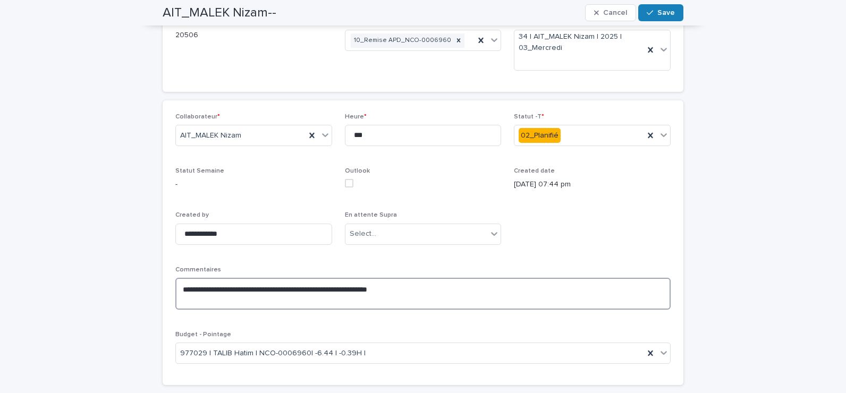
click at [433, 292] on textarea "**********" at bounding box center [422, 294] width 495 height 32
click at [423, 294] on textarea "**********" at bounding box center [422, 294] width 495 height 32
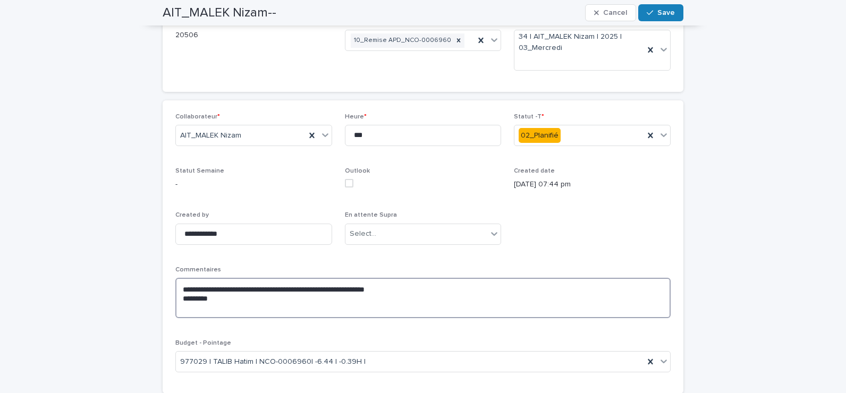
paste textarea "**********"
click at [289, 299] on textarea "**********" at bounding box center [422, 298] width 495 height 40
type textarea "**********"
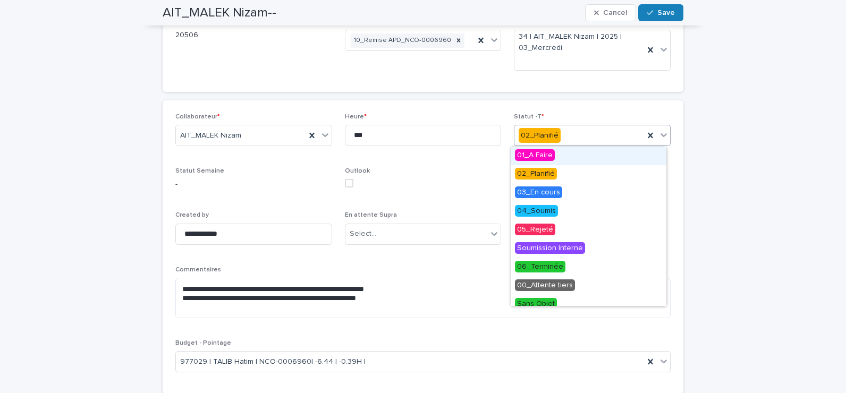
click at [663, 134] on icon at bounding box center [664, 135] width 11 height 11
click at [569, 268] on div "06_Terminée" at bounding box center [589, 267] width 156 height 19
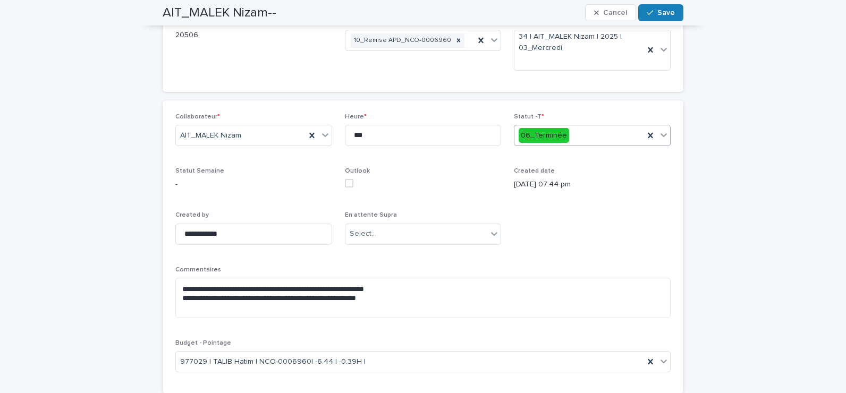
click at [659, 138] on icon at bounding box center [664, 135] width 11 height 11
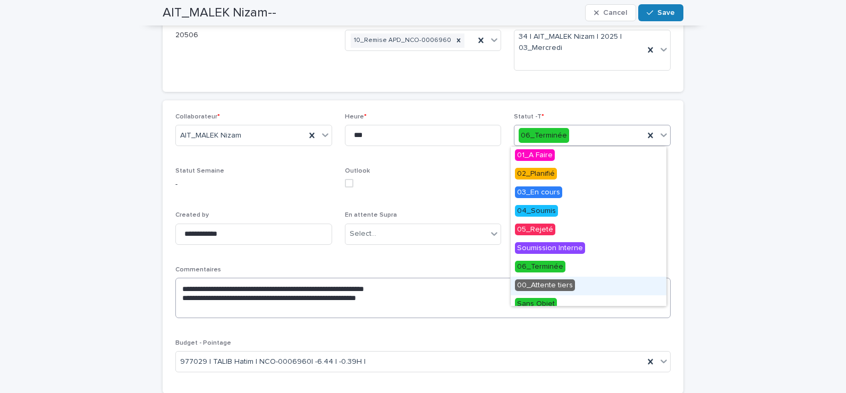
drag, startPoint x: 556, startPoint y: 255, endPoint x: 571, endPoint y: 292, distance: 40.1
click at [571, 292] on div "00_Attente tiers" at bounding box center [589, 286] width 156 height 19
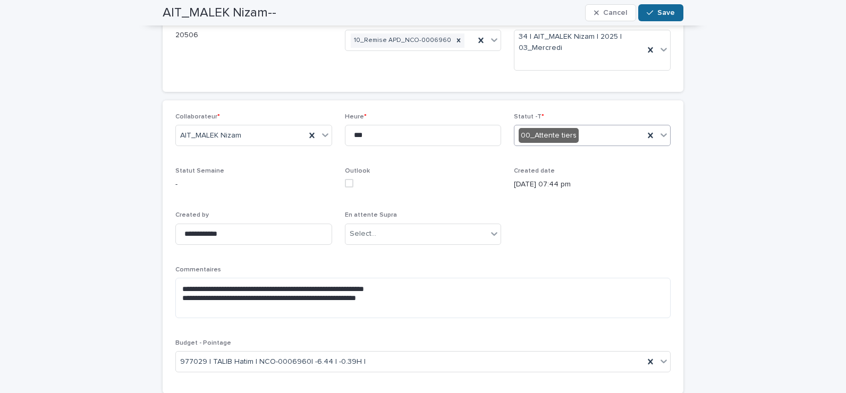
click at [664, 11] on span "Save" at bounding box center [666, 12] width 18 height 7
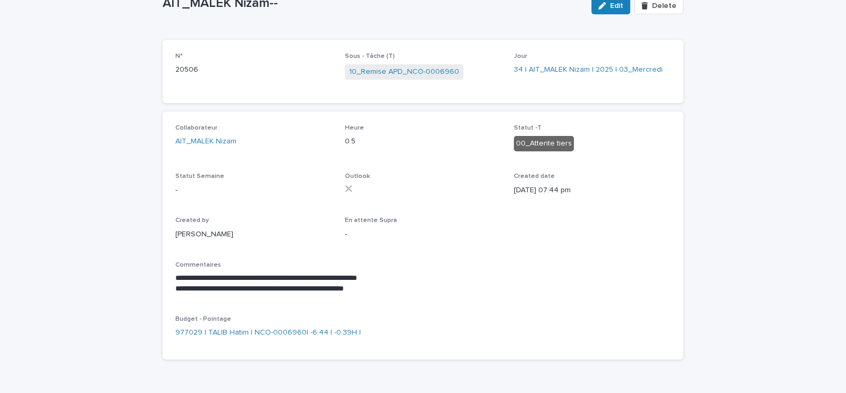
scroll to position [0, 0]
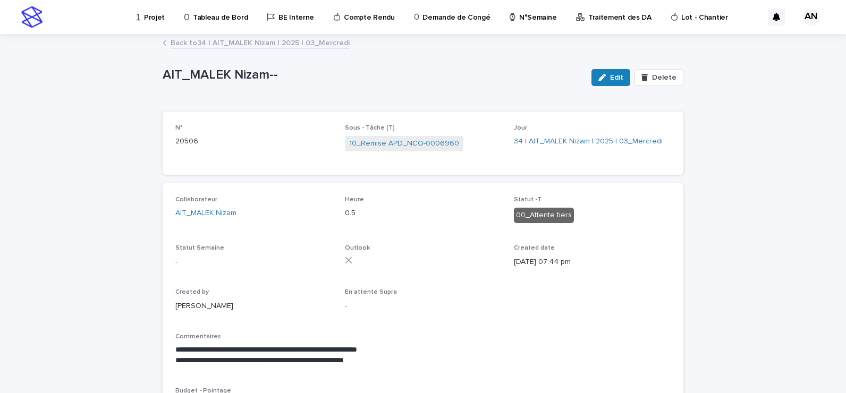
click at [241, 40] on link "Back to 34 | AIT_MALEK Nizam | 2025 | 03_Mercredi" at bounding box center [260, 42] width 179 height 12
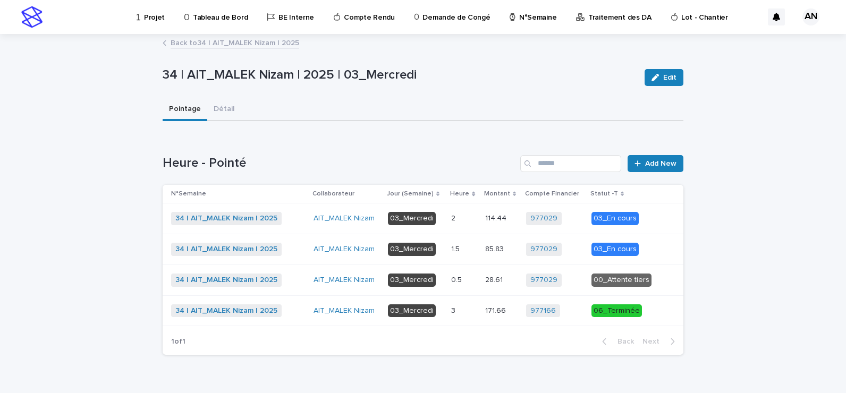
click at [469, 218] on p at bounding box center [464, 218] width 26 height 9
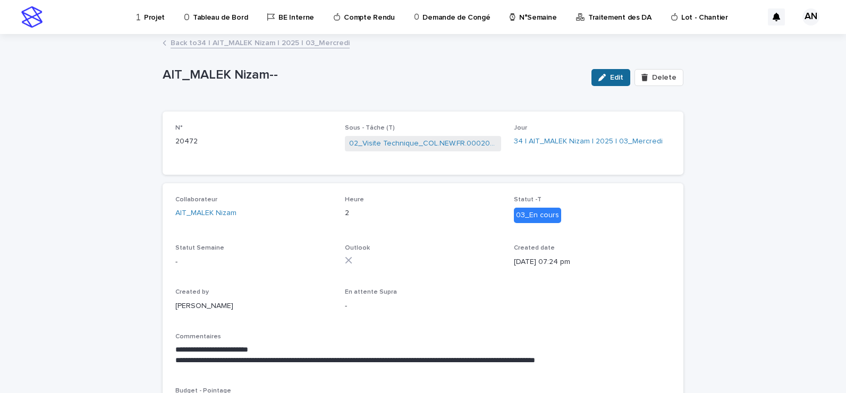
click at [610, 79] on span "Edit" at bounding box center [616, 77] width 13 height 7
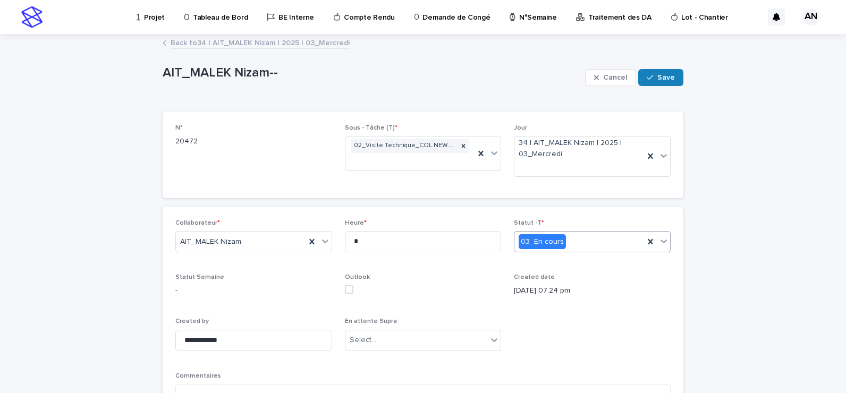
click at [659, 243] on icon at bounding box center [664, 241] width 11 height 11
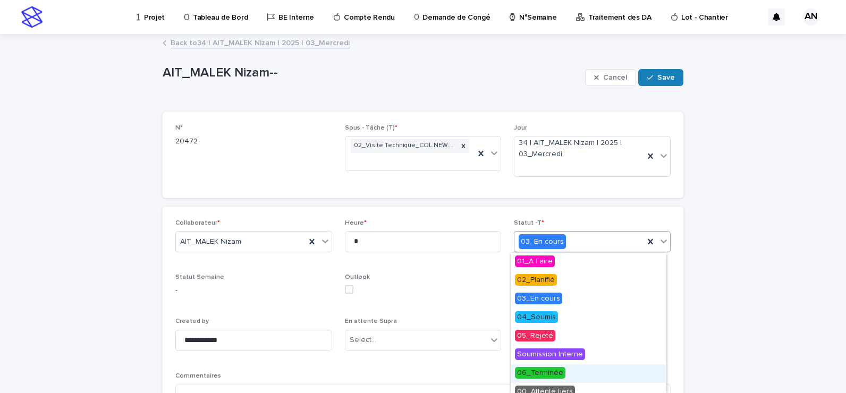
click at [556, 370] on span "06_Terminée" at bounding box center [540, 373] width 50 height 12
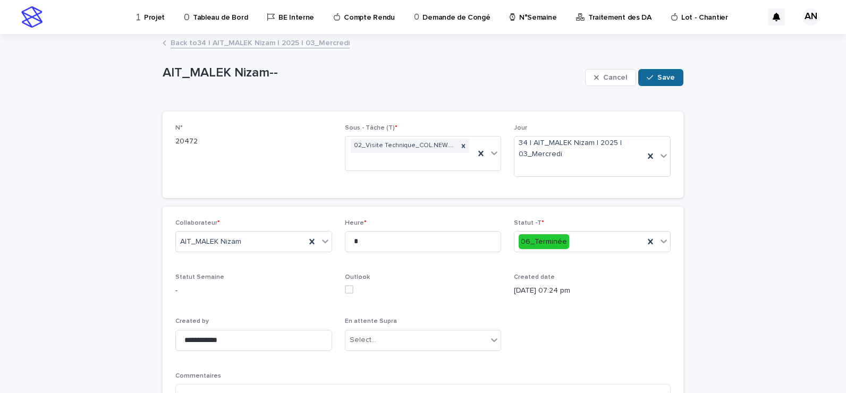
click at [665, 74] on span "Save" at bounding box center [666, 77] width 18 height 7
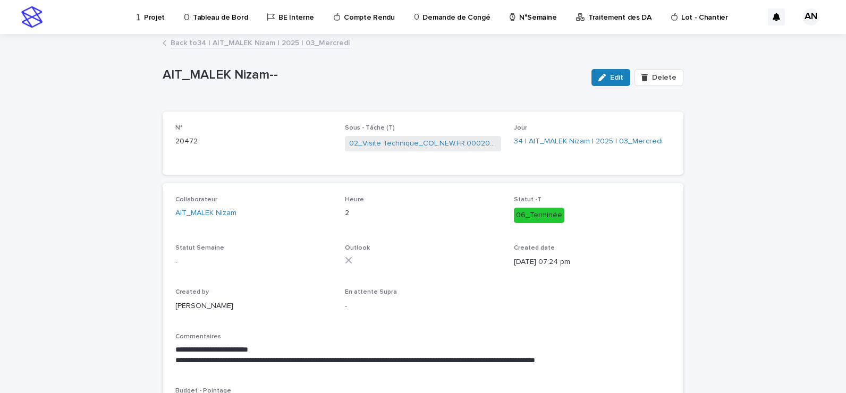
click at [290, 45] on link "Back to 34 | AIT_MALEK Nizam | 2025 | 03_Mercredi" at bounding box center [260, 42] width 179 height 12
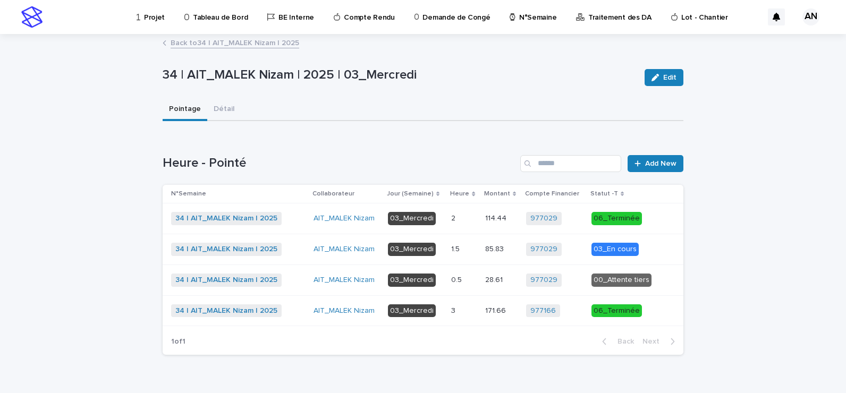
scroll to position [23, 0]
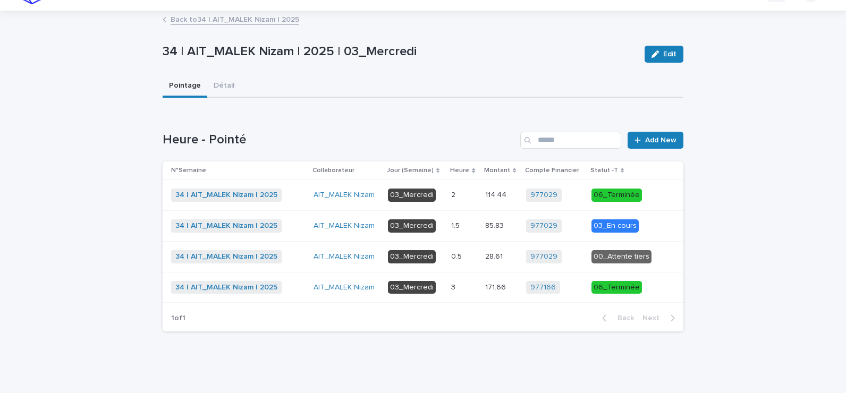
click at [471, 229] on p at bounding box center [464, 226] width 26 height 9
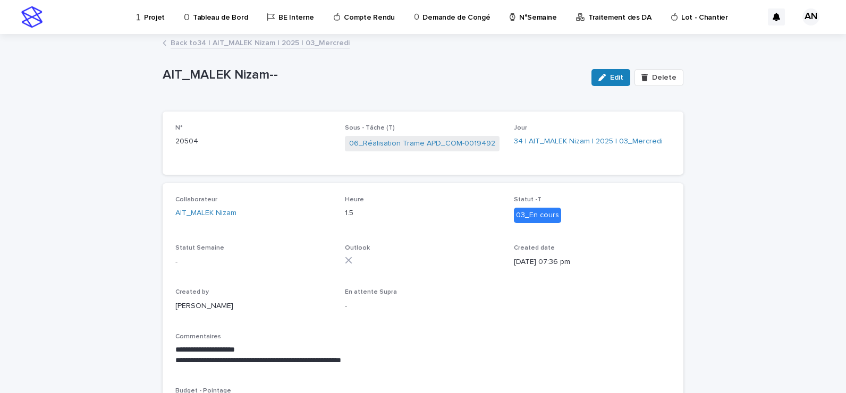
click at [285, 41] on link "Back to 34 | AIT_MALEK Nizam | 2025 | 03_Mercredi" at bounding box center [260, 42] width 179 height 12
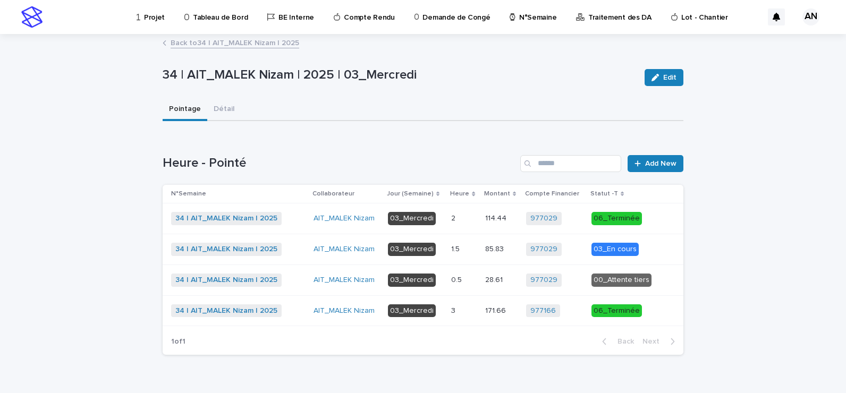
click at [463, 250] on p at bounding box center [464, 249] width 26 height 9
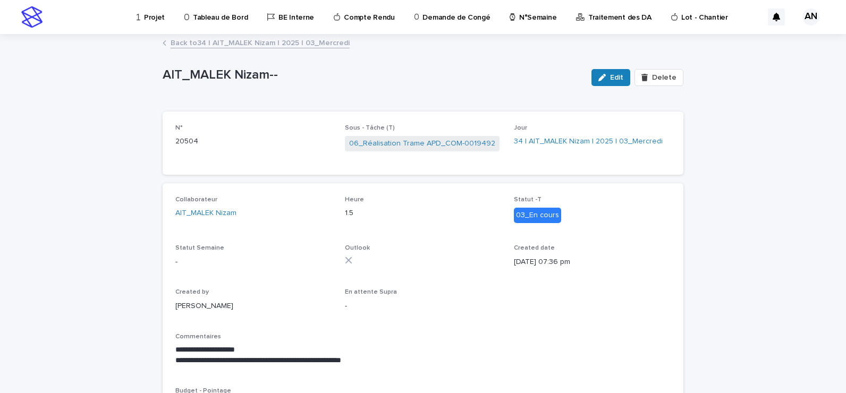
click at [296, 45] on link "Back to 34 | AIT_MALEK Nizam | 2025 | 03_Mercredi" at bounding box center [260, 42] width 179 height 12
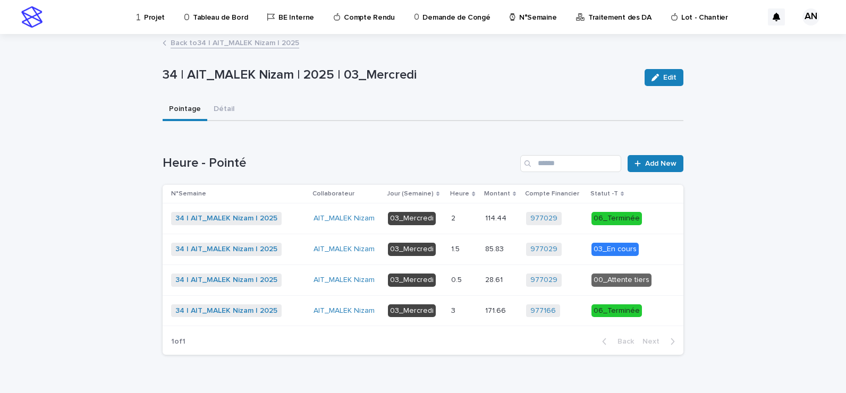
click at [278, 38] on link "Back to 34 | AIT_MALEK Nizam | 2025" at bounding box center [235, 42] width 129 height 12
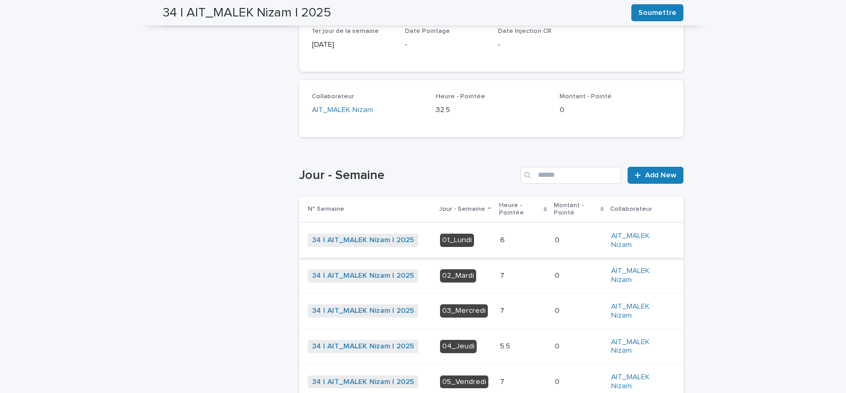
scroll to position [266, 0]
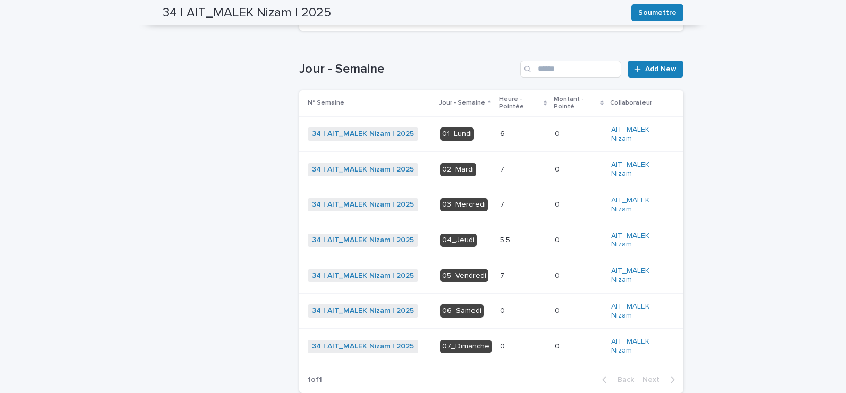
click at [510, 200] on p at bounding box center [523, 204] width 46 height 9
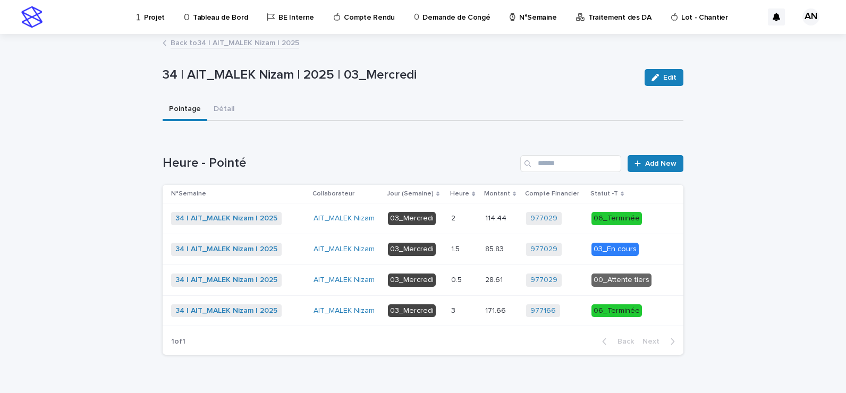
click at [275, 43] on link "Back to 34 | AIT_MALEK Nizam | 2025" at bounding box center [235, 42] width 129 height 12
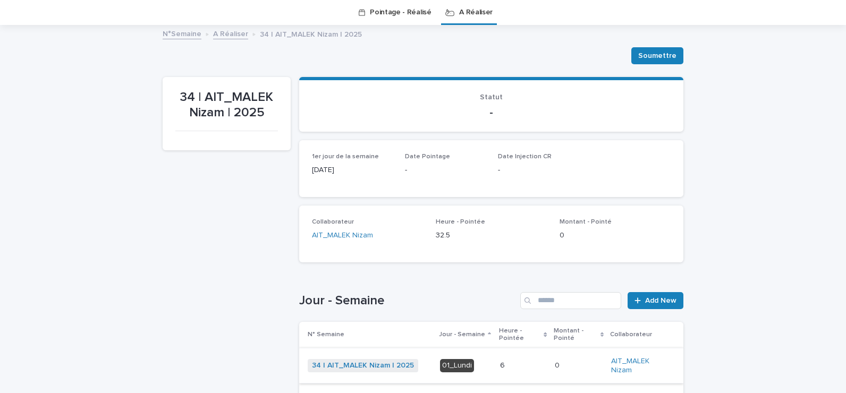
scroll to position [193, 0]
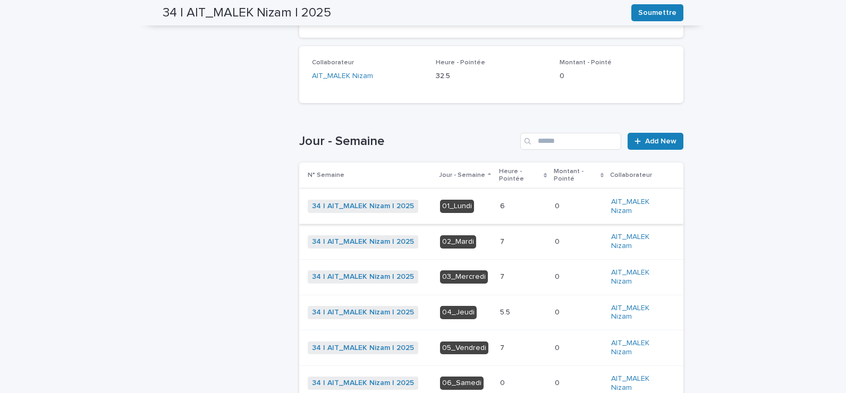
click at [503, 276] on p at bounding box center [523, 277] width 46 height 9
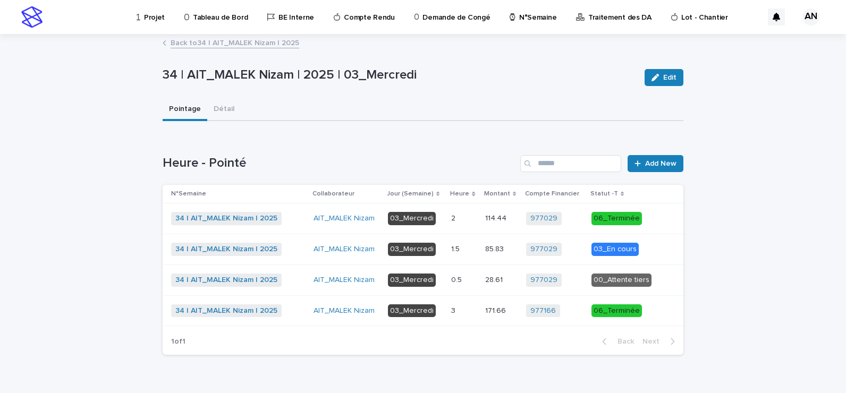
click at [465, 249] on p at bounding box center [464, 249] width 26 height 9
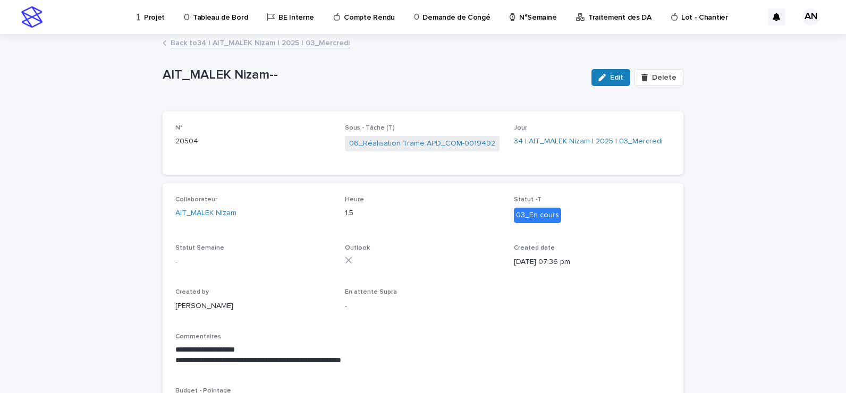
click at [276, 38] on link "Back to 34 | AIT_MALEK Nizam | 2025 | 03_Mercredi" at bounding box center [260, 42] width 179 height 12
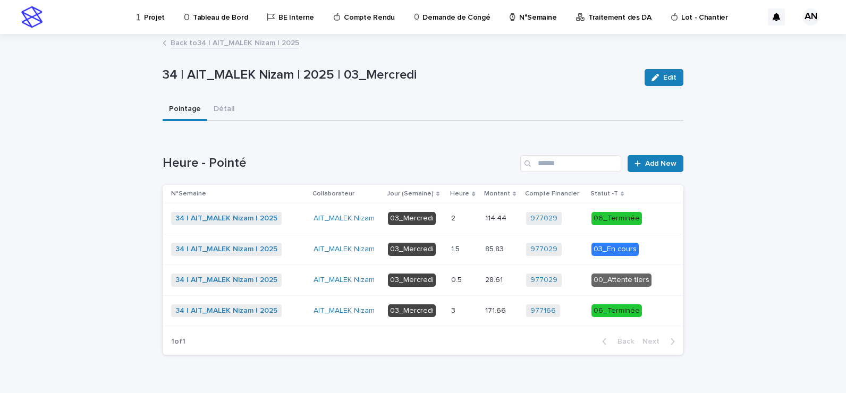
click at [277, 40] on link "Back to 34 | AIT_MALEK Nizam | 2025" at bounding box center [235, 42] width 129 height 12
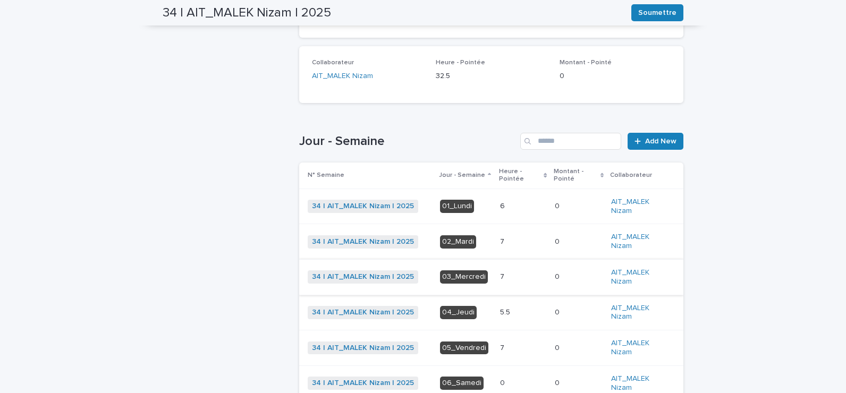
scroll to position [247, 0]
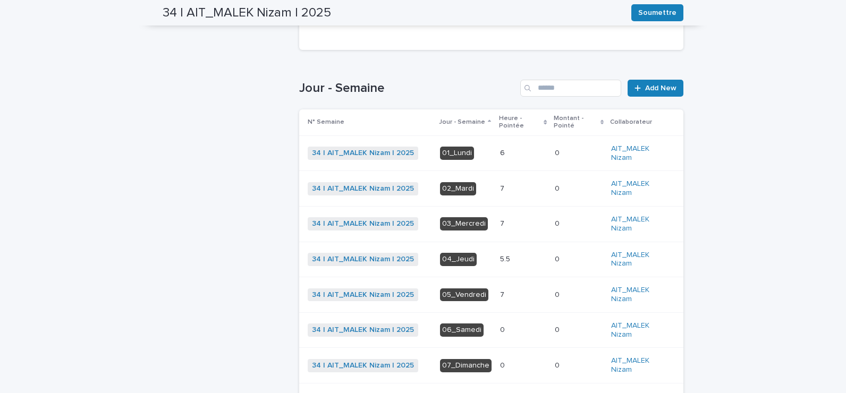
click at [513, 294] on p at bounding box center [523, 295] width 46 height 9
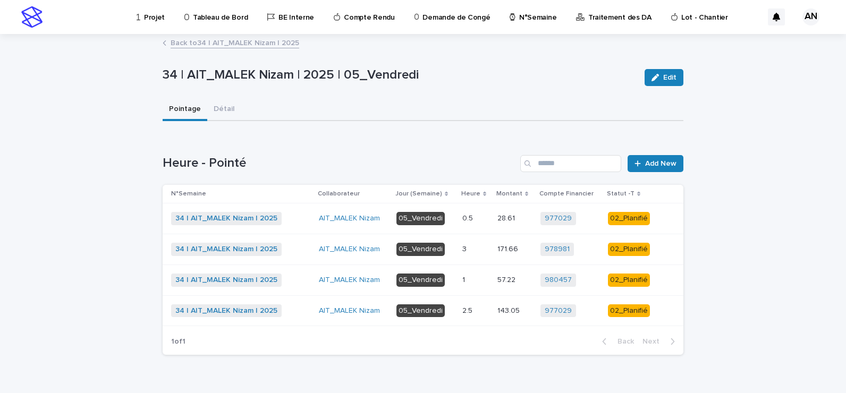
click at [471, 253] on p at bounding box center [475, 249] width 27 height 9
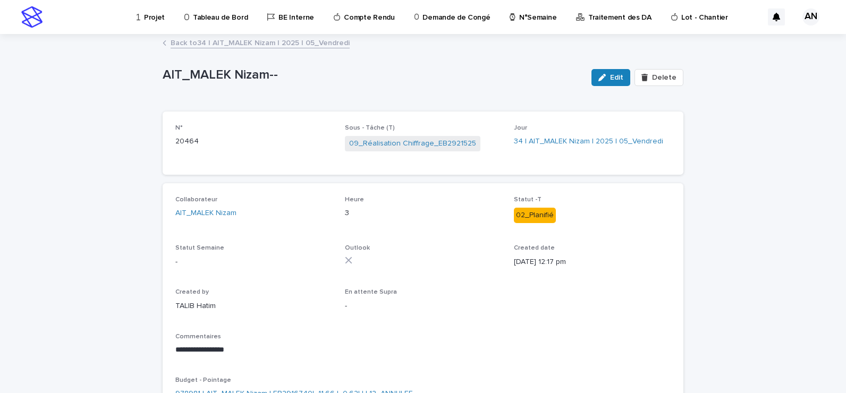
click at [287, 43] on link "Back to 34 | AIT_MALEK Nizam | 2025 | 05_Vendredi" at bounding box center [260, 42] width 179 height 12
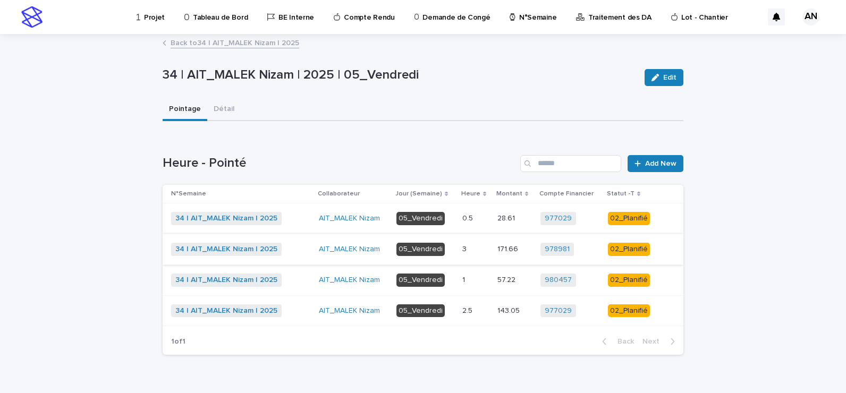
scroll to position [23, 0]
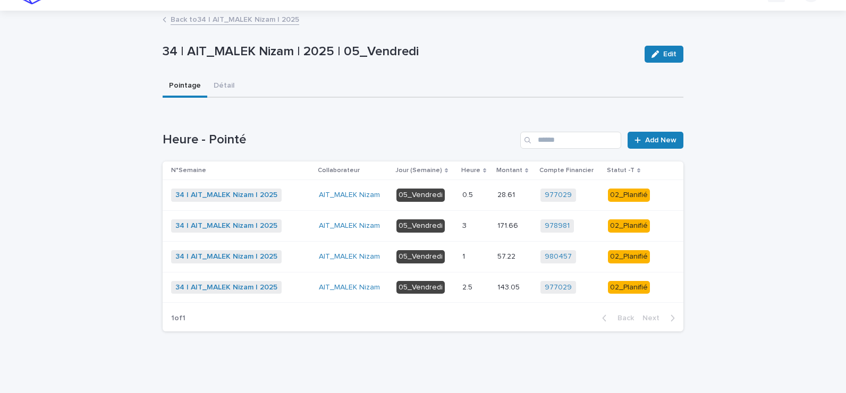
click at [478, 285] on p at bounding box center [475, 287] width 27 height 9
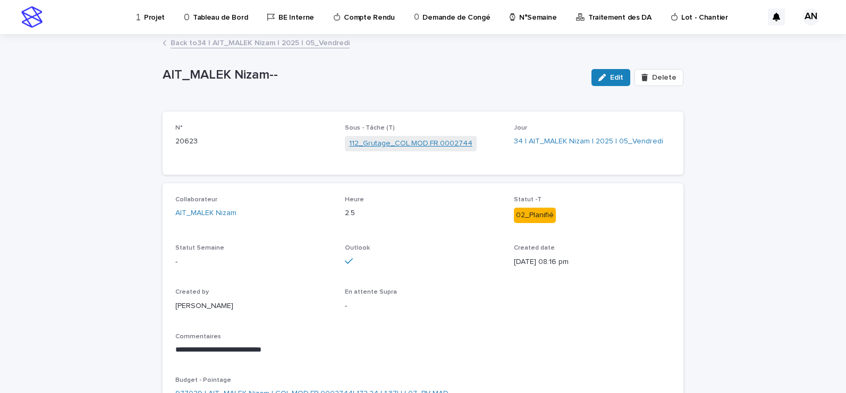
click at [412, 145] on link "112_Grutage_COL.MOD.FR.0002744" at bounding box center [410, 143] width 123 height 11
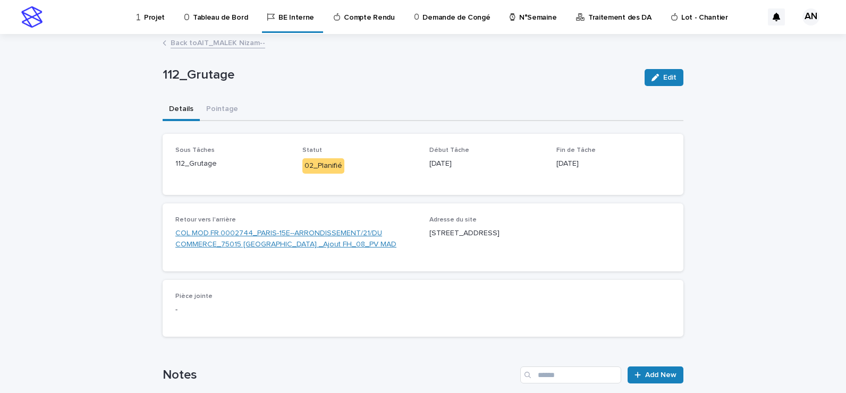
click at [333, 232] on link "COL.MOD.FR.0002744_PARIS-15E--ARRONDISSEMENT/21/DU COMMERCE_75015 [GEOGRAPHIC_D…" at bounding box center [295, 239] width 241 height 22
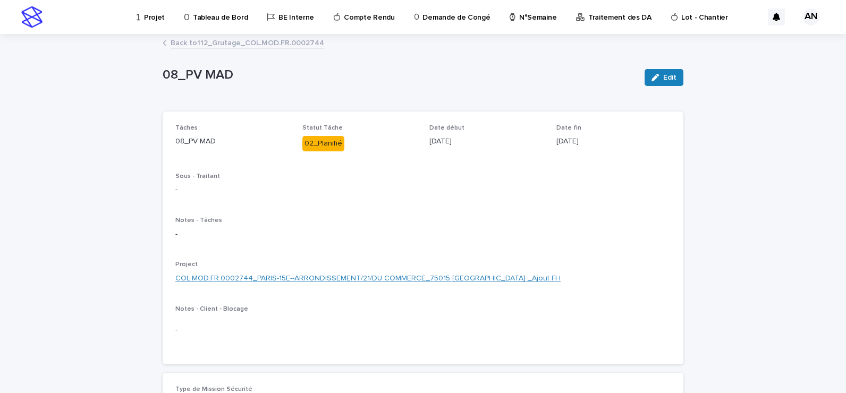
scroll to position [53, 0]
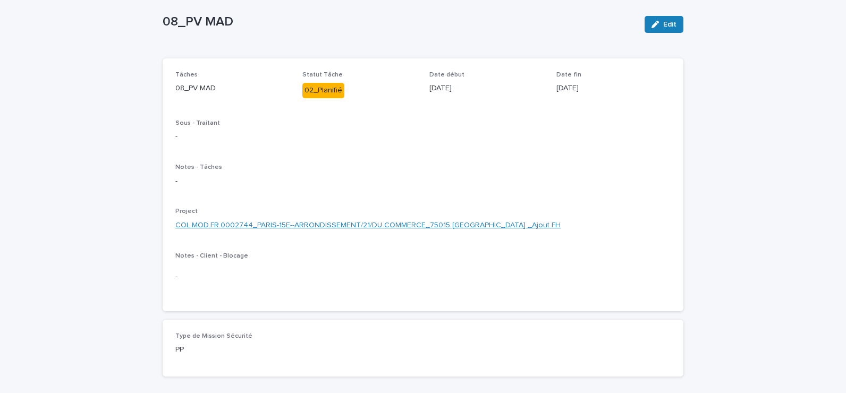
click at [346, 224] on link "COL.MOD.FR.0002744_PARIS-15E--ARRONDISSEMENT/21/DU COMMERCE_75015 [GEOGRAPHIC_D…" at bounding box center [367, 225] width 385 height 11
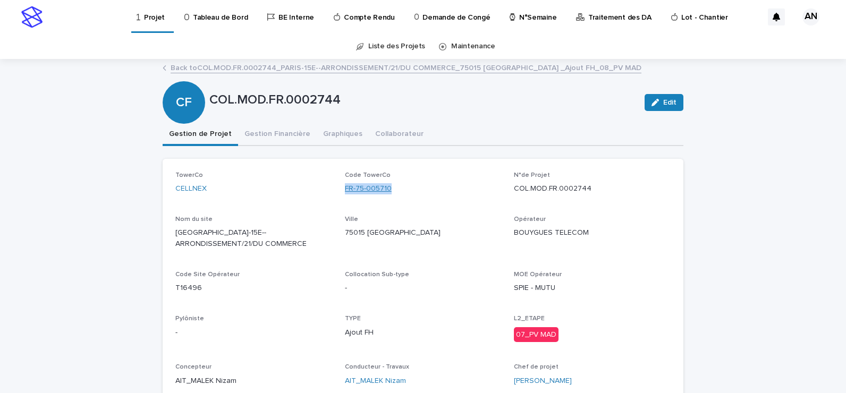
drag, startPoint x: 397, startPoint y: 192, endPoint x: 341, endPoint y: 193, distance: 56.3
click at [345, 193] on div "FR-75-005710" at bounding box center [423, 188] width 157 height 11
copy link "FR-75-005710"
click at [339, 65] on link "Back to COL.MOD.FR.0002744_PARIS-15E--ARRONDISSEMENT/21/DU COMMERCE_75015 [GEOG…" at bounding box center [406, 67] width 471 height 12
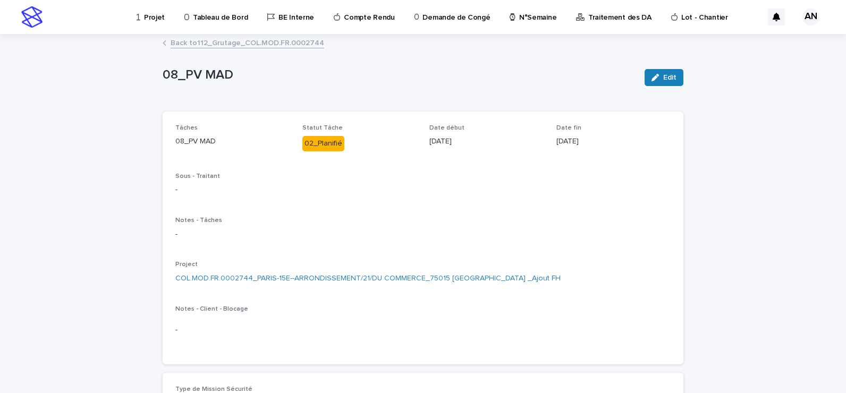
click at [296, 47] on link "Back to 112_Grutage_COL.MOD.FR.0002744" at bounding box center [248, 42] width 154 height 12
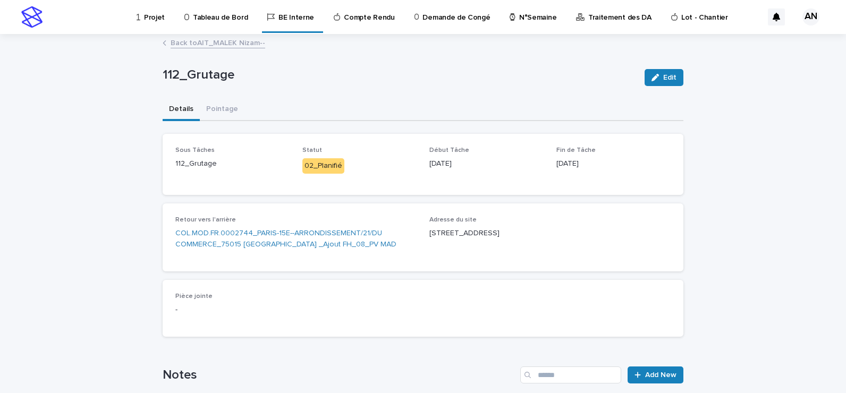
click at [245, 46] on link "Back to AIT_MALEK Nizam--" at bounding box center [218, 42] width 95 height 12
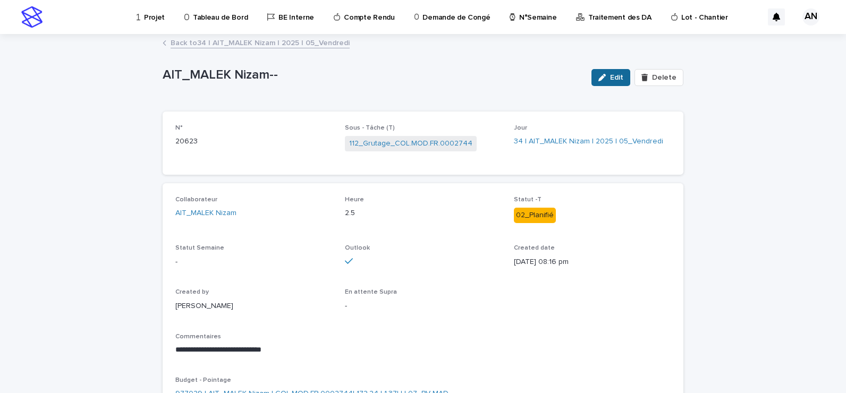
click at [602, 81] on button "Edit" at bounding box center [611, 77] width 39 height 17
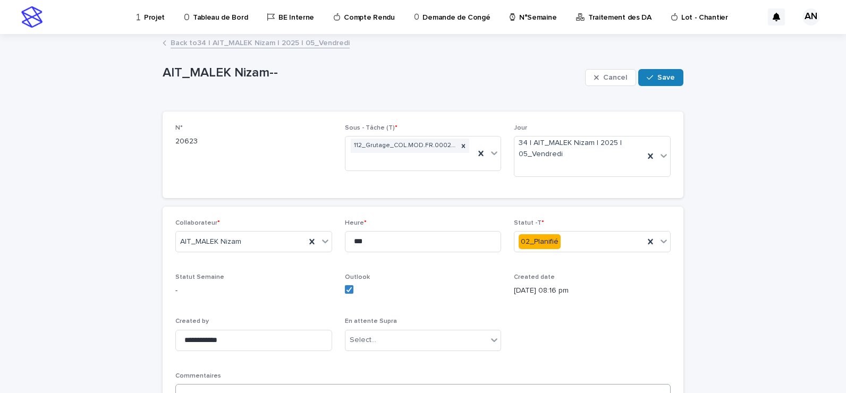
scroll to position [106, 0]
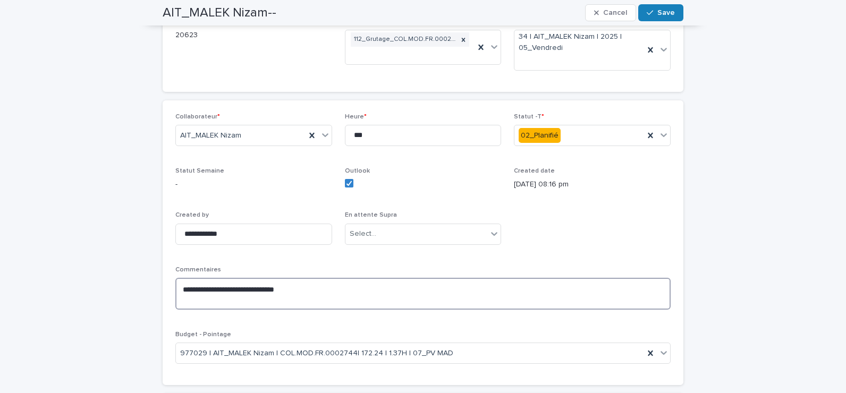
click at [366, 284] on textarea "**********" at bounding box center [422, 294] width 495 height 32
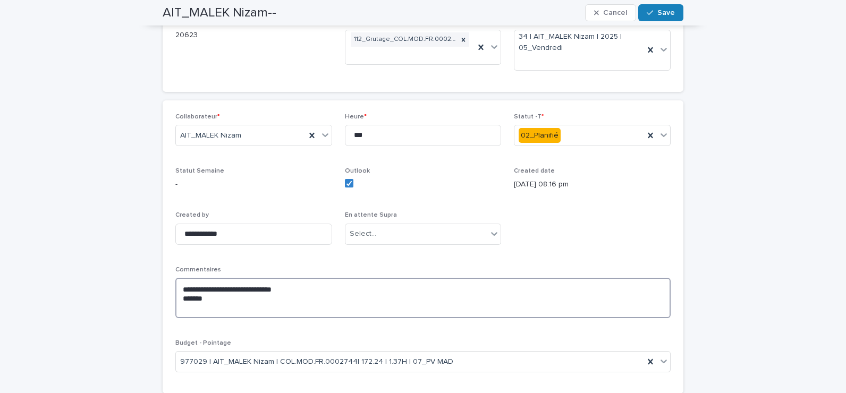
paste textarea "**********"
click at [661, 136] on icon at bounding box center [664, 135] width 6 height 4
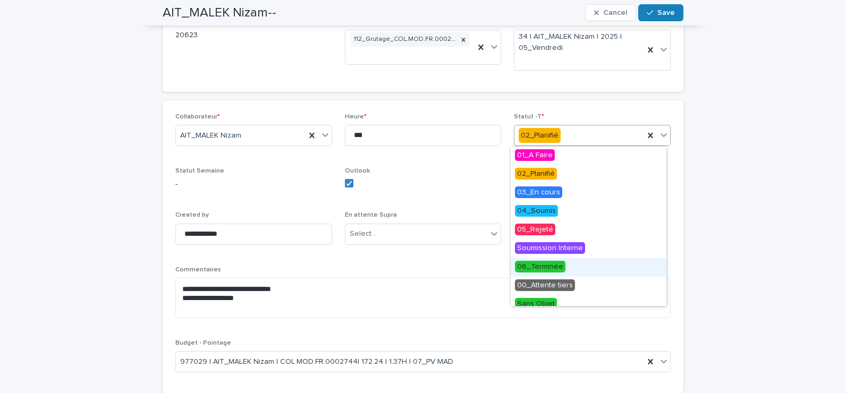
click at [546, 266] on span "06_Terminée" at bounding box center [540, 267] width 50 height 12
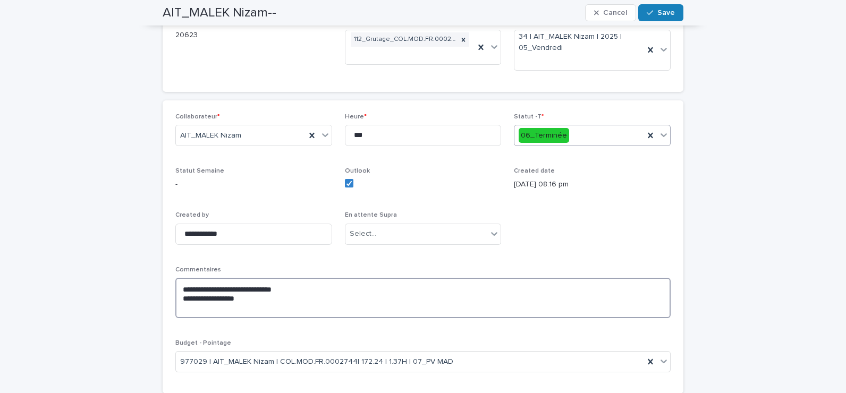
click at [263, 298] on textarea "**********" at bounding box center [422, 298] width 495 height 40
type textarea "**********"
click at [658, 17] on button "Save" at bounding box center [660, 12] width 45 height 17
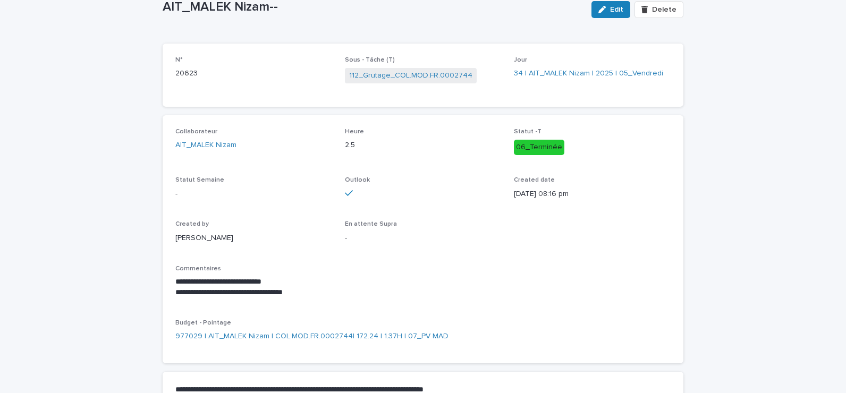
scroll to position [0, 0]
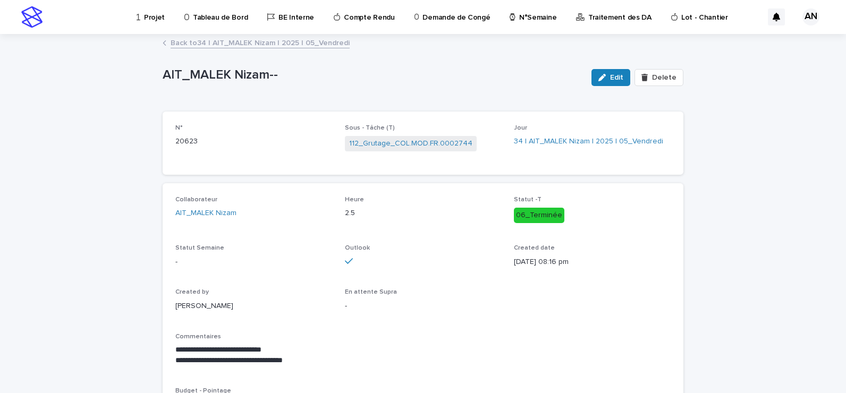
click at [334, 45] on link "Back to 34 | AIT_MALEK Nizam | 2025 | 05_Vendredi" at bounding box center [260, 42] width 179 height 12
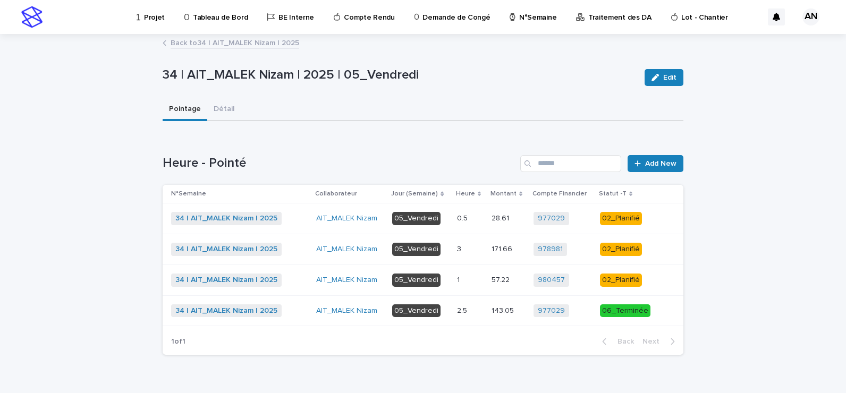
click at [467, 284] on p at bounding box center [470, 280] width 26 height 9
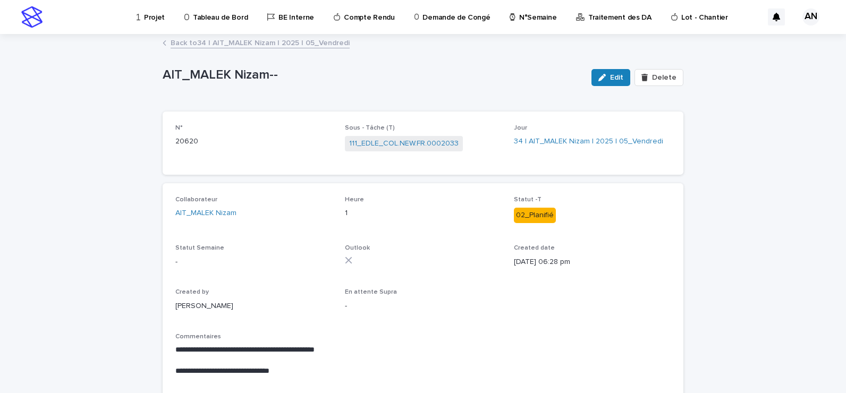
scroll to position [53, 0]
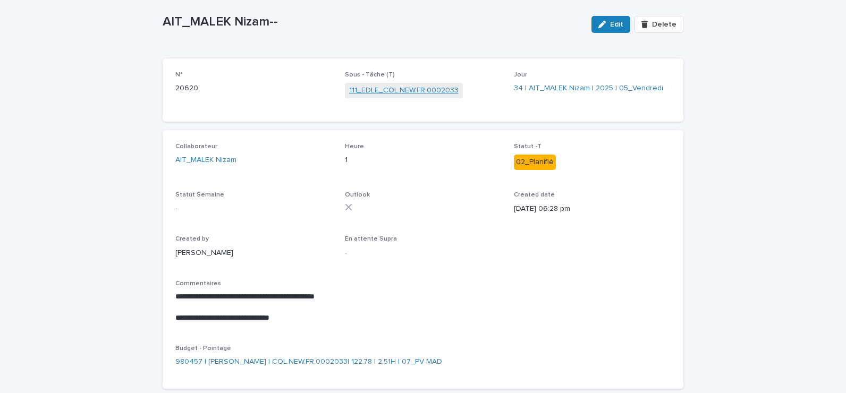
click at [411, 87] on link "111_EDLE_COL.NEW.FR.0002033" at bounding box center [403, 90] width 109 height 11
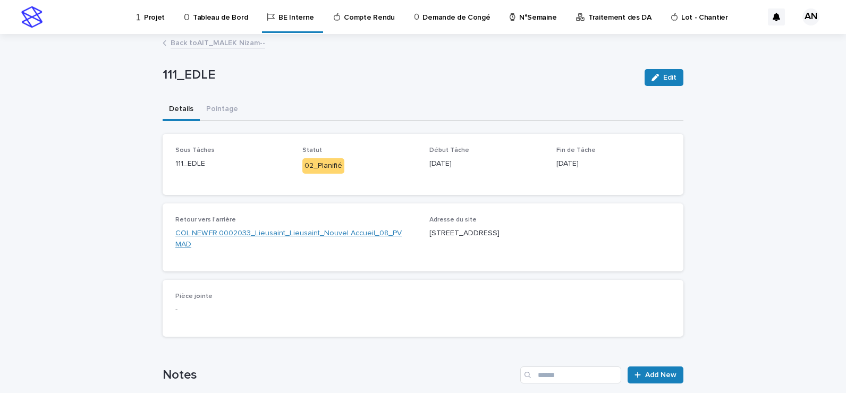
click at [338, 235] on link "COL.NEW.FR.0002033_Lieusaint_Lieusaint_Nouvel Accueil_08_PV MAD" at bounding box center [295, 239] width 241 height 22
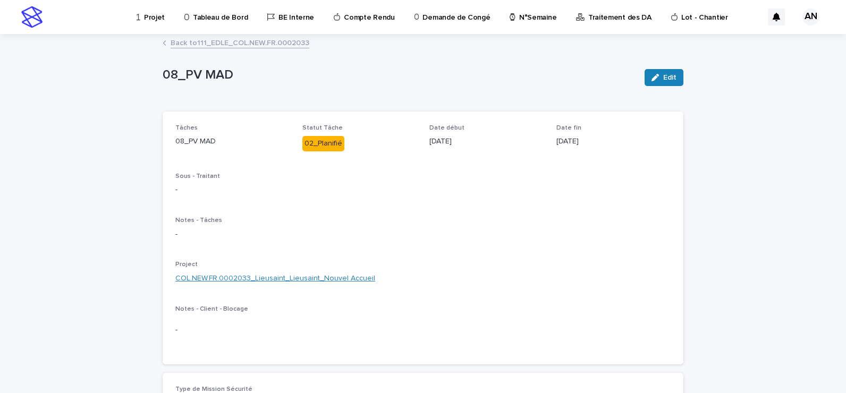
click at [338, 279] on link "COL.NEW.FR.0002033_Lieusaint_Lieusaint_Nouvel Accueil" at bounding box center [275, 278] width 200 height 11
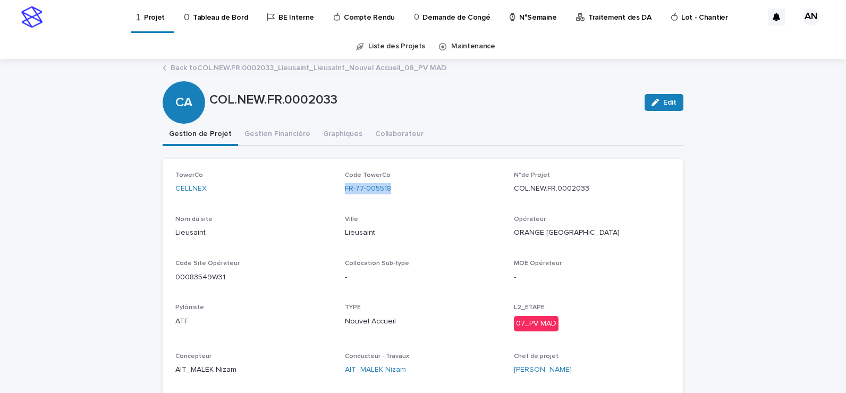
drag, startPoint x: 397, startPoint y: 189, endPoint x: 338, endPoint y: 194, distance: 58.7
click at [338, 194] on div "TowerCo CELLNEX Code TowerCo FR-77-005518 N°de Projet COL.NEW.FR.0002033 Nom du…" at bounding box center [422, 278] width 495 height 213
copy link "FR-77-005518"
drag, startPoint x: 588, startPoint y: 189, endPoint x: 505, endPoint y: 200, distance: 83.7
click at [505, 200] on div "TowerCo CELLNEX Code TowerCo FR-77-005518 N°de Projet COL.NEW.FR.0002033 Nom du…" at bounding box center [422, 278] width 495 height 213
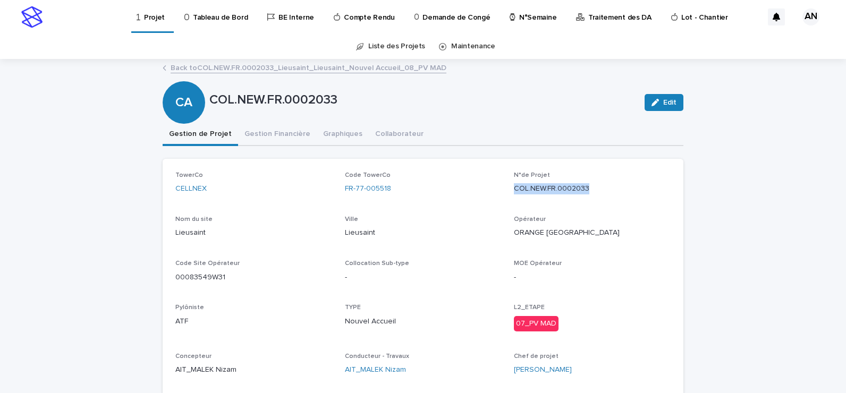
copy p "COL.NEW.FR.0002033"
drag, startPoint x: 170, startPoint y: 195, endPoint x: 163, endPoint y: 195, distance: 6.9
click at [163, 195] on div "TowerCo CELLNEX Code TowerCo FR-77-005518 N°de Projet COL.NEW.FR.0002033 Nom du…" at bounding box center [423, 278] width 521 height 238
copy link "CELLNEX"
click at [425, 310] on p "TYPE" at bounding box center [423, 307] width 157 height 7
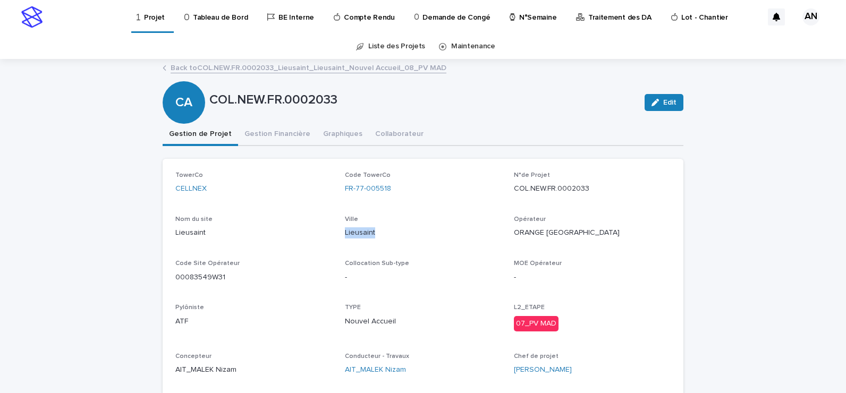
drag, startPoint x: 372, startPoint y: 234, endPoint x: 340, endPoint y: 240, distance: 32.5
click at [340, 240] on div "TowerCo CELLNEX Code TowerCo FR-77-005518 N°de Projet COL.NEW.FR.0002033 Nom du…" at bounding box center [422, 278] width 495 height 213
copy p "Lieusaint"
drag, startPoint x: 543, startPoint y: 236, endPoint x: 501, endPoint y: 240, distance: 41.7
click at [501, 240] on div "TowerCo CELLNEX Code TowerCo FR-77-005518 N°de Projet COL.NEW.FR.0002033 Nom du…" at bounding box center [422, 278] width 495 height 213
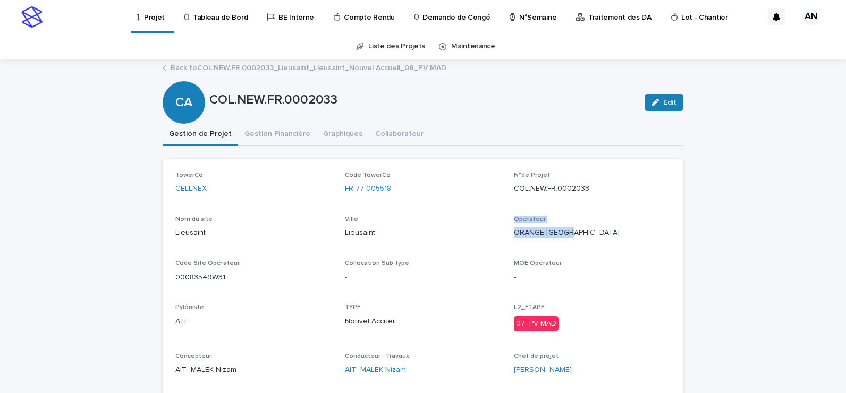
click at [589, 250] on div "TowerCo CELLNEX Code TowerCo FR-77-005518 N°de Projet COL.NEW.FR.0002033 Nom du…" at bounding box center [422, 278] width 495 height 213
drag, startPoint x: 544, startPoint y: 238, endPoint x: 508, endPoint y: 243, distance: 37.0
click at [508, 243] on div "TowerCo CELLNEX Code TowerCo FR-77-005518 N°de Projet COL.NEW.FR.0002033 Nom du…" at bounding box center [422, 278] width 495 height 213
copy p "ORANGE [GEOGRAPHIC_DATA]"
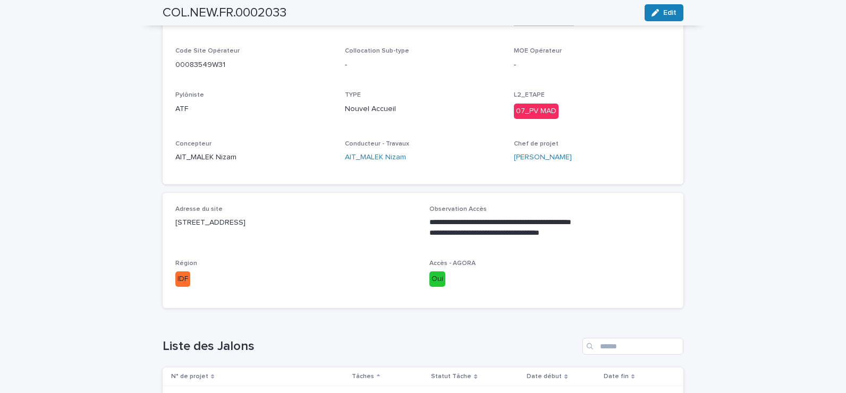
scroll to position [159, 0]
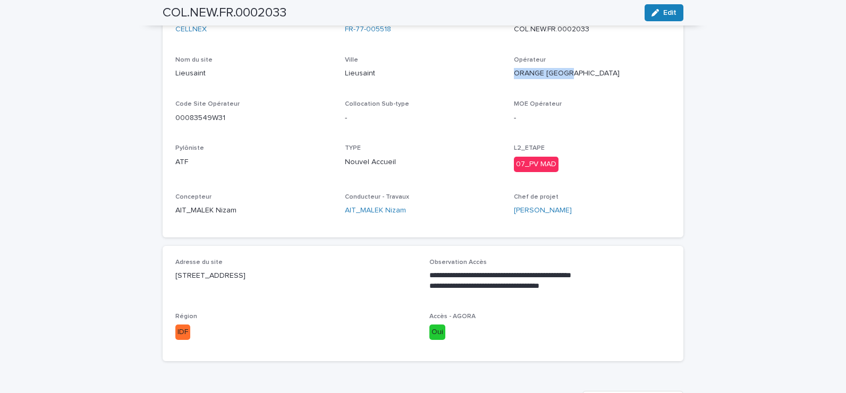
drag, startPoint x: 333, startPoint y: 272, endPoint x: 170, endPoint y: 286, distance: 163.8
click at [170, 286] on div "**********" at bounding box center [423, 303] width 521 height 115
copy p "[STREET_ADDRESS]"
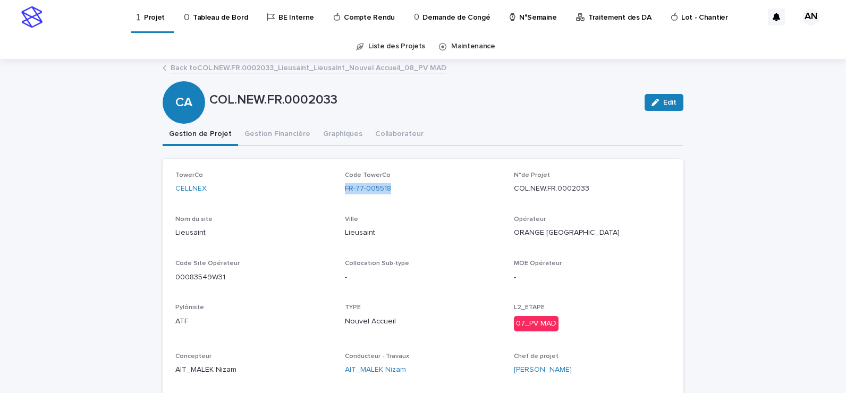
drag, startPoint x: 420, startPoint y: 189, endPoint x: 338, endPoint y: 202, distance: 82.9
click at [338, 202] on div "TowerCo CELLNEX Code TowerCo FR-77-005518 N°de Projet COL.NEW.FR.0002033 Nom du…" at bounding box center [422, 278] width 495 height 213
copy link "FR-77-005518"
click at [294, 73] on link "Back to COL.NEW.FR.0002033_Lieusaint_Lieusaint_Nouvel Accueil_08_PV MAD" at bounding box center [309, 67] width 276 height 12
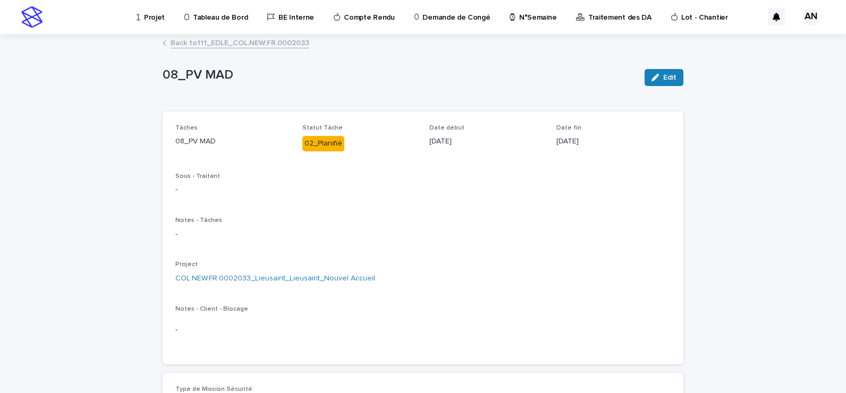
click at [281, 44] on link "Back to 111_EDLE_COL.NEW.FR.0002033" at bounding box center [240, 42] width 139 height 12
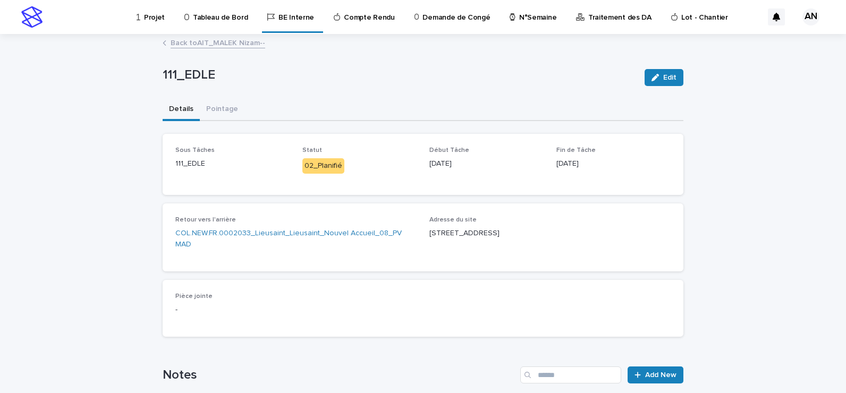
click at [237, 45] on link "Back to AIT_MALEK Nizam--" at bounding box center [218, 42] width 95 height 12
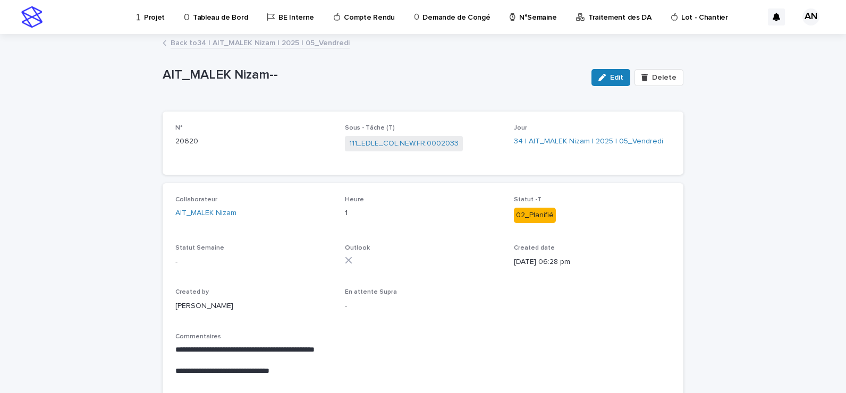
scroll to position [53, 0]
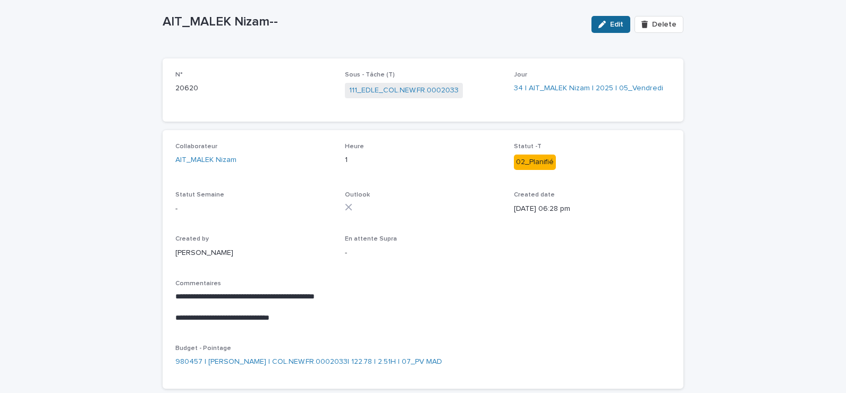
click at [611, 27] on span "Edit" at bounding box center [616, 24] width 13 height 7
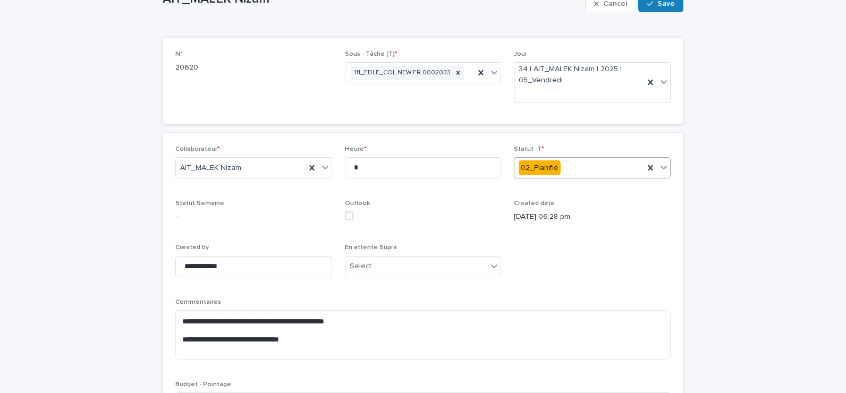
click at [661, 167] on icon at bounding box center [664, 168] width 6 height 4
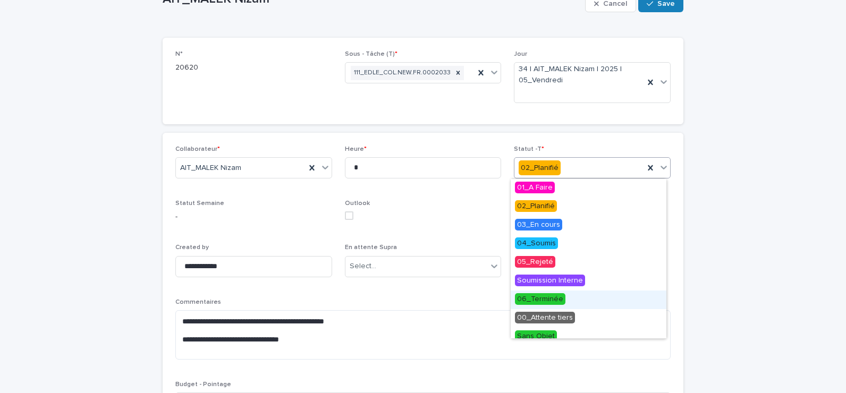
click at [563, 297] on div "06_Terminée" at bounding box center [589, 300] width 156 height 19
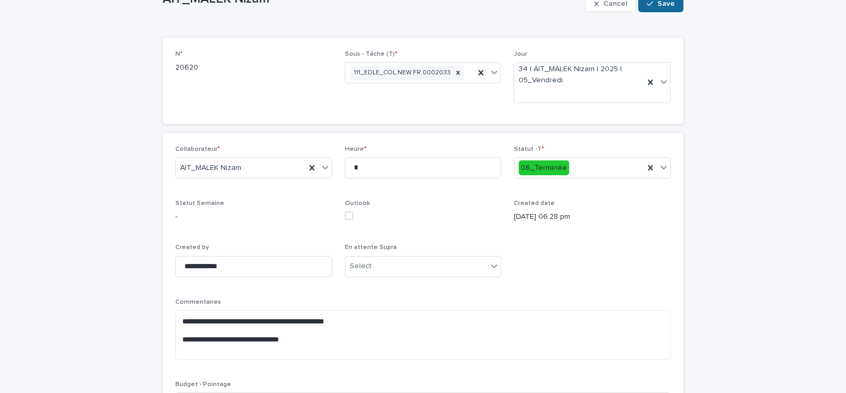
click at [663, 3] on span "Save" at bounding box center [666, 3] width 18 height 7
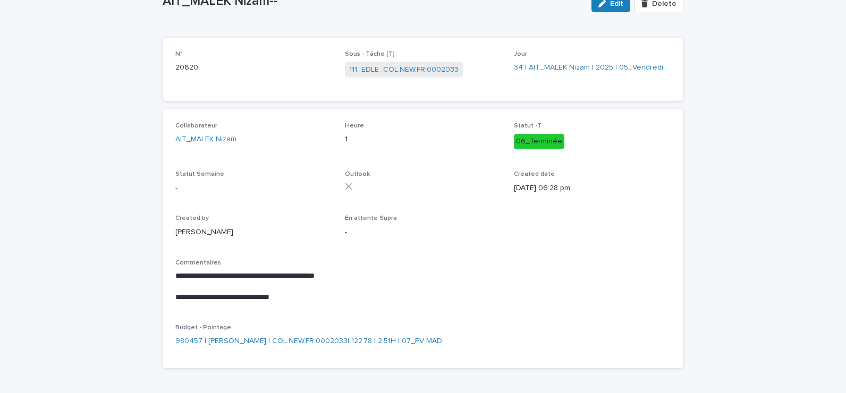
scroll to position [40, 0]
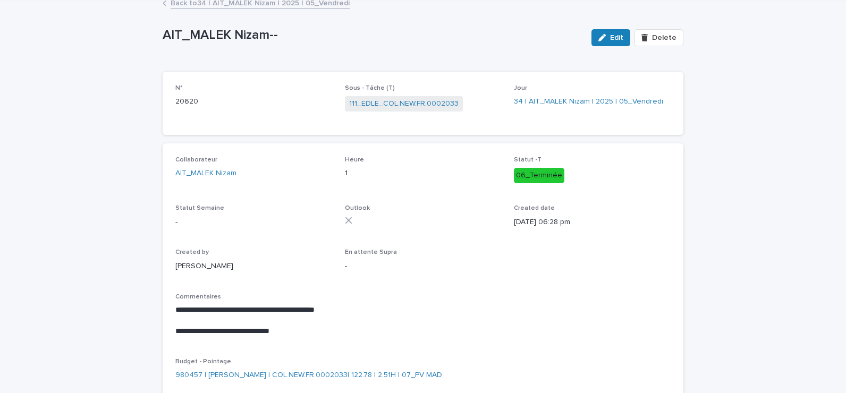
click at [463, 16] on div "AIT_MALEK Nizam-- Edit Delete" at bounding box center [423, 37] width 521 height 43
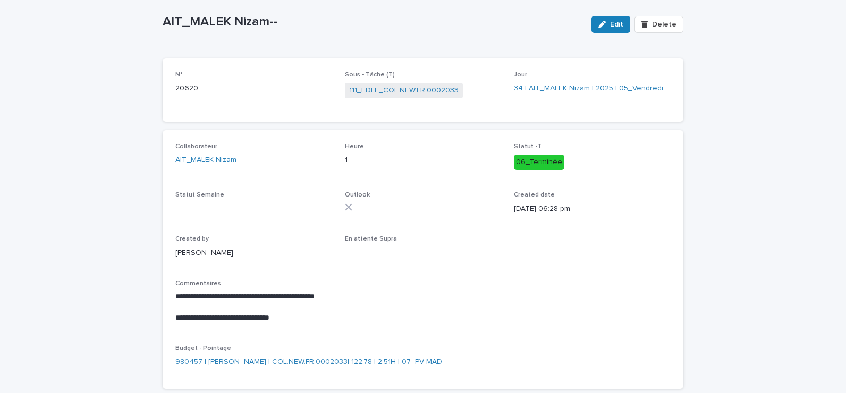
scroll to position [0, 0]
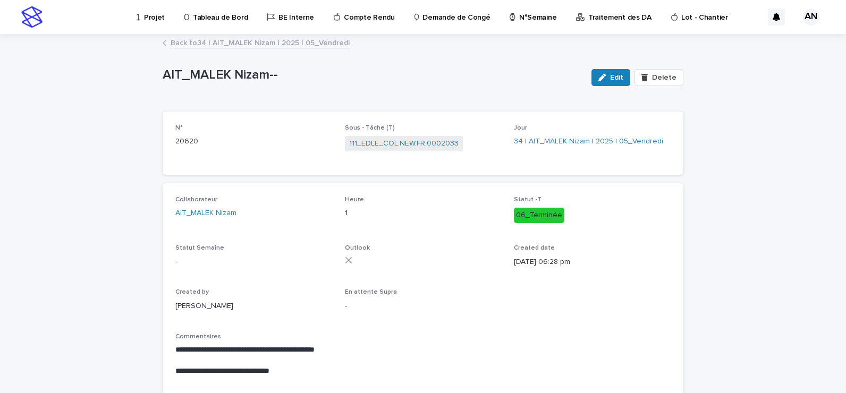
drag, startPoint x: 775, startPoint y: 0, endPoint x: 737, endPoint y: 58, distance: 69.7
click at [750, 107] on div "**********" at bounding box center [423, 269] width 846 height 469
drag, startPoint x: 746, startPoint y: 1, endPoint x: 757, endPoint y: 51, distance: 51.3
click at [766, 105] on div "**********" at bounding box center [423, 269] width 846 height 469
